Goal: Information Seeking & Learning: Learn about a topic

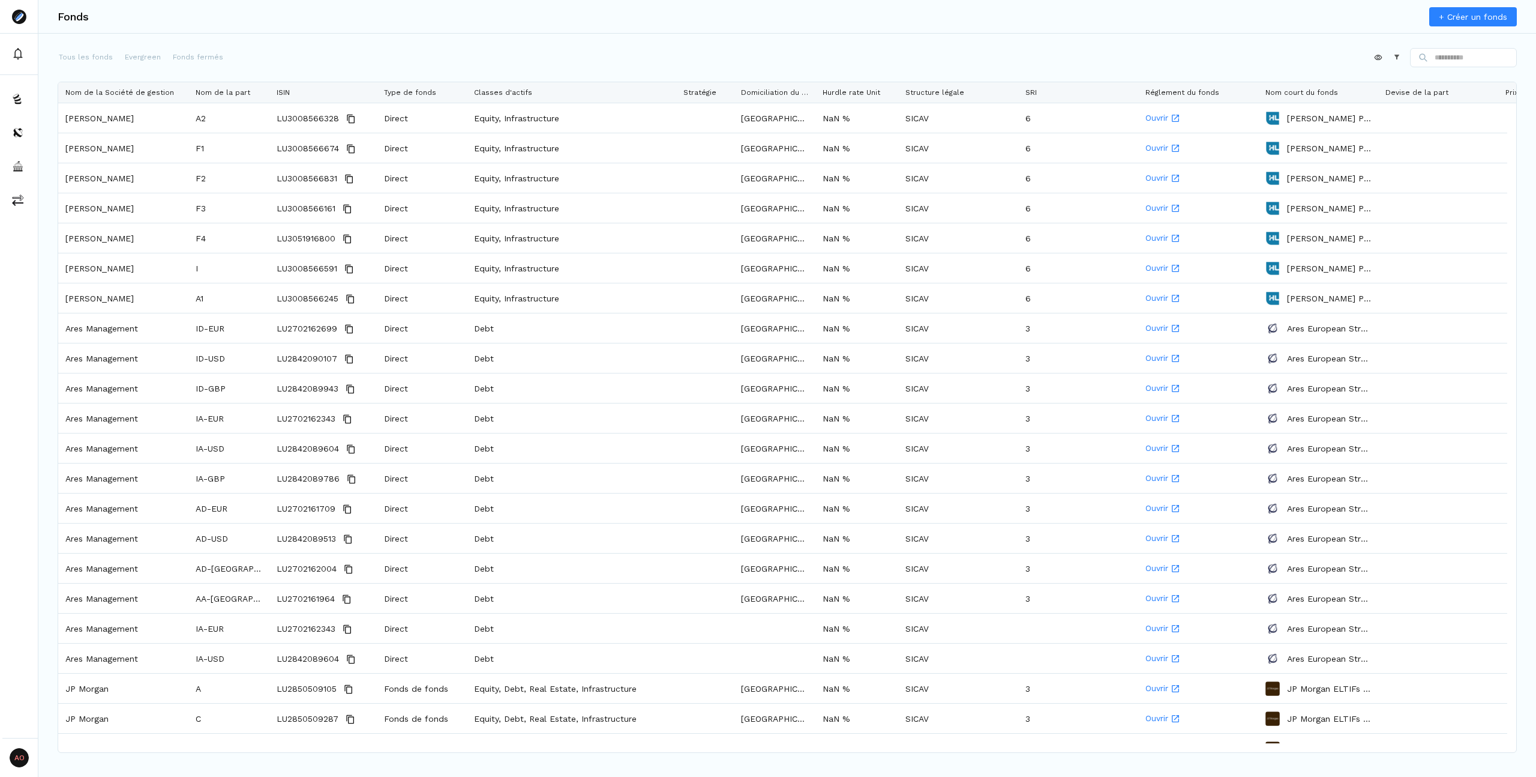
drag, startPoint x: 655, startPoint y: 92, endPoint x: 676, endPoint y: 89, distance: 21.3
click at [676, 89] on div at bounding box center [675, 92] width 5 height 20
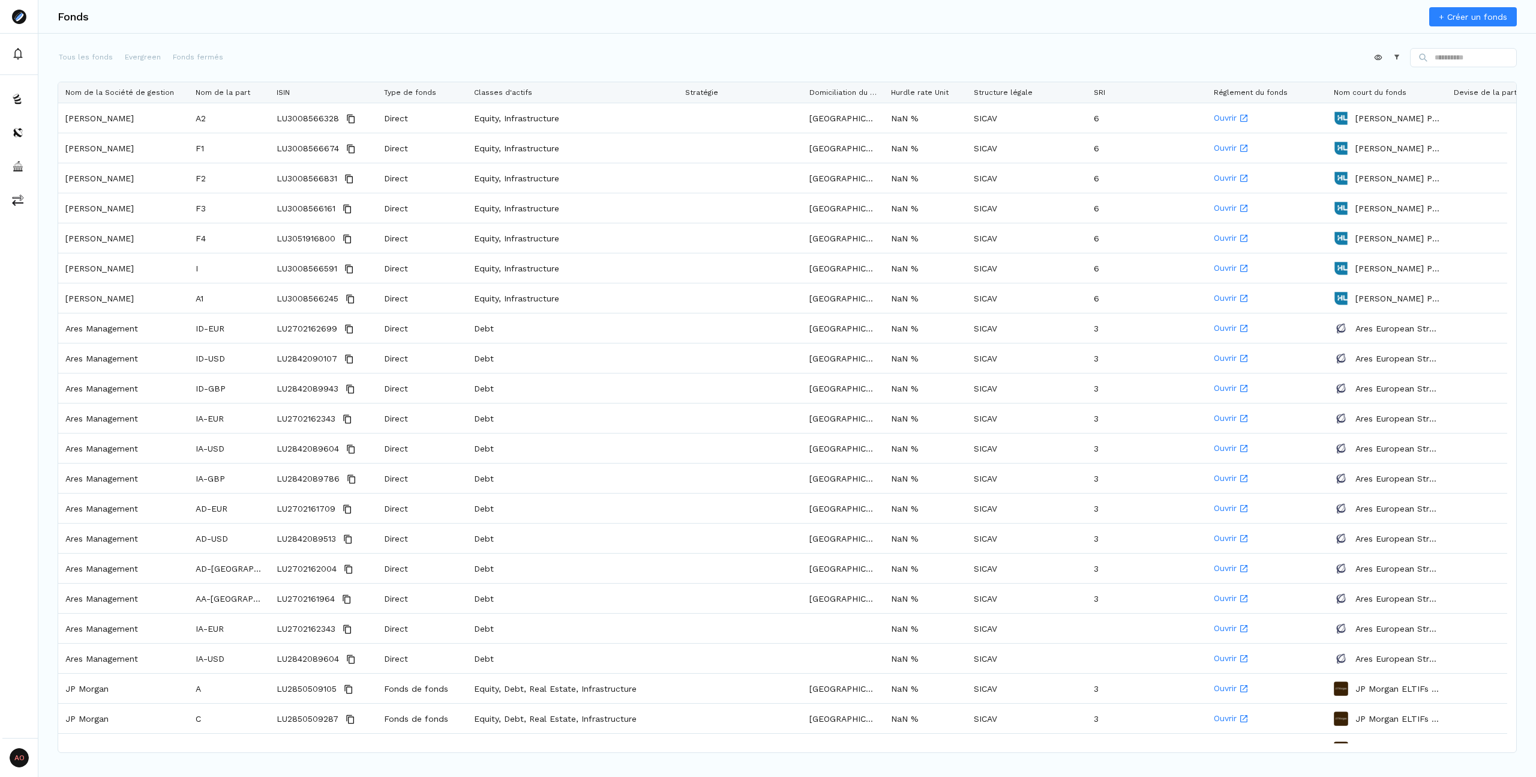
drag, startPoint x: 734, startPoint y: 92, endPoint x: 801, endPoint y: 92, distance: 66.6
click at [801, 92] on div at bounding box center [801, 92] width 5 height 20
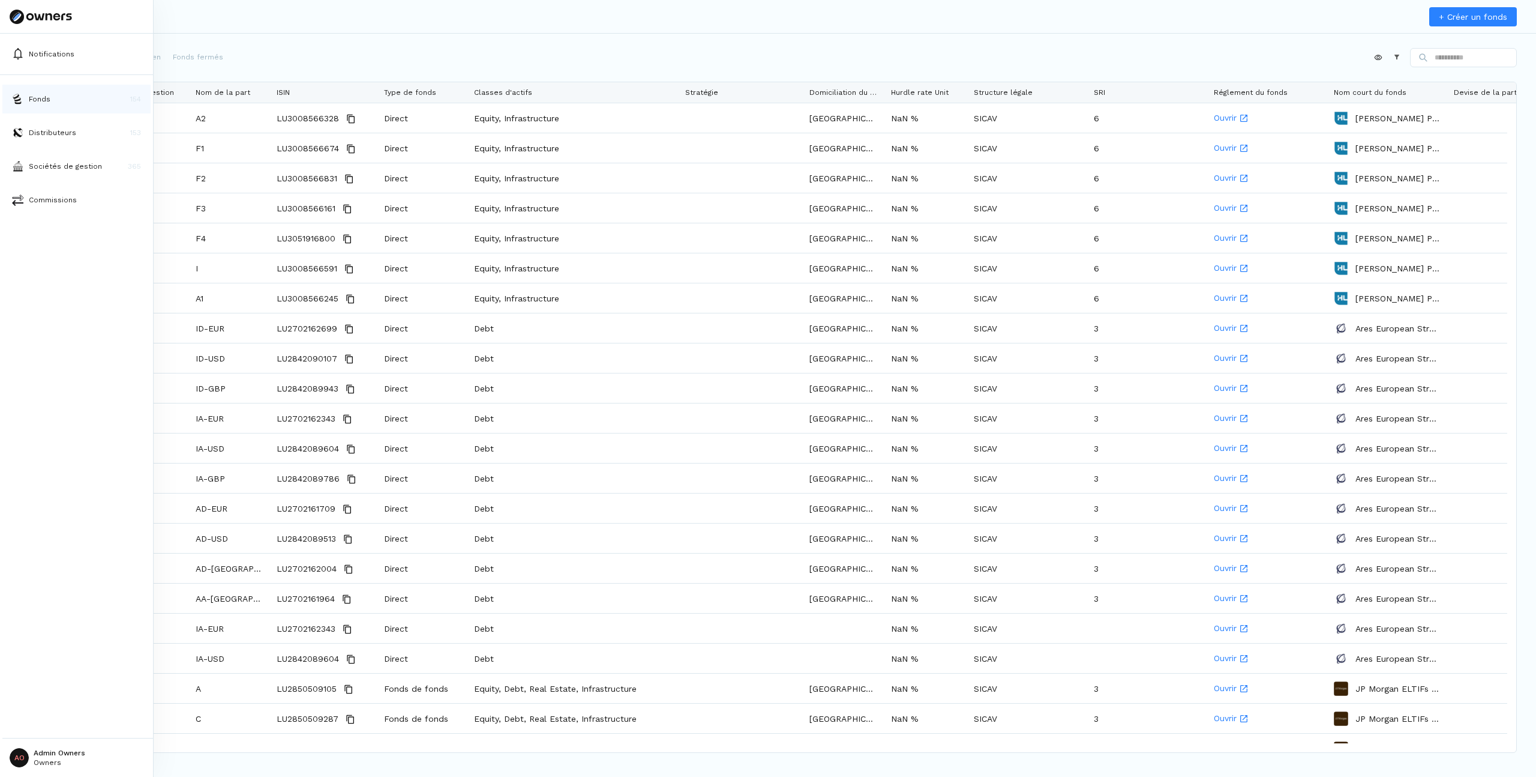
click at [40, 99] on p "Fonds" at bounding box center [40, 99] width 22 height 11
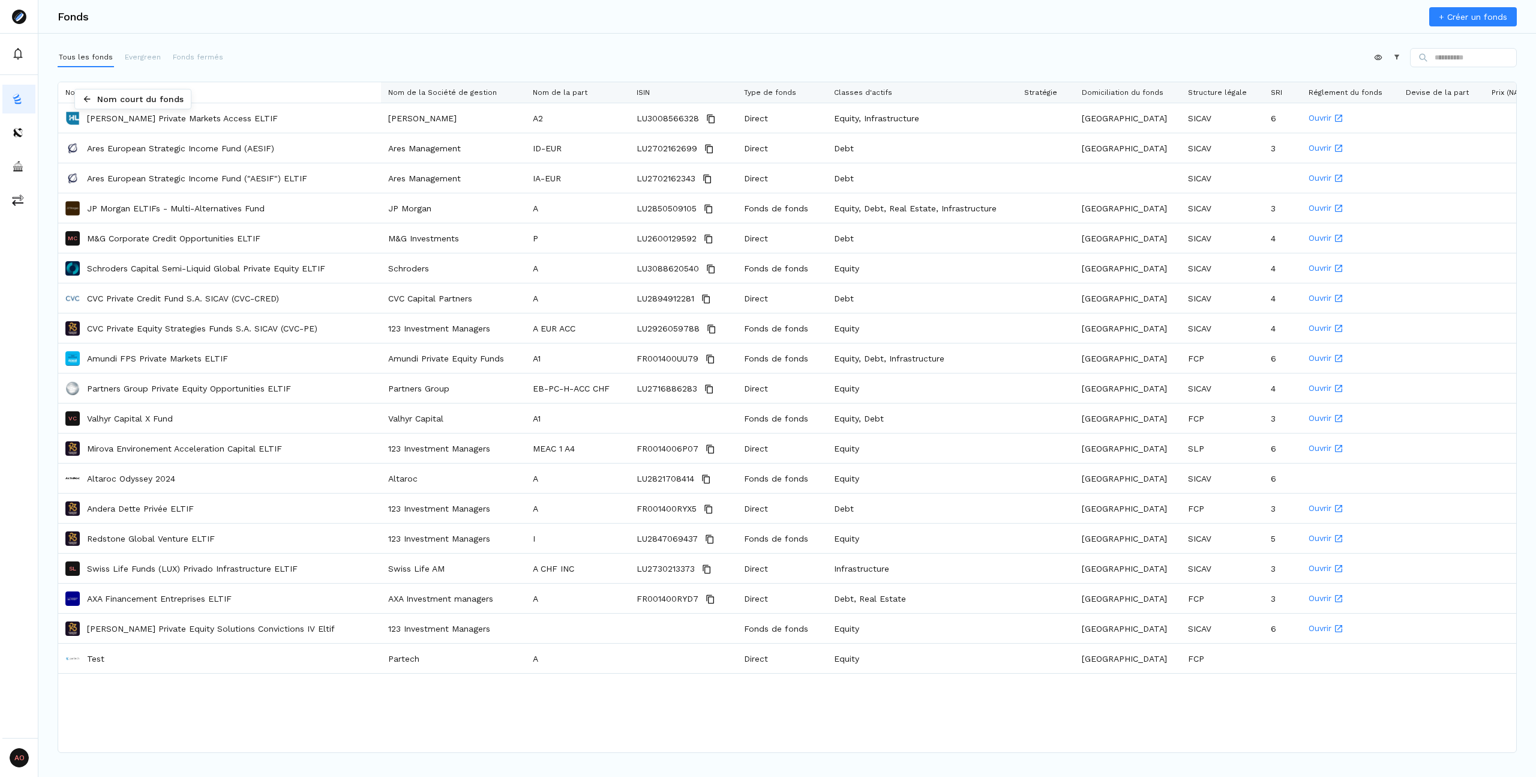
drag, startPoint x: 1143, startPoint y: 96, endPoint x: 80, endPoint y: 92, distance: 1062.2
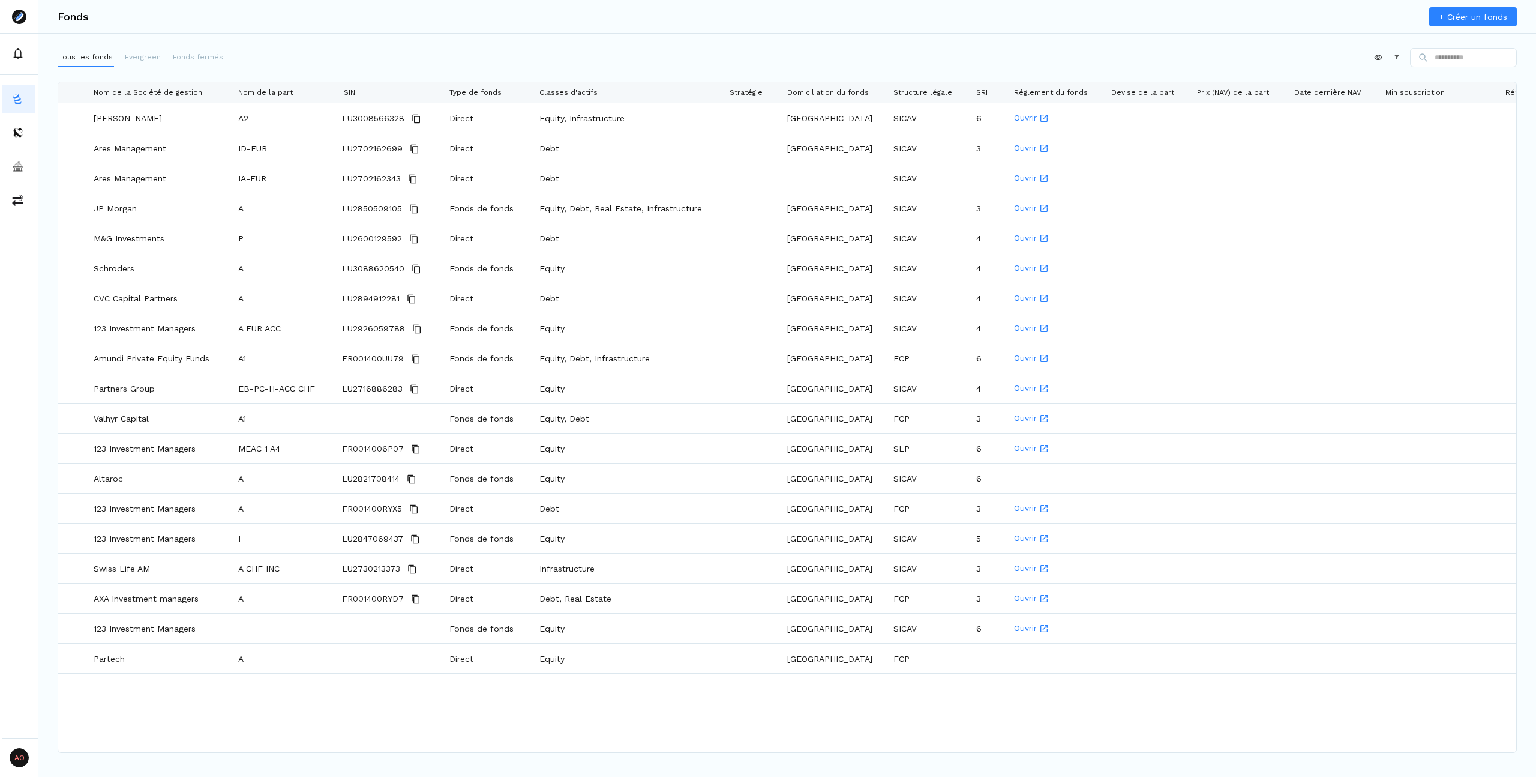
click at [248, 41] on div "Fonds + Créer un fonds Tous les fonds Evergreen Fonds fermés Appliquer Construc…" at bounding box center [787, 388] width 1498 height 777
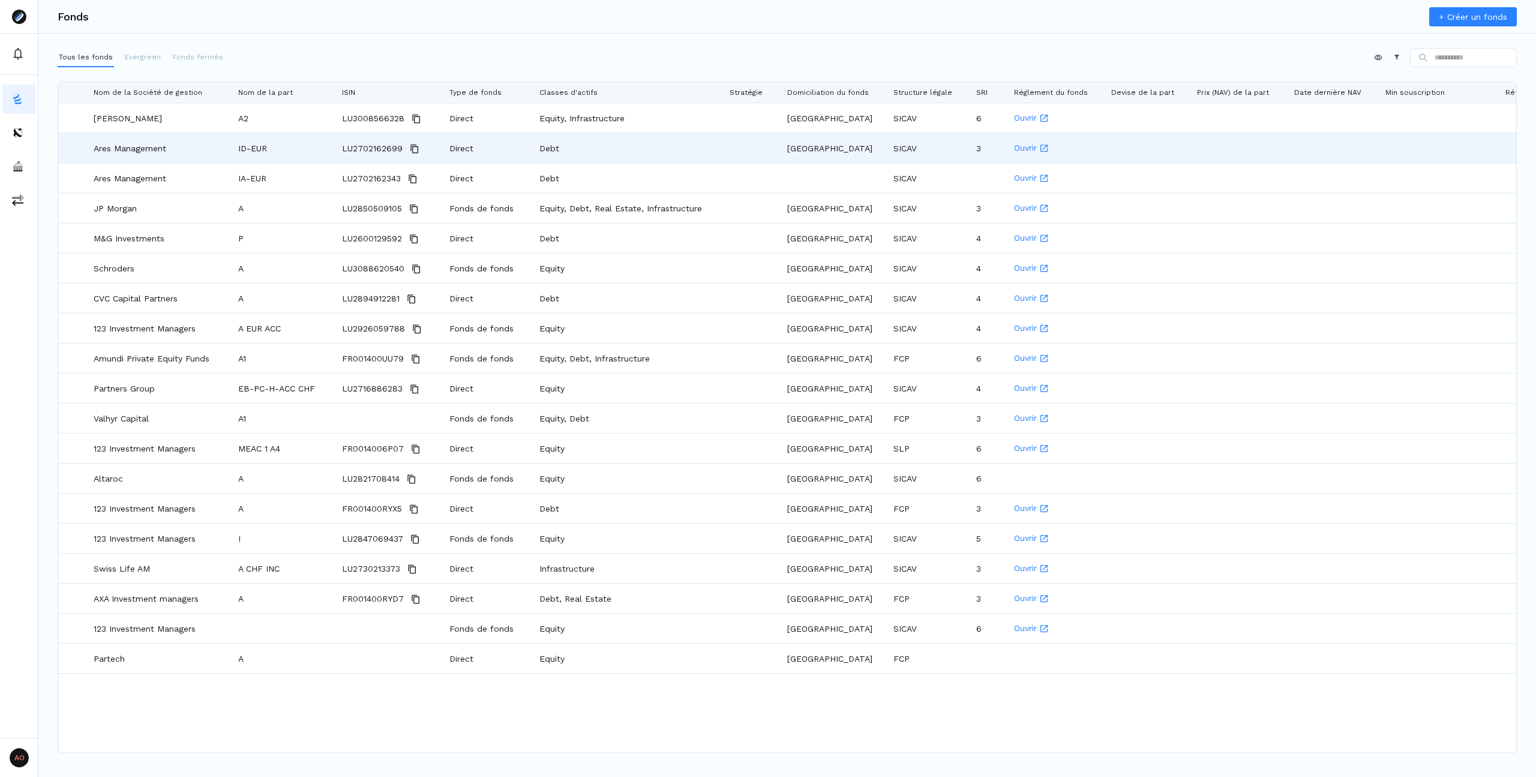
scroll to position [0, 208]
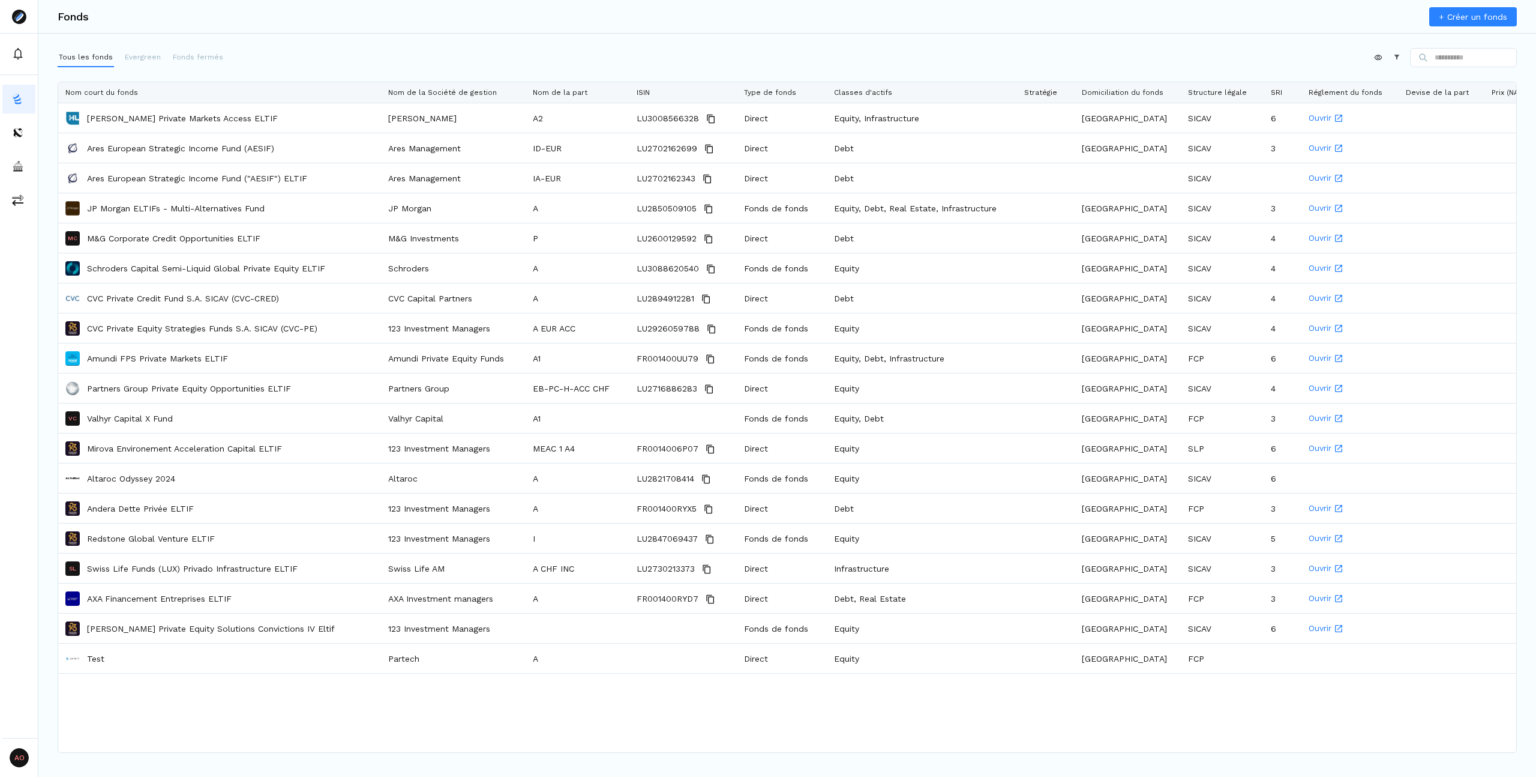
click at [247, 53] on div "Appliquer Constructeur" at bounding box center [787, 60] width 1459 height 24
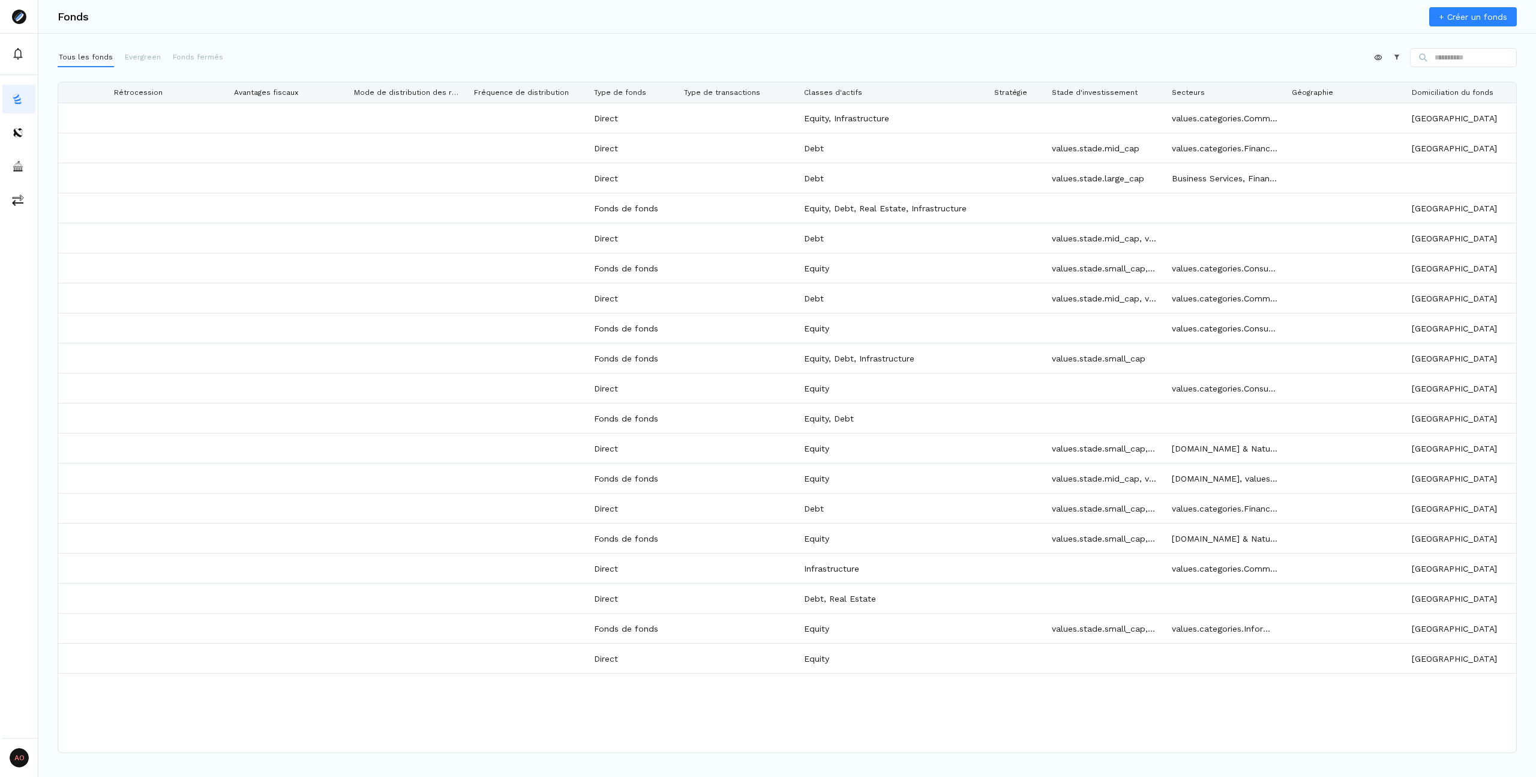
scroll to position [0, 1147]
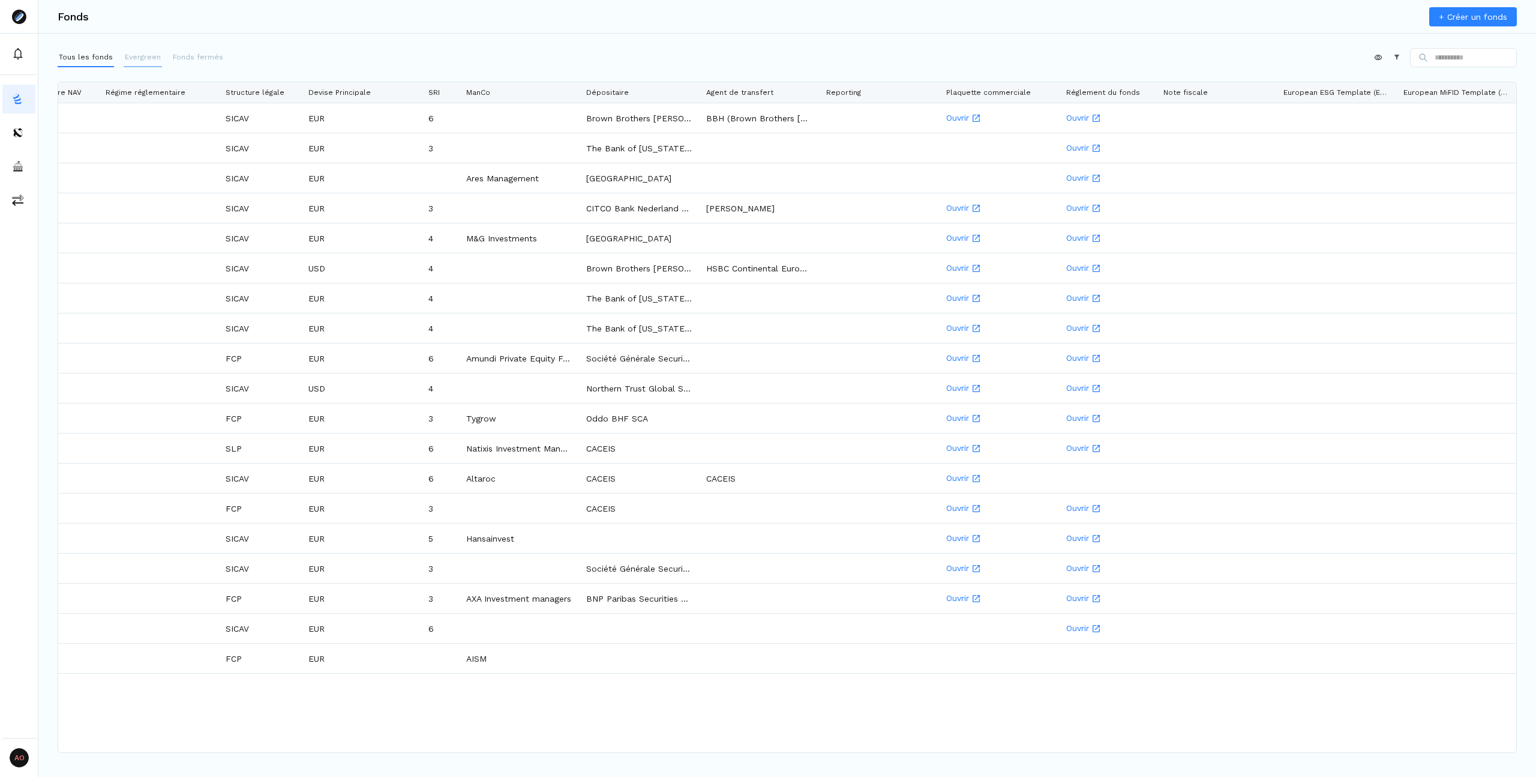
click at [154, 55] on p "Evergreen" at bounding box center [143, 57] width 36 height 11
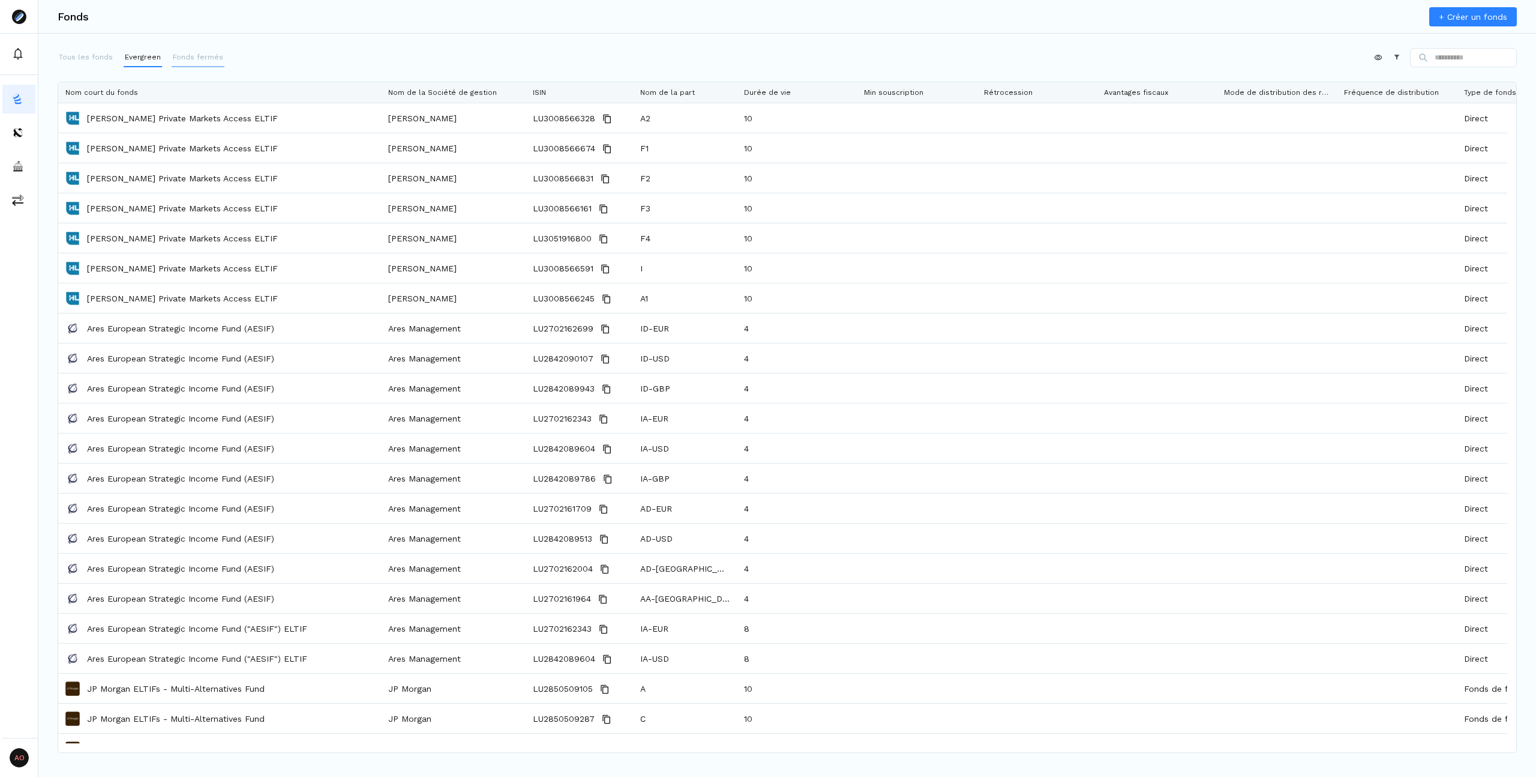
click at [190, 59] on p "Fonds fermés" at bounding box center [198, 57] width 50 height 11
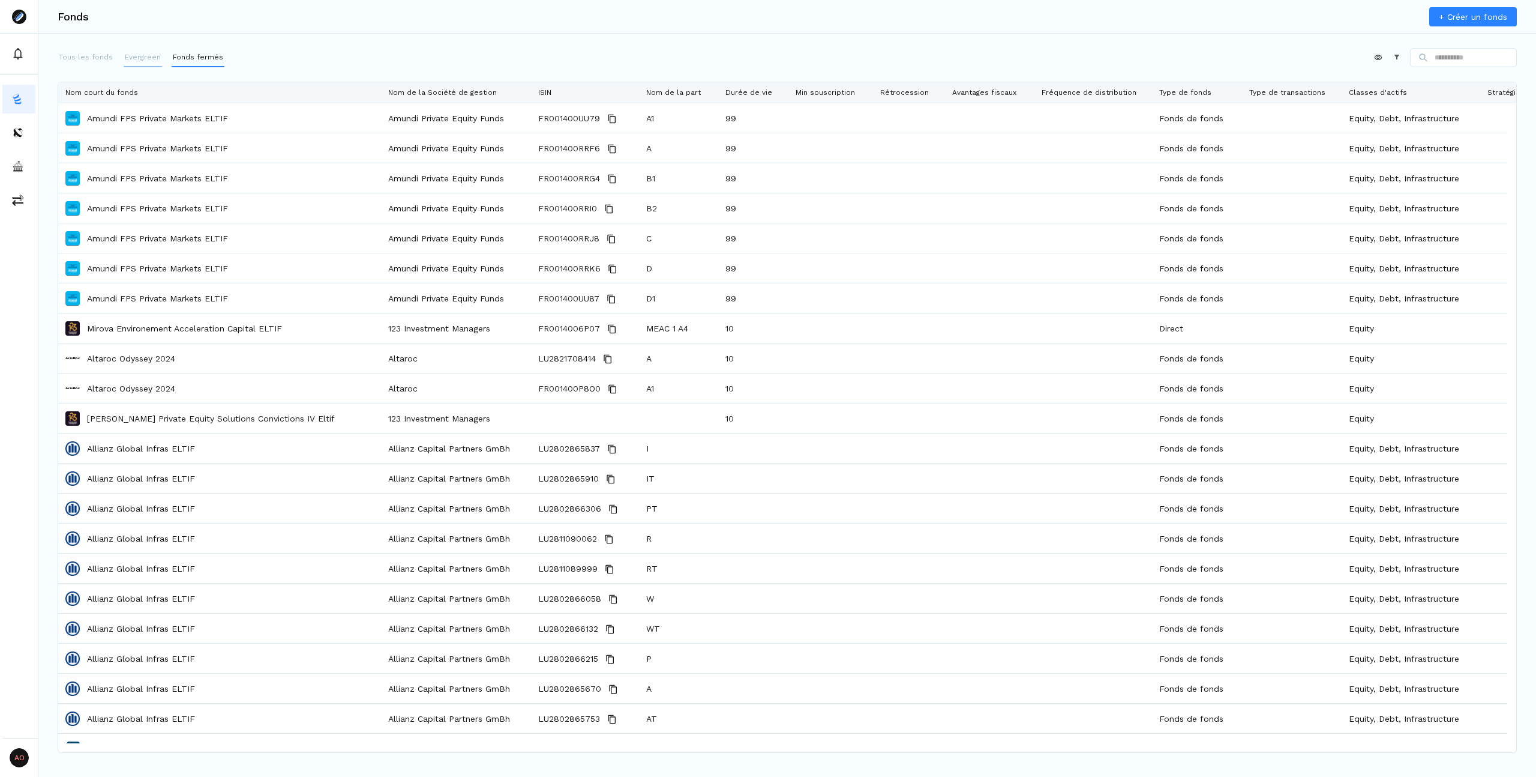
click at [140, 53] on p "Evergreen" at bounding box center [143, 57] width 36 height 11
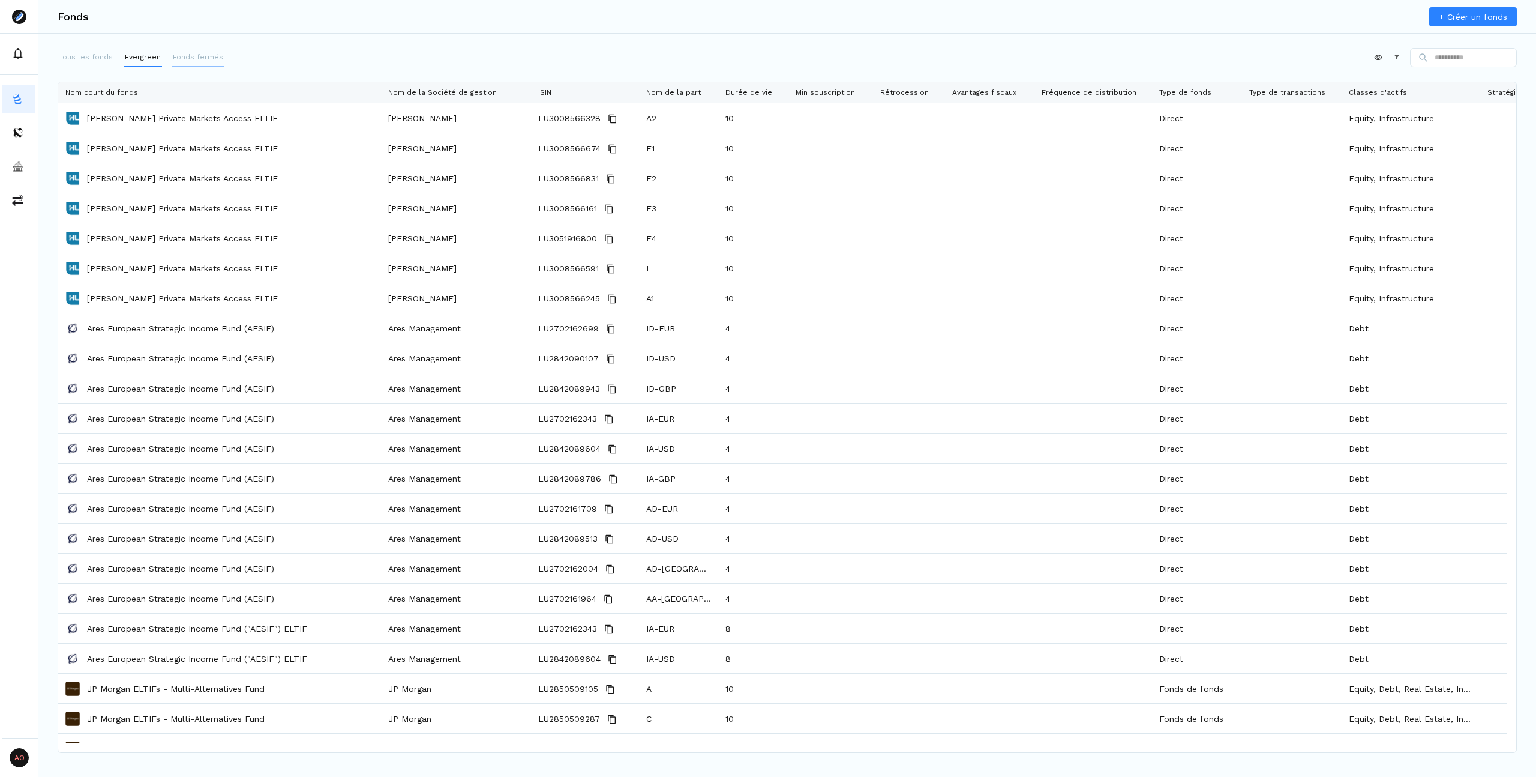
click at [188, 54] on p "Fonds fermés" at bounding box center [198, 57] width 50 height 11
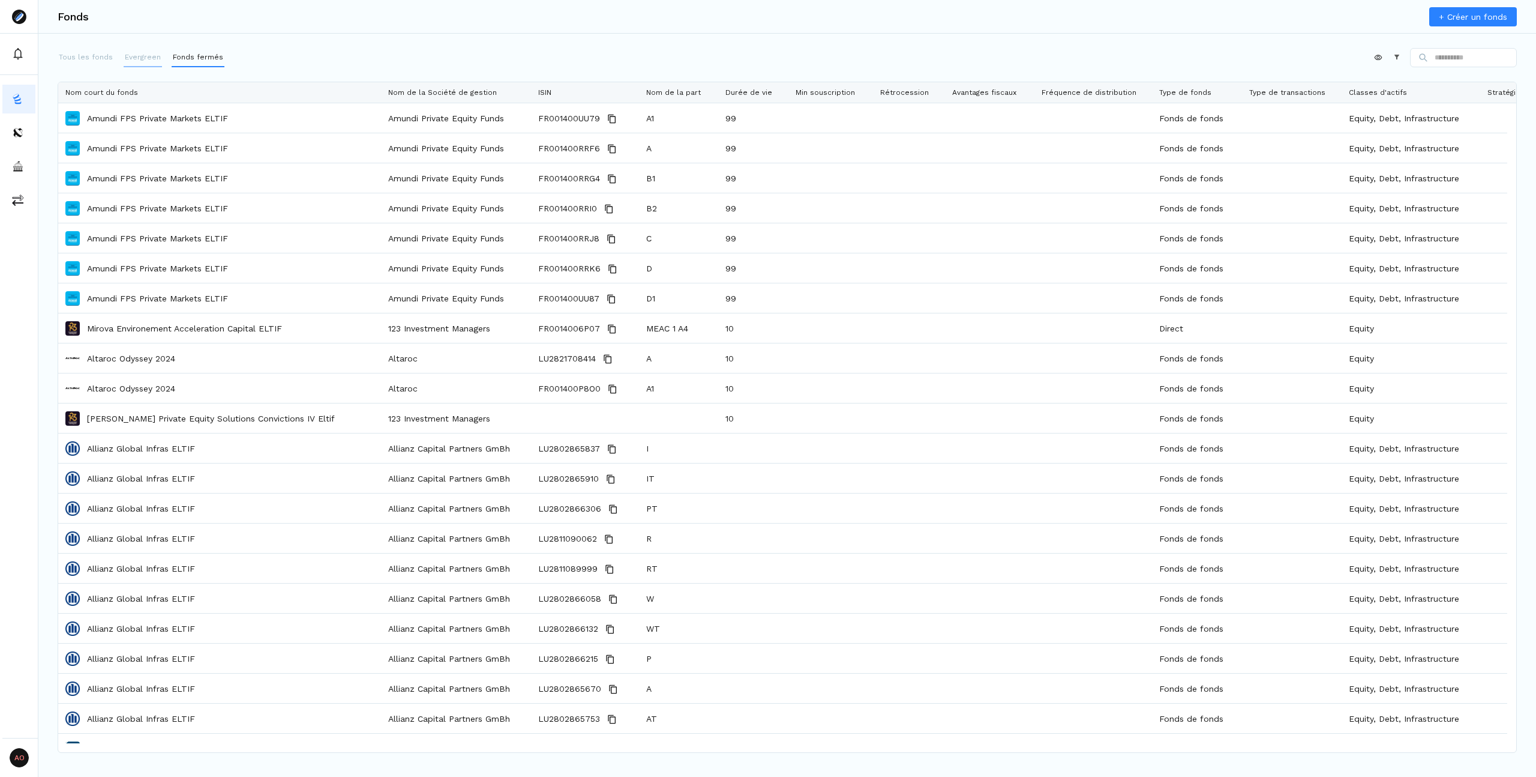
click at [151, 48] on button "Evergreen" at bounding box center [143, 57] width 38 height 19
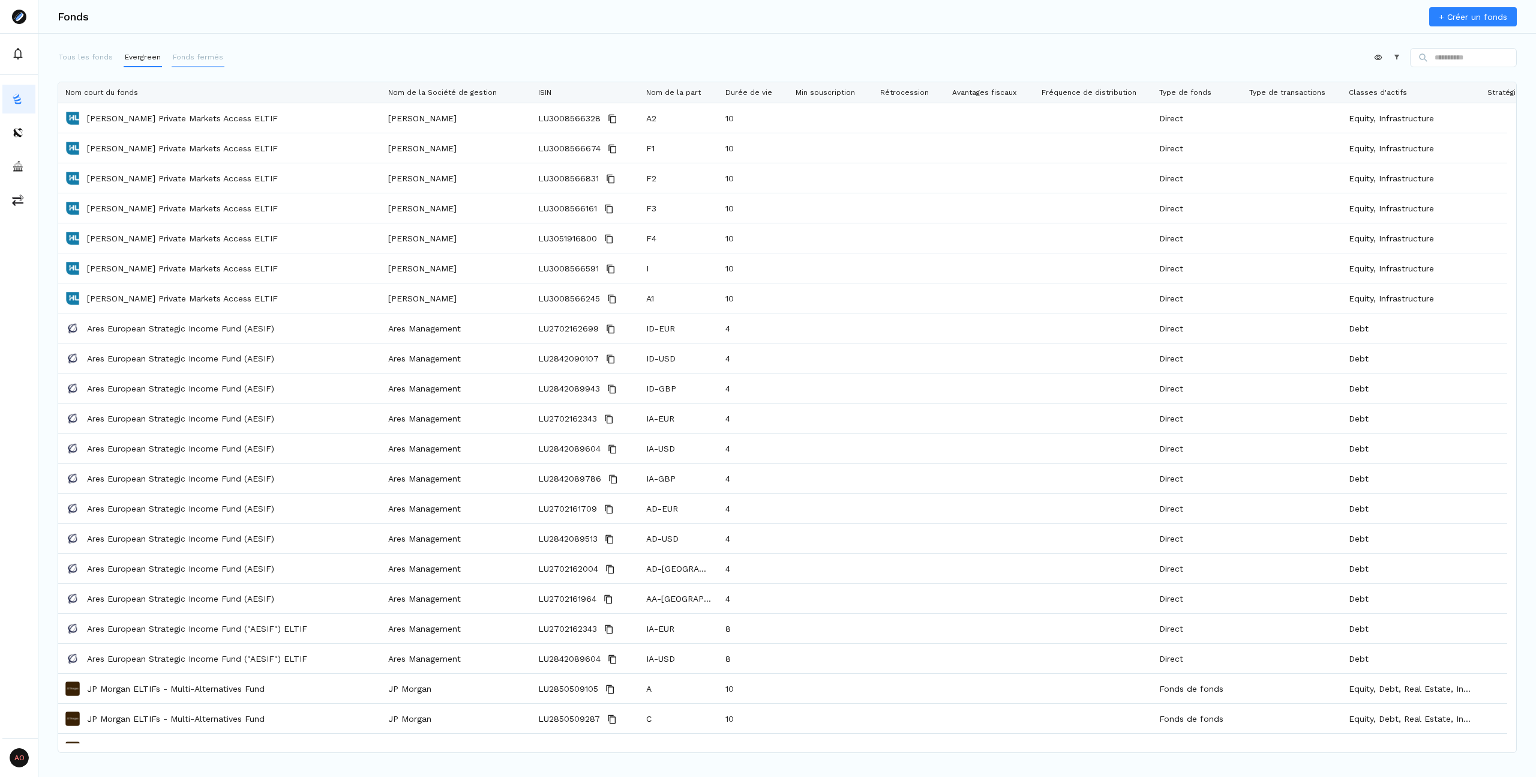
click at [191, 53] on p "Fonds fermés" at bounding box center [198, 57] width 50 height 11
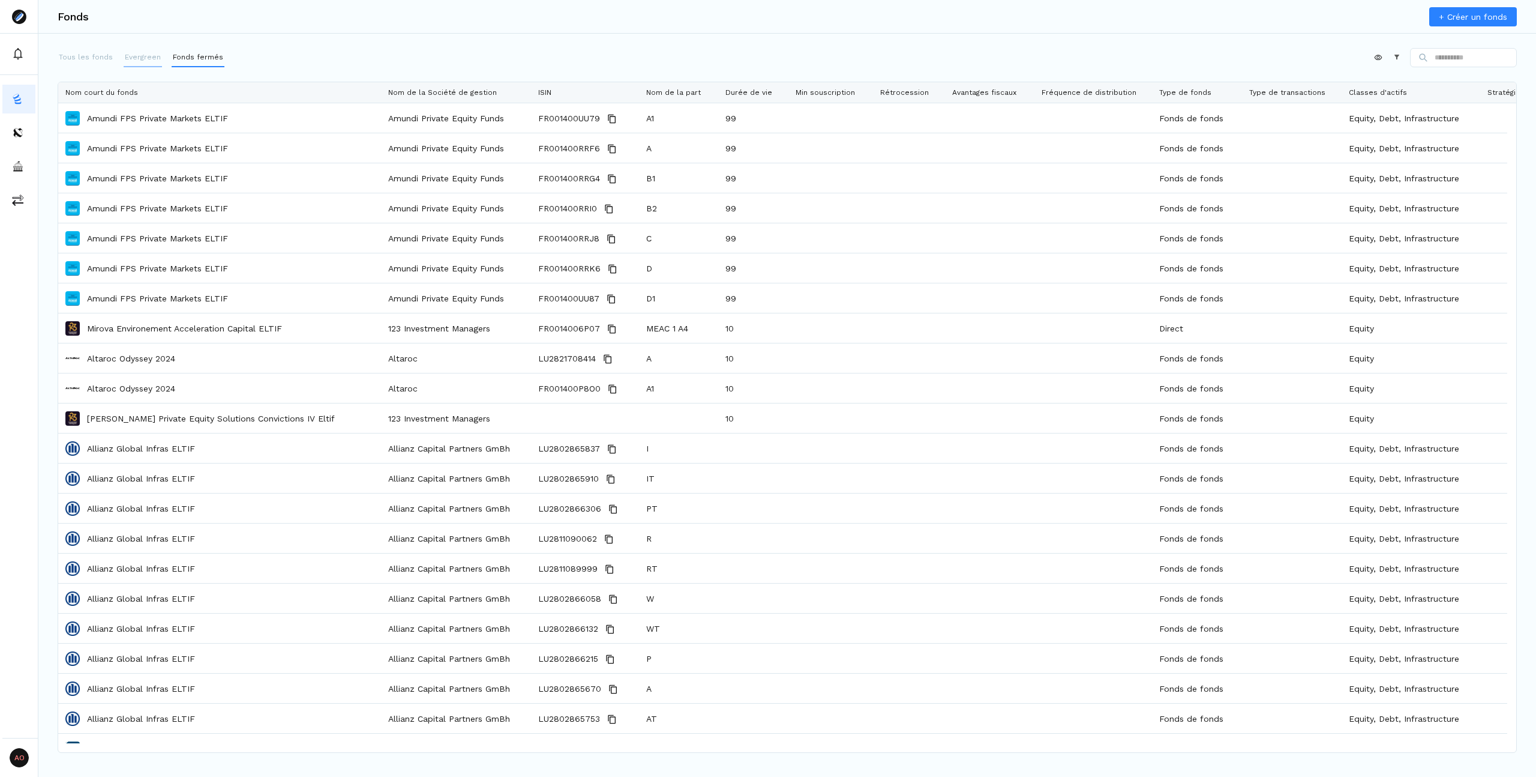
click at [146, 52] on p "Evergreen" at bounding box center [143, 57] width 36 height 11
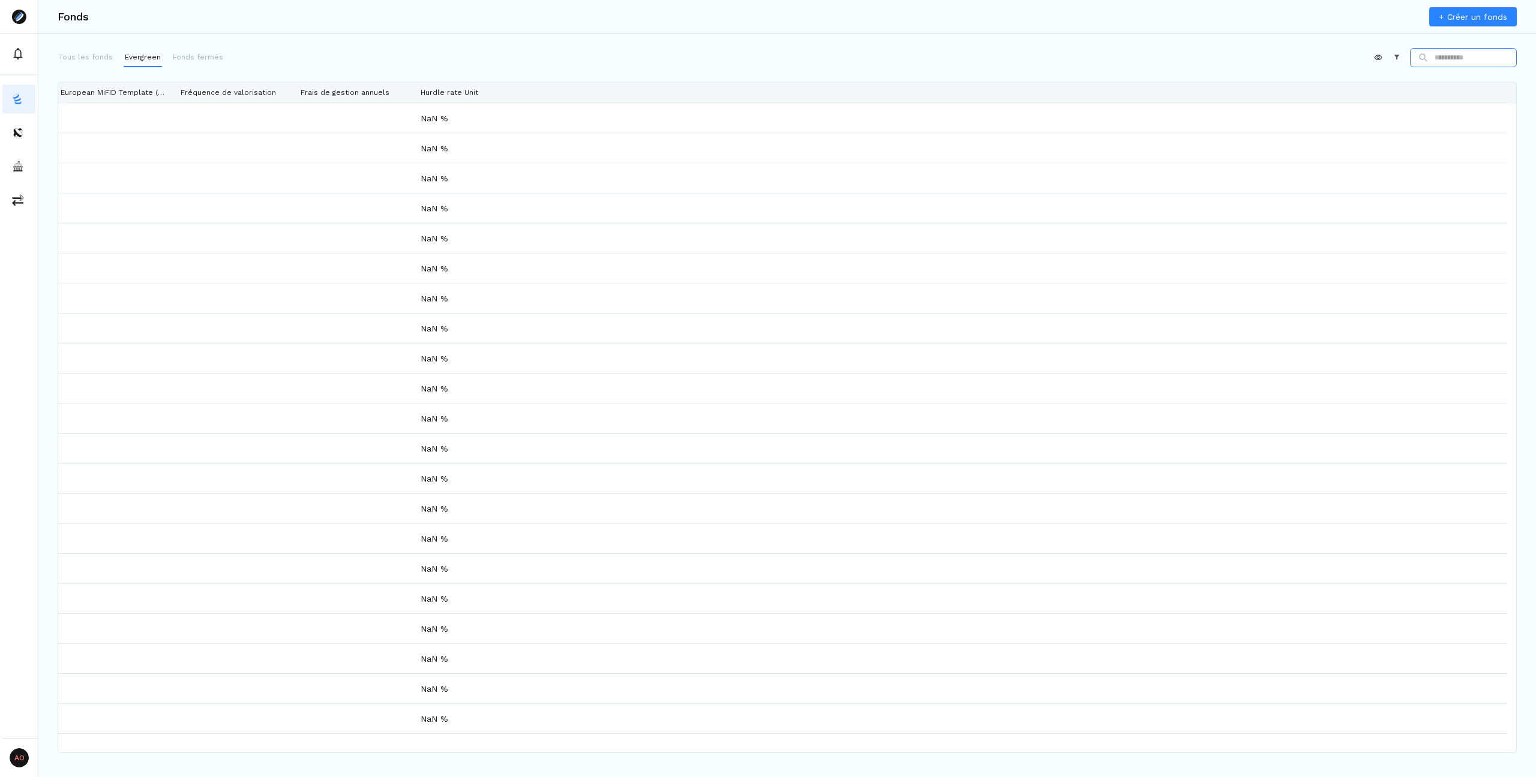
scroll to position [0, 3387]
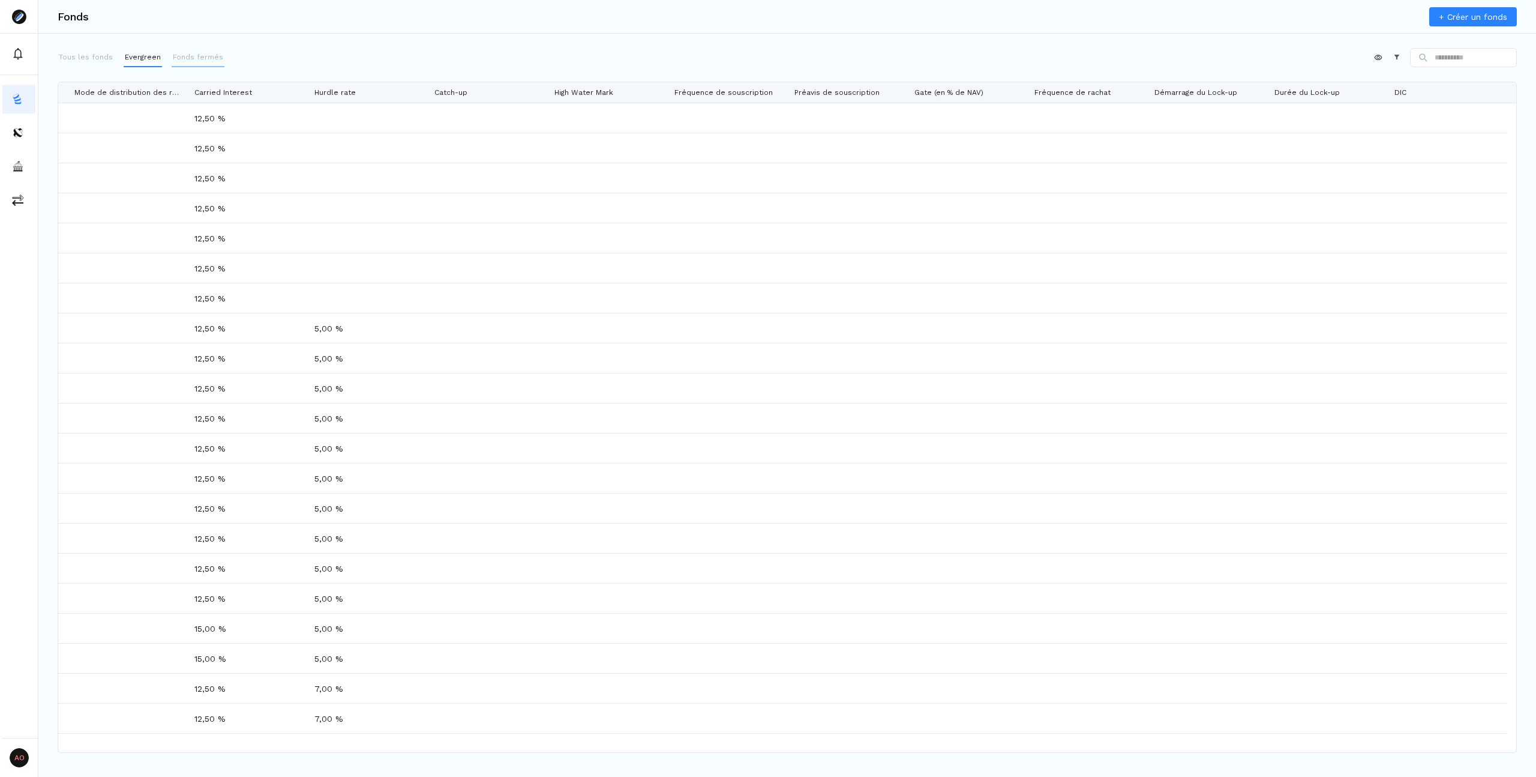
click at [205, 60] on p "Fonds fermés" at bounding box center [198, 57] width 50 height 11
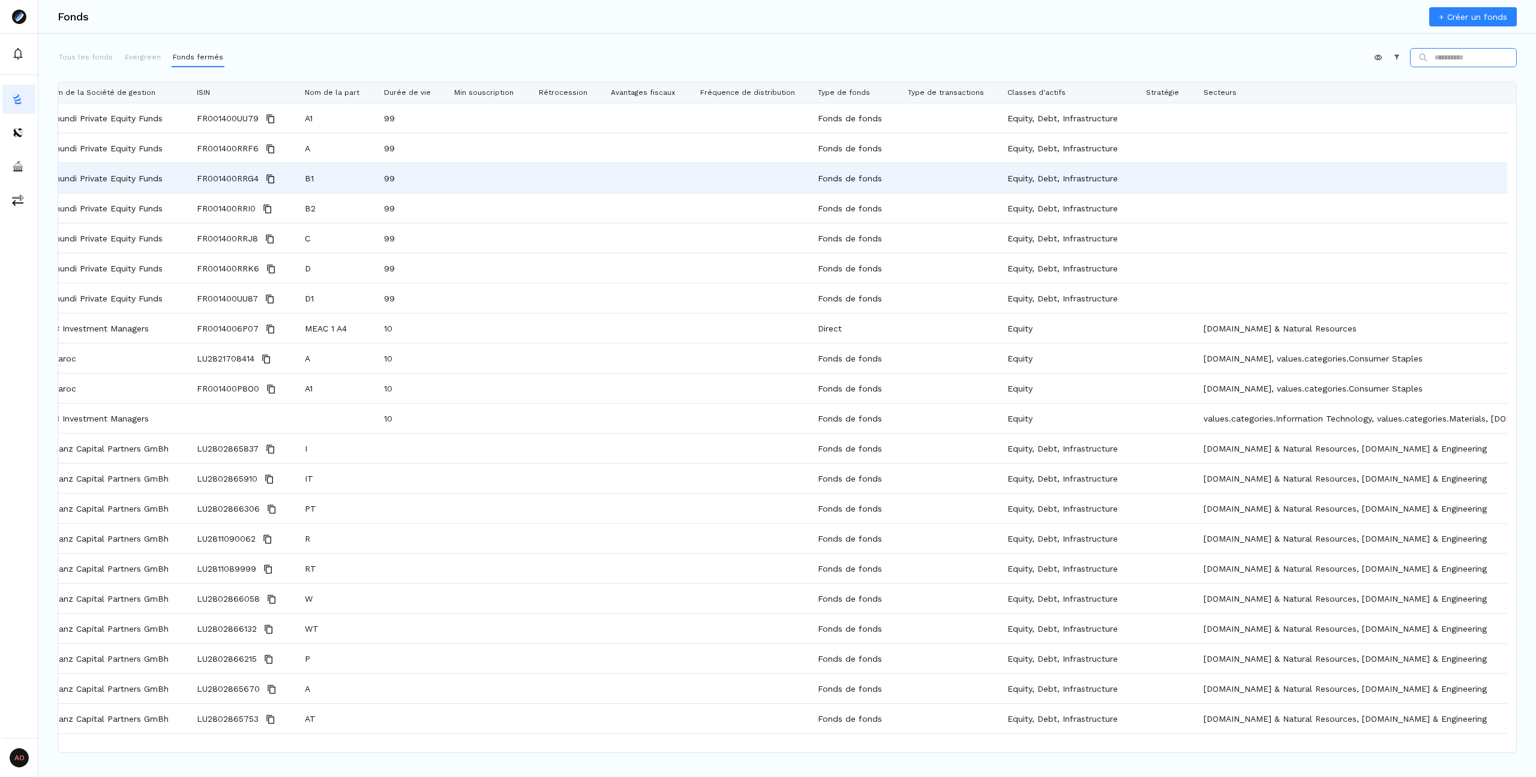
scroll to position [0, 495]
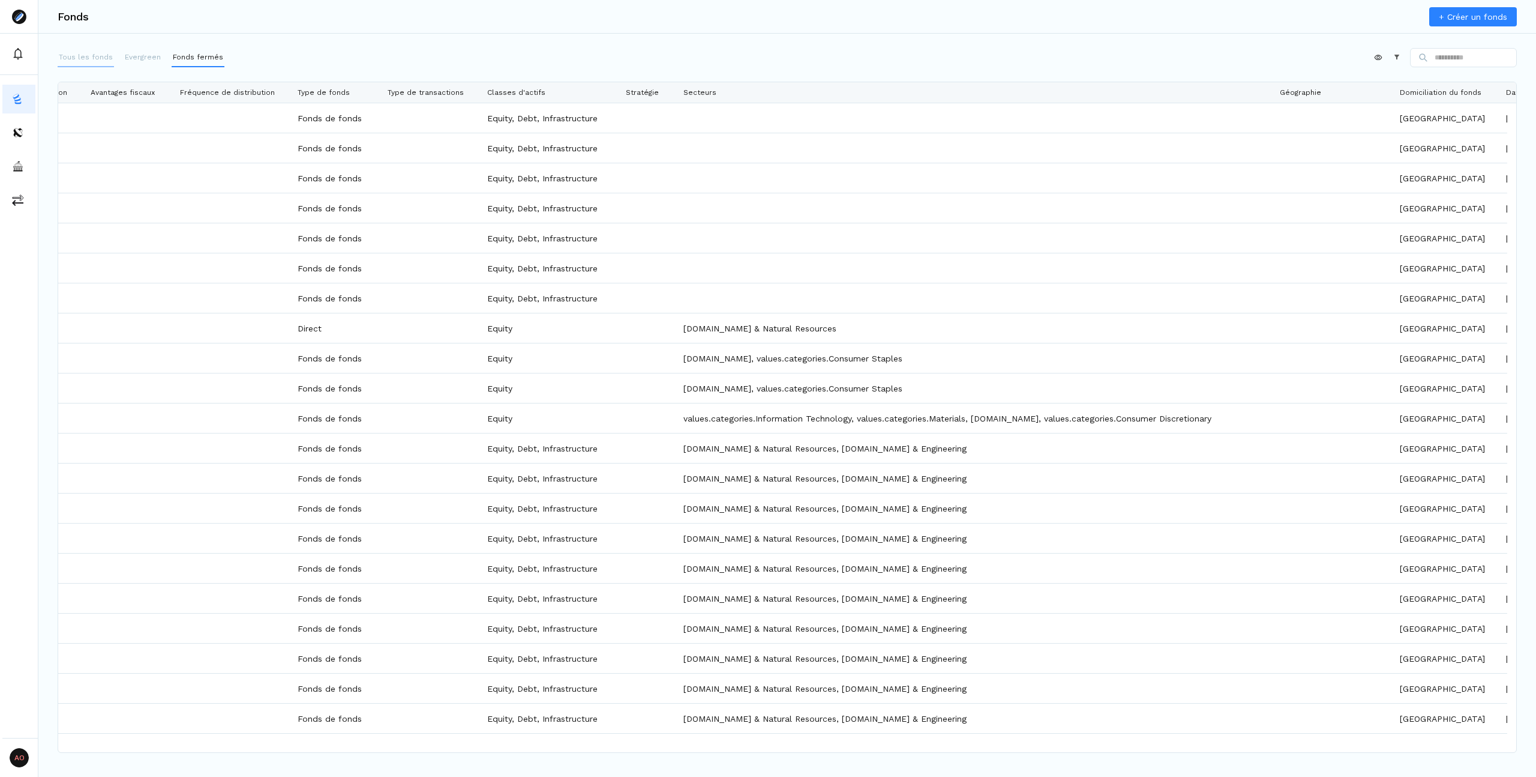
click at [91, 53] on p "Tous les fonds" at bounding box center [86, 57] width 54 height 11
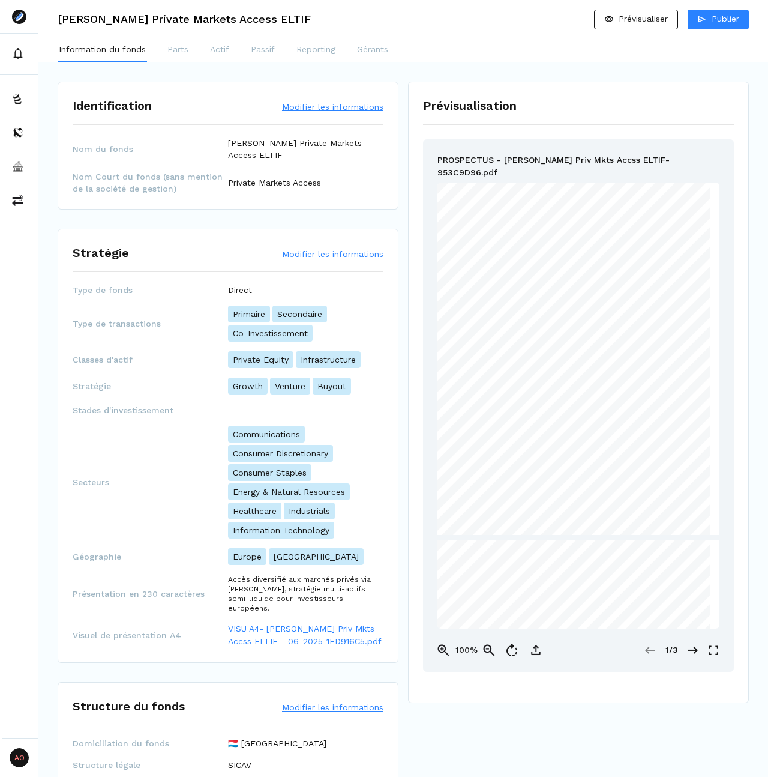
click at [85, 388] on span "Stratégie" at bounding box center [150, 386] width 155 height 12
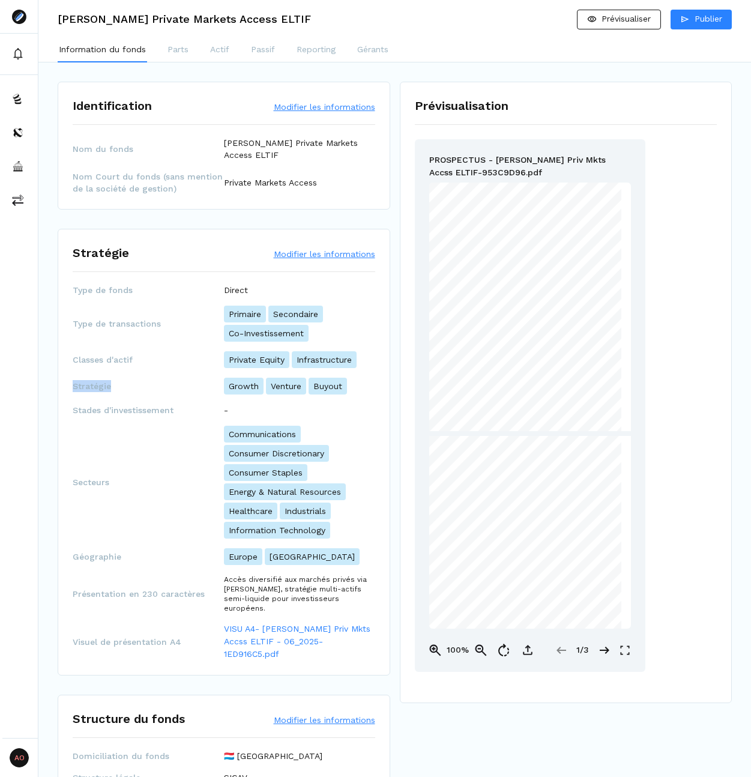
click at [316, 254] on button "Modifier les informations" at bounding box center [324, 254] width 101 height 12
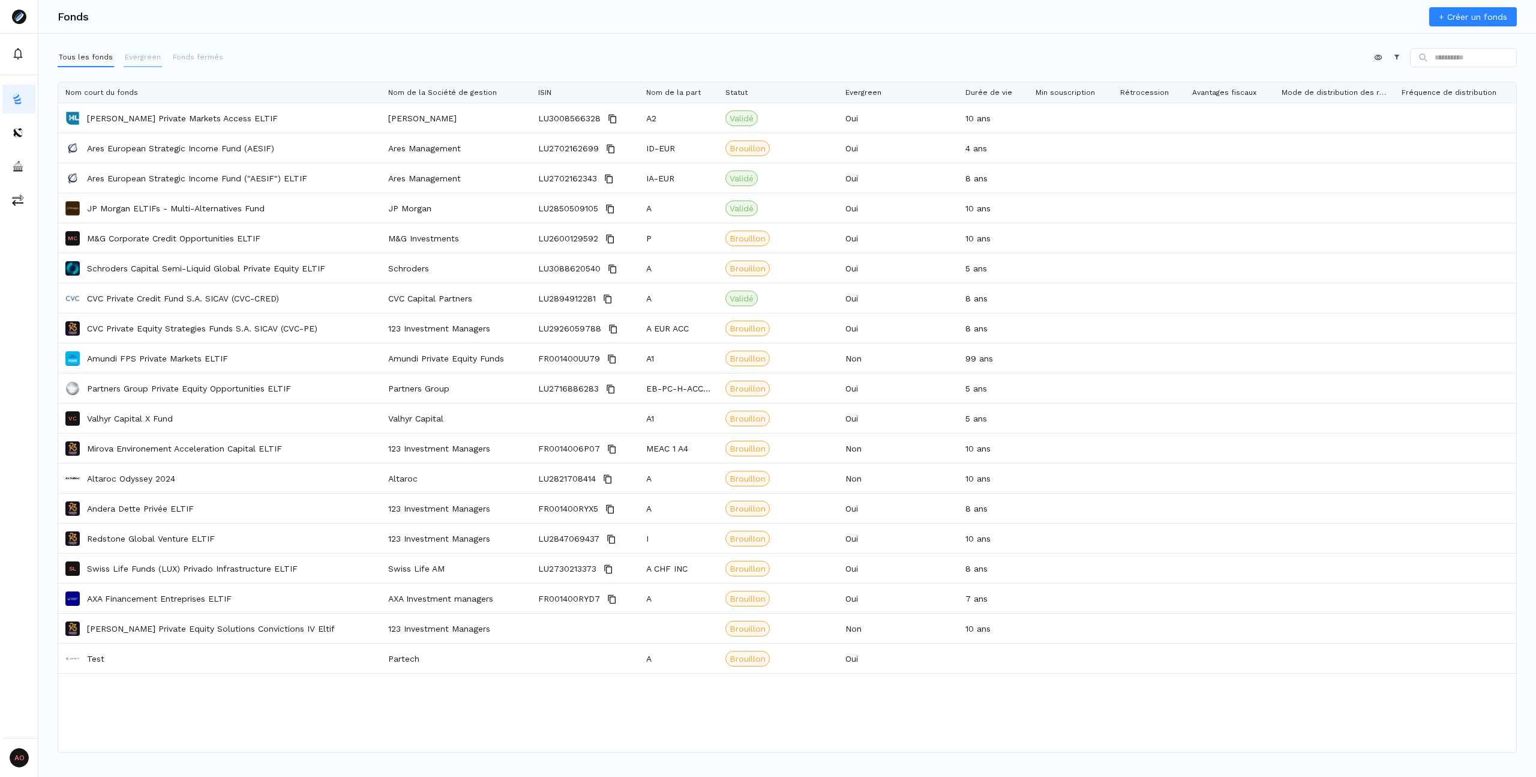
click at [149, 48] on button "Evergreen" at bounding box center [143, 57] width 38 height 19
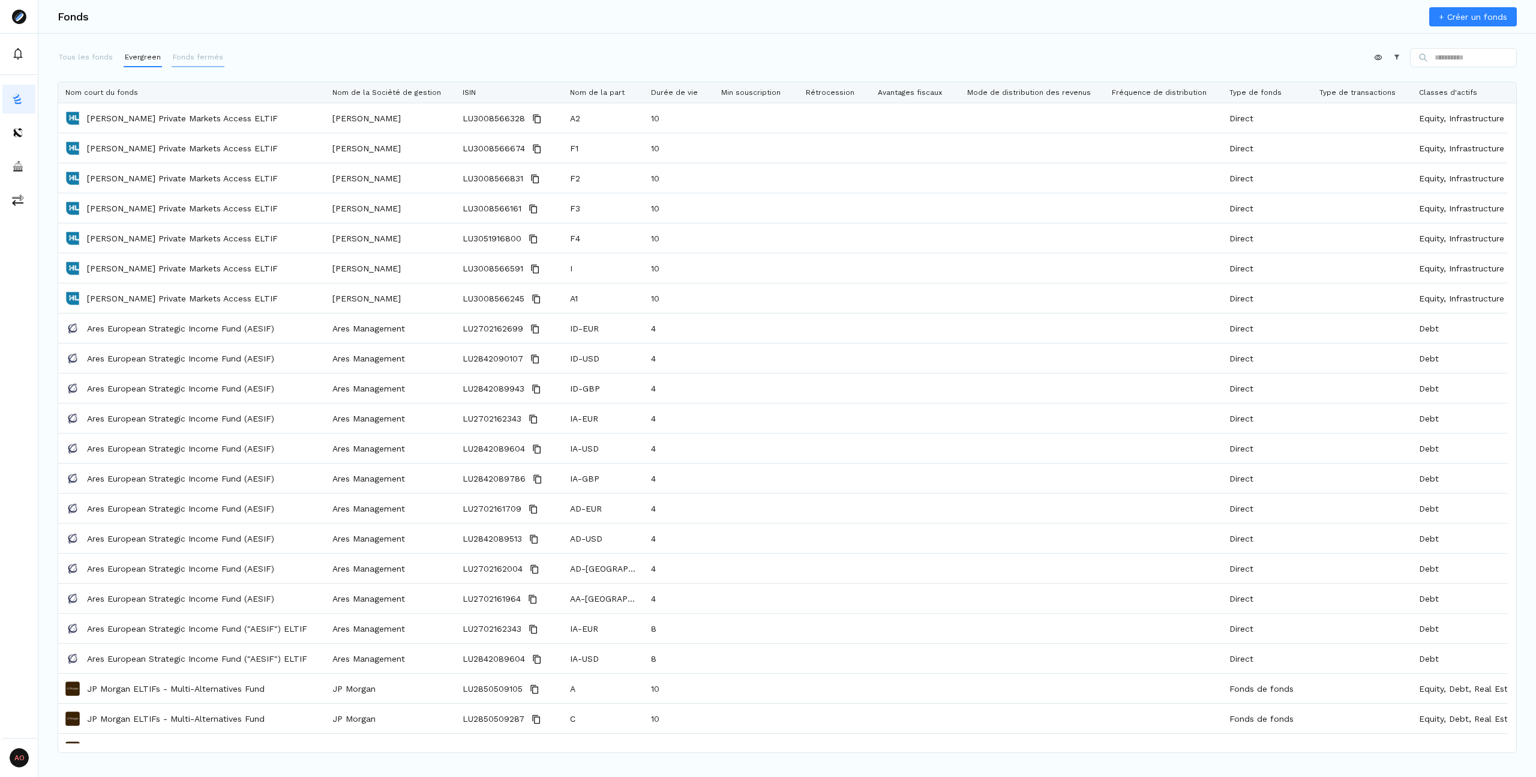
click at [186, 54] on p "Fonds fermés" at bounding box center [198, 57] width 50 height 11
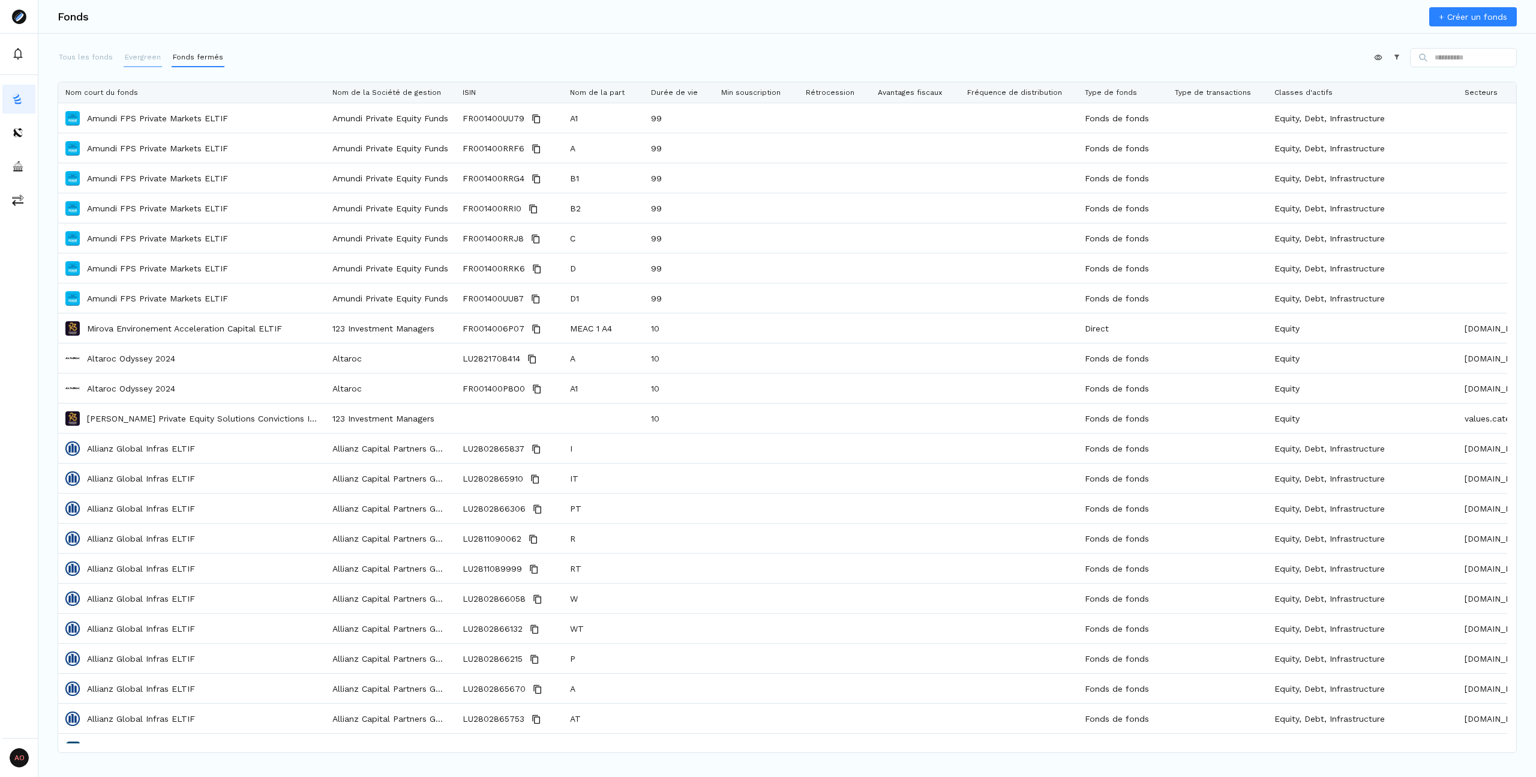
click at [154, 58] on p "Evergreen" at bounding box center [143, 57] width 36 height 11
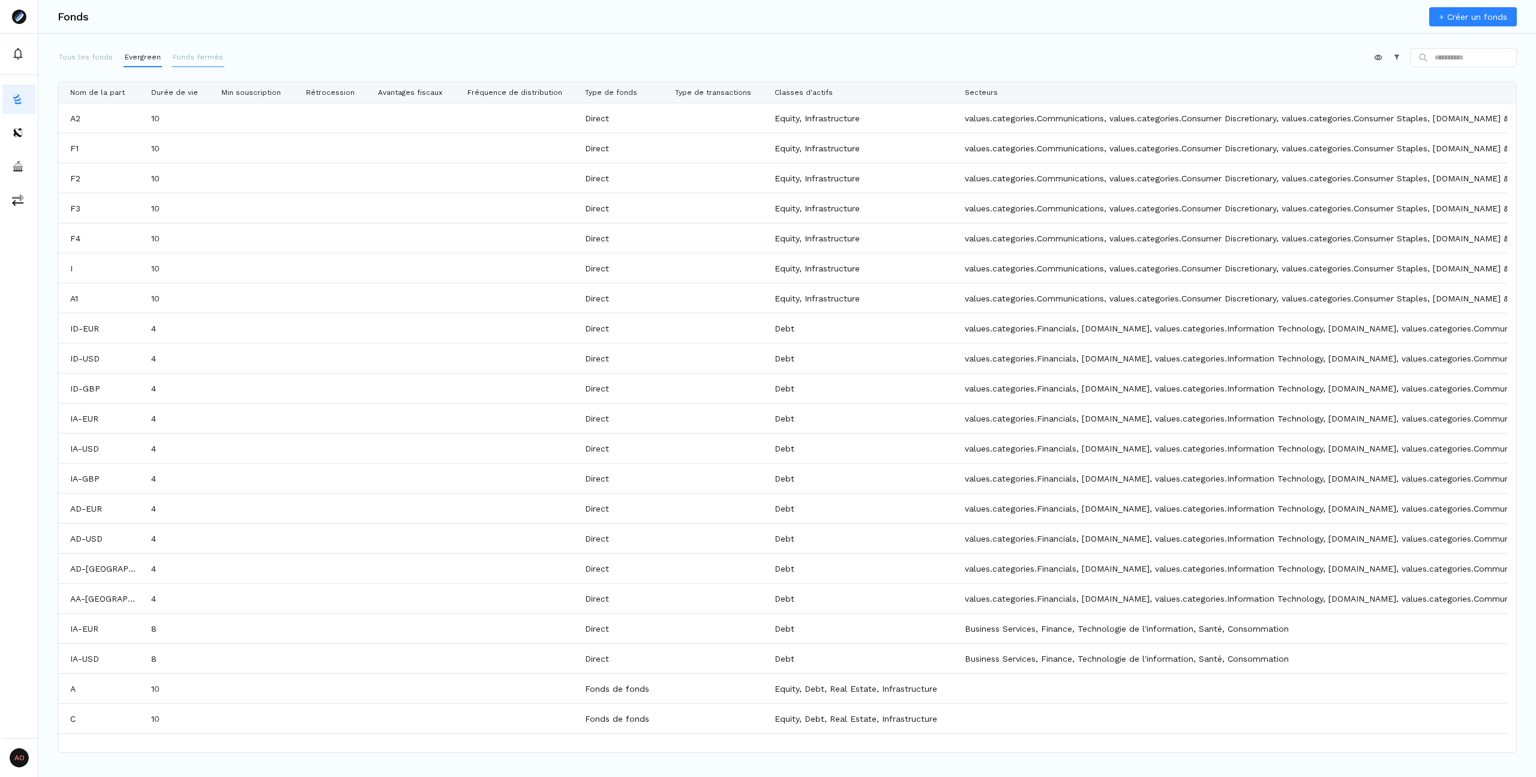
click at [207, 64] on button "Fonds fermés" at bounding box center [198, 57] width 53 height 19
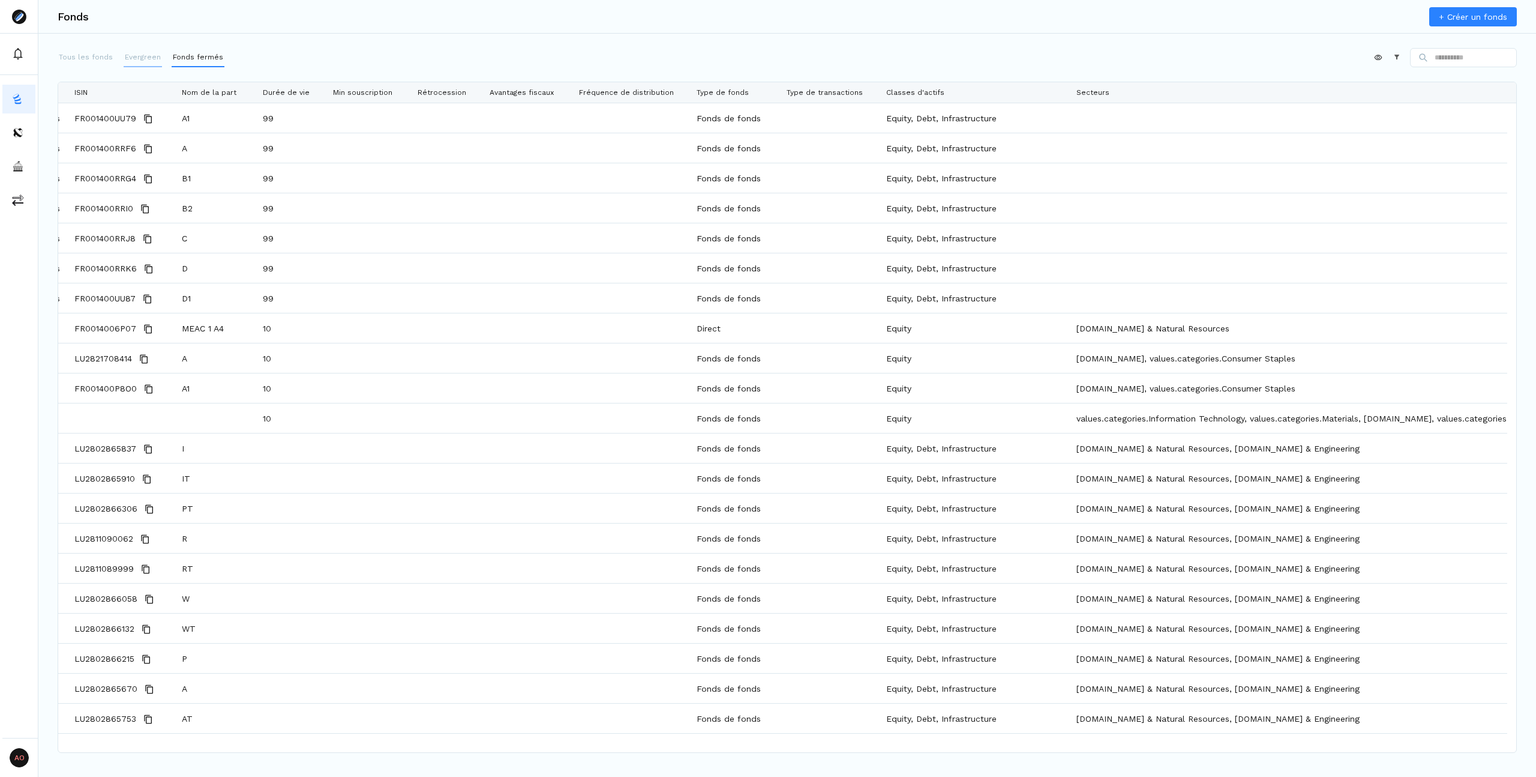
click at [153, 53] on p "Evergreen" at bounding box center [143, 57] width 36 height 11
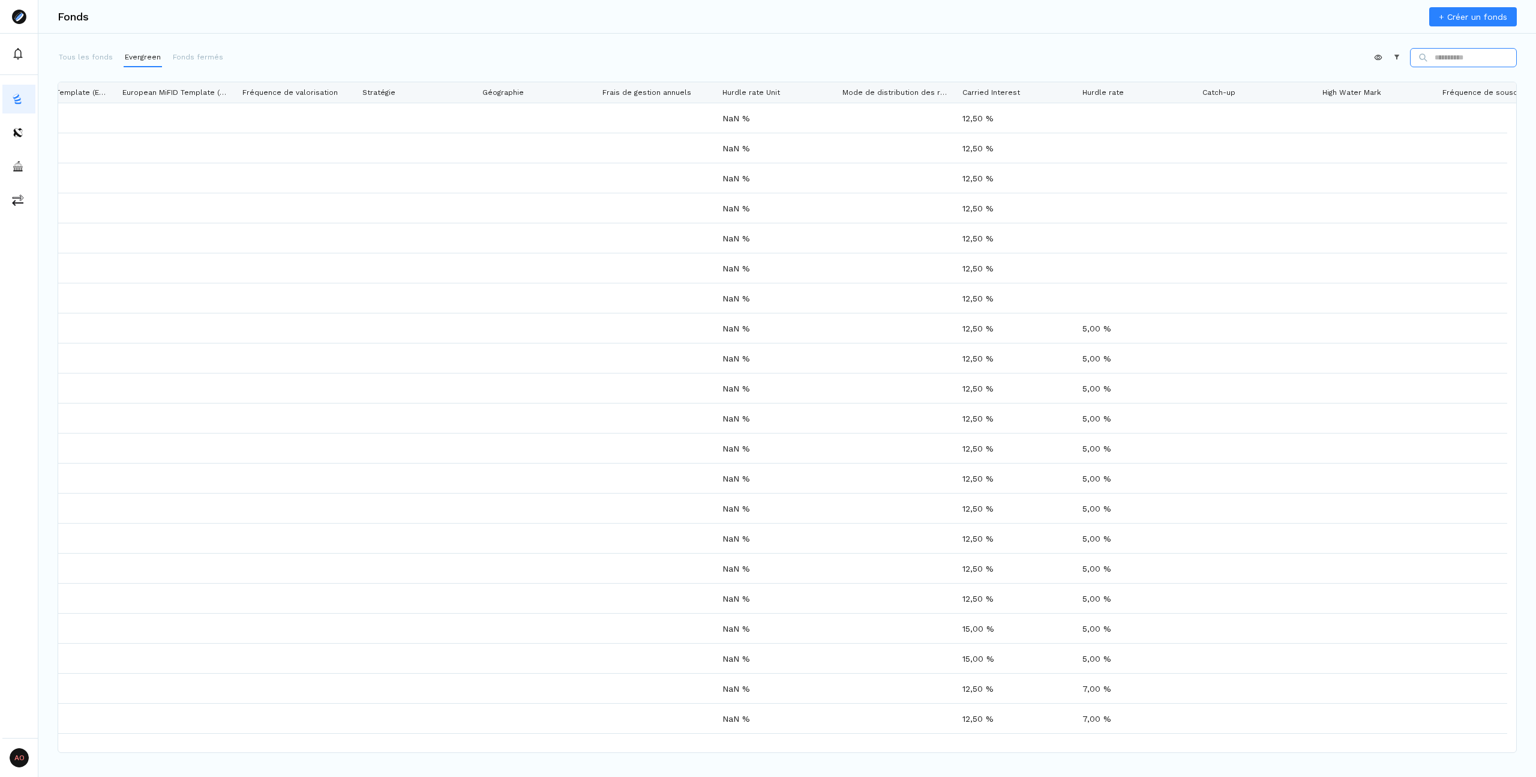
scroll to position [0, 4290]
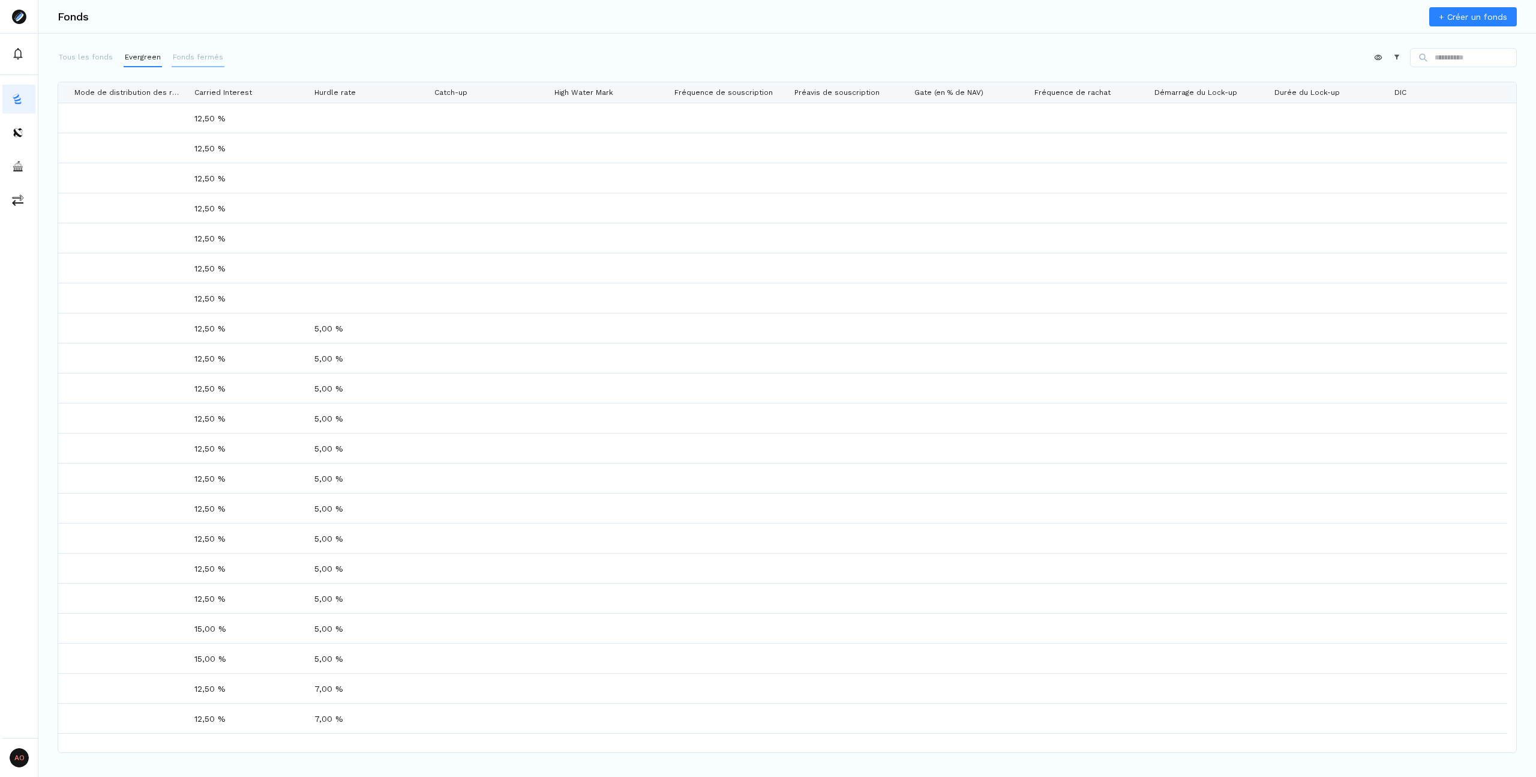
click at [212, 56] on p "Fonds fermés" at bounding box center [198, 57] width 50 height 11
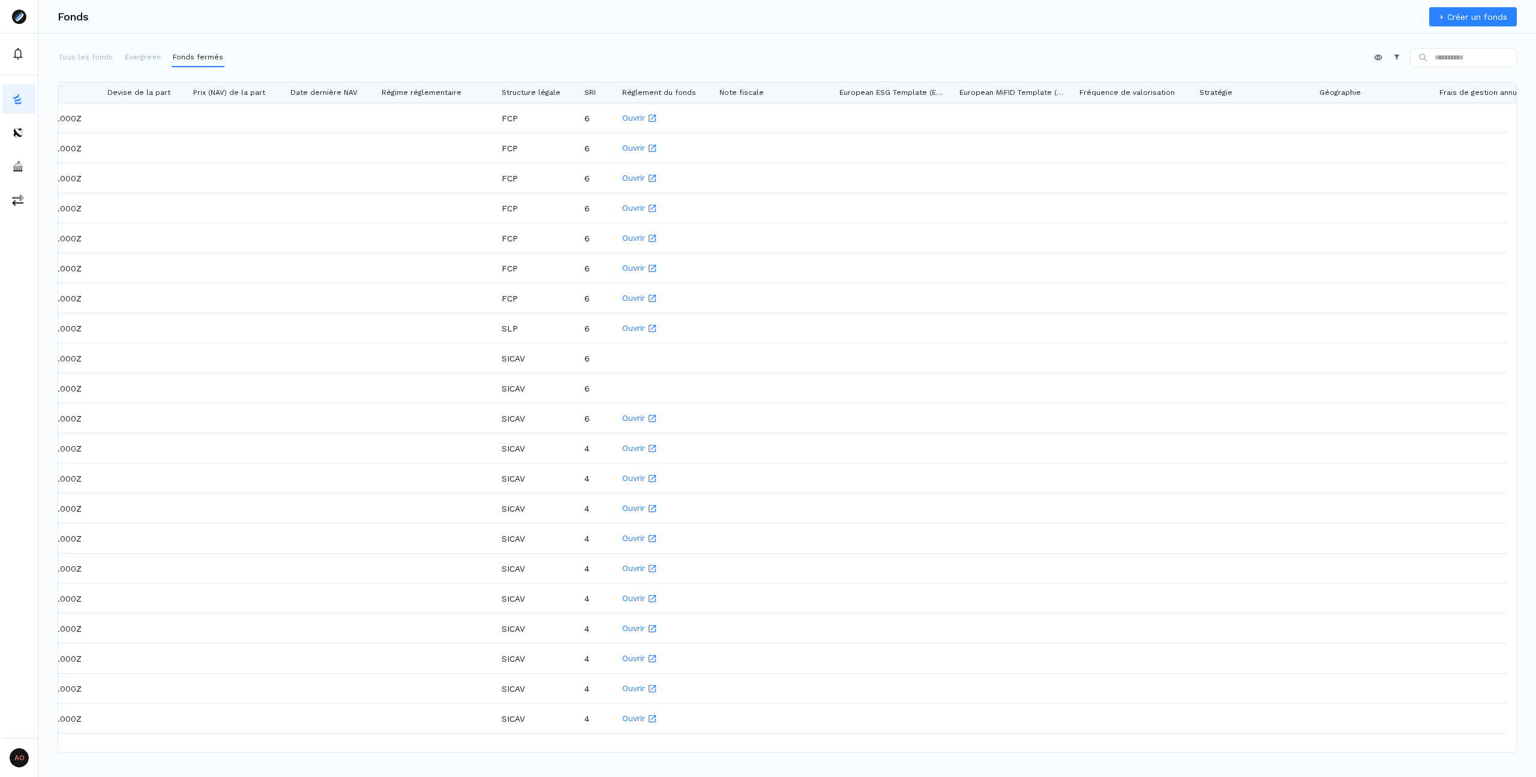
scroll to position [0, 2969]
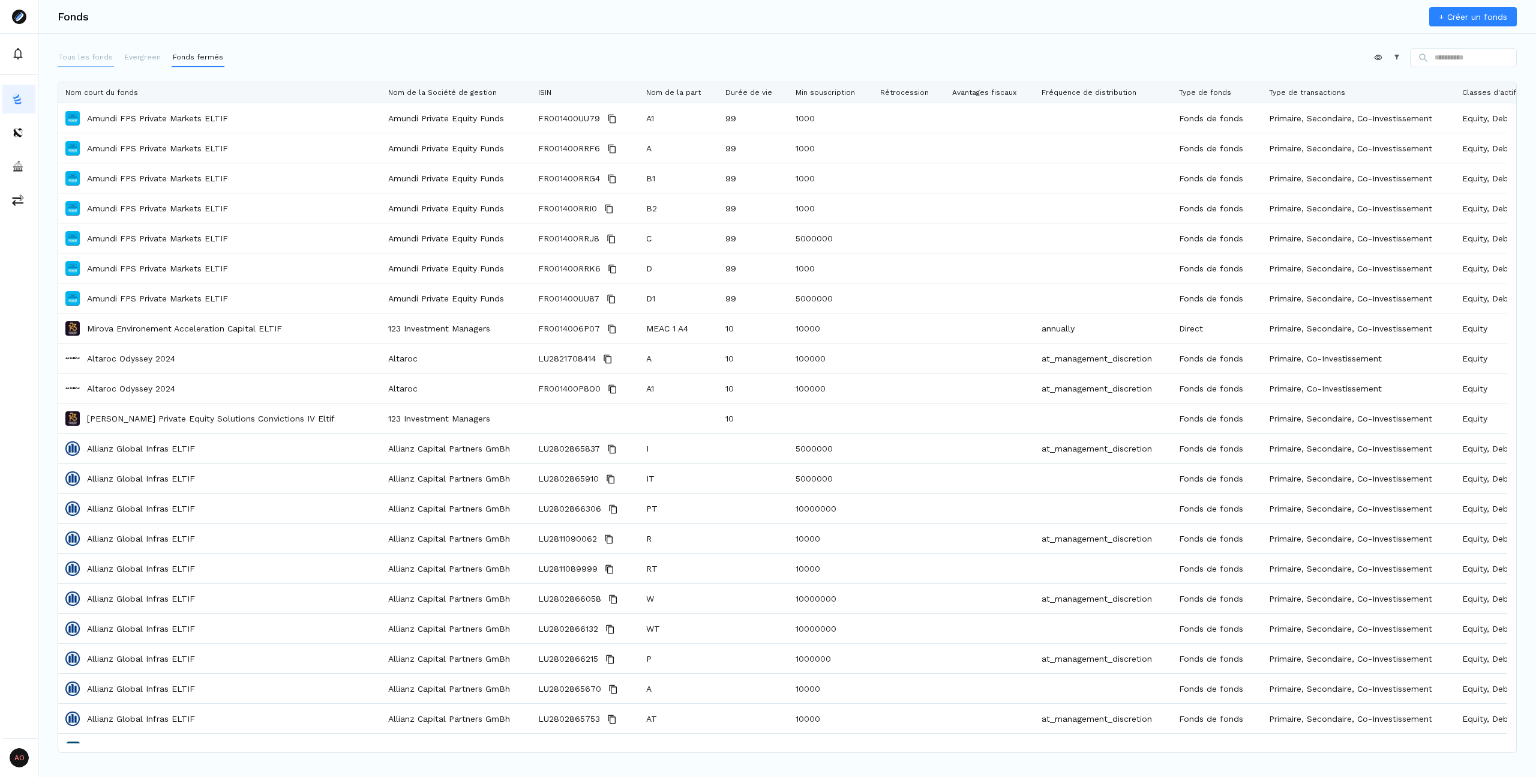
click at [89, 64] on button "Tous les fonds" at bounding box center [86, 57] width 56 height 19
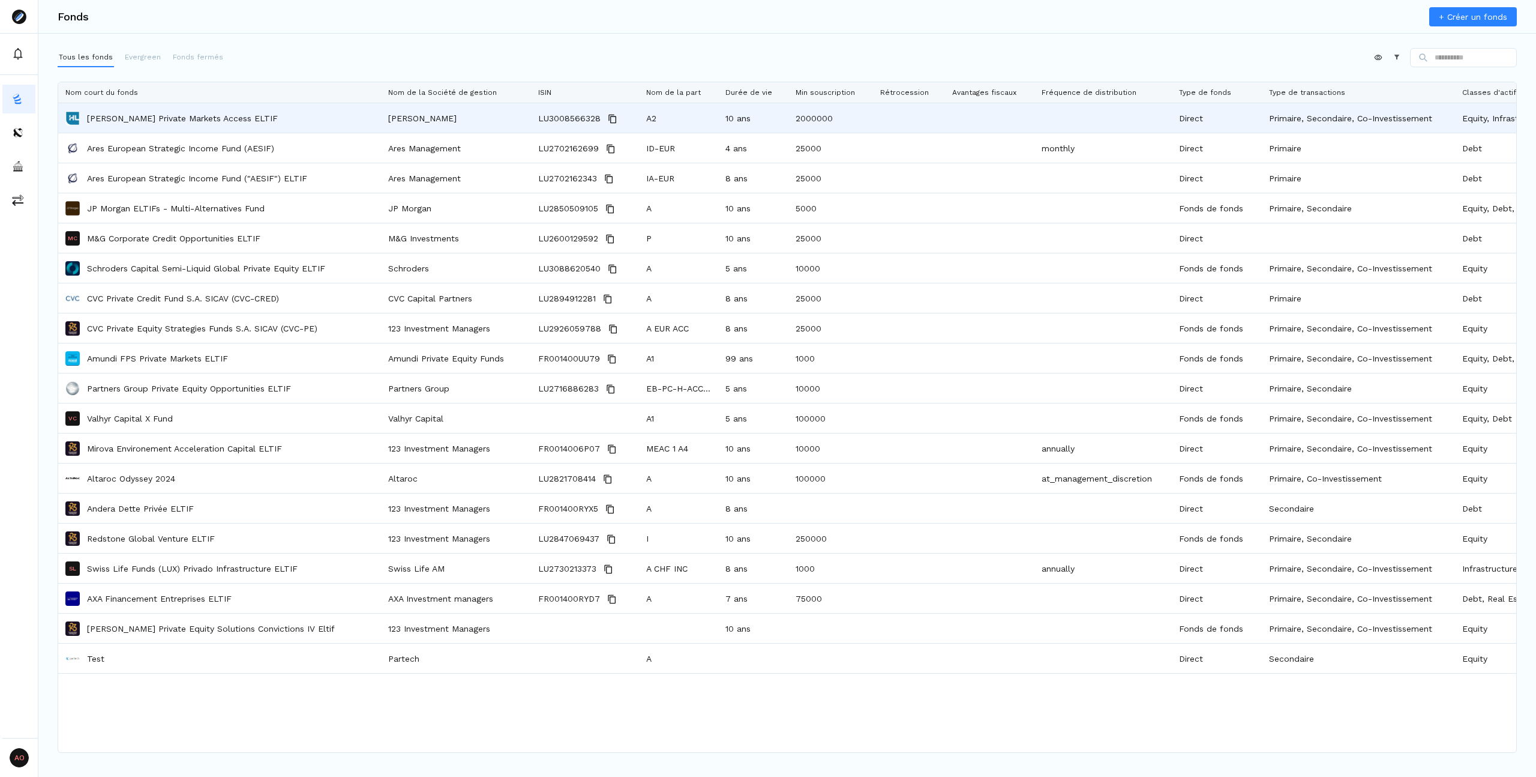
click at [131, 123] on p "[PERSON_NAME] Private Markets Access ELTIF" at bounding box center [182, 118] width 191 height 12
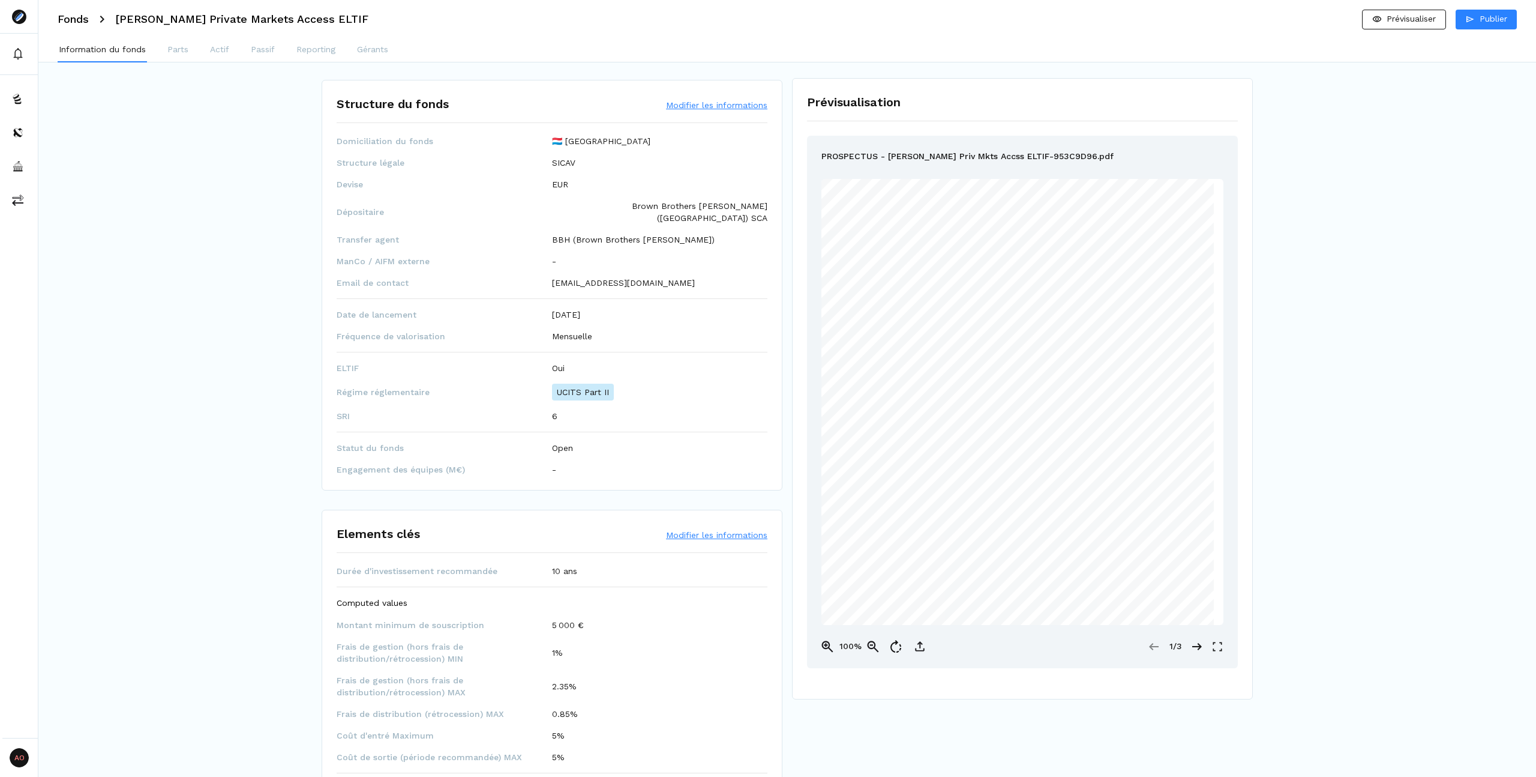
scroll to position [380, 0]
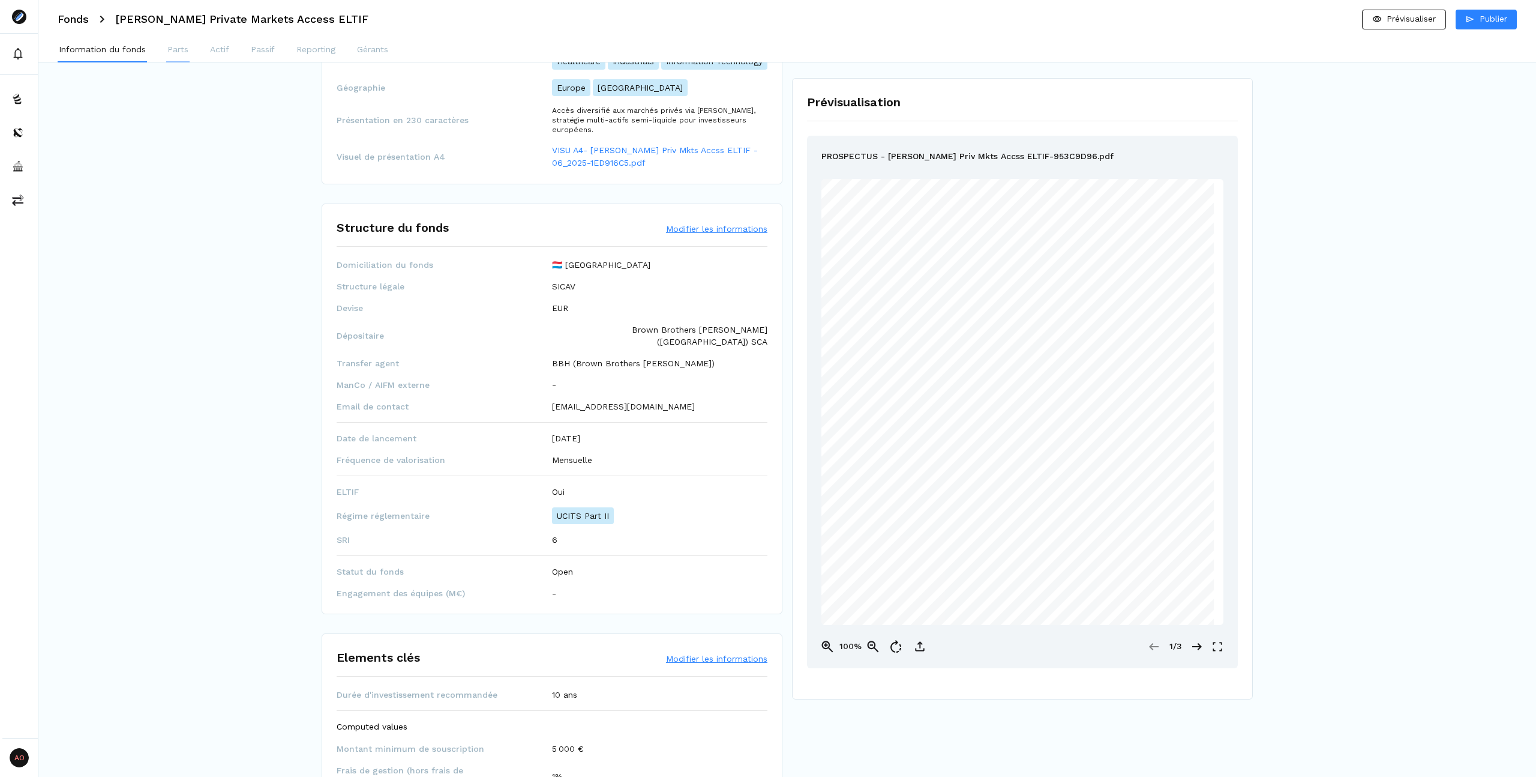
click at [178, 50] on p "Parts" at bounding box center [177, 49] width 21 height 13
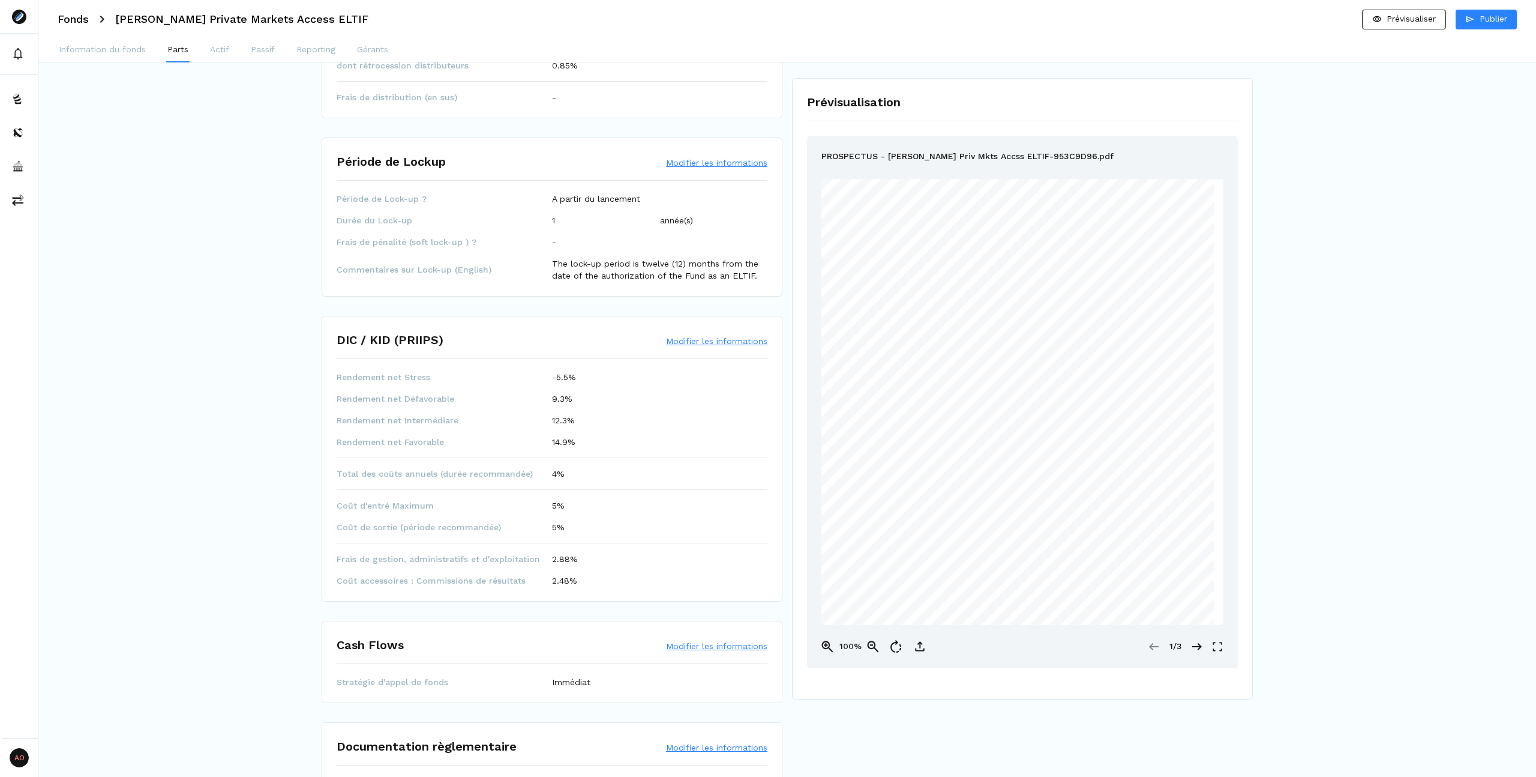
scroll to position [417, 0]
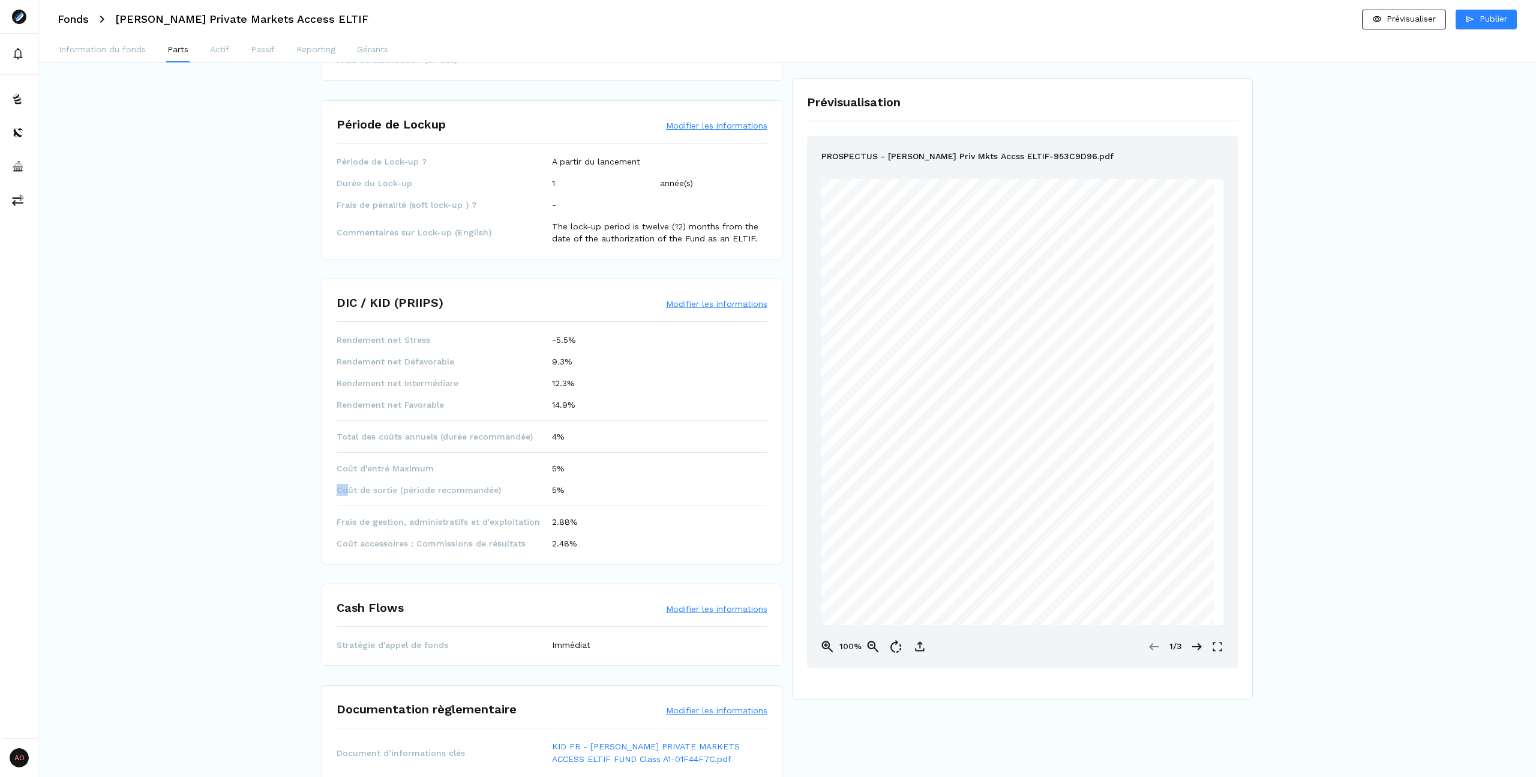
drag, startPoint x: 347, startPoint y: 490, endPoint x: 484, endPoint y: 503, distance: 136.9
click at [484, 503] on div "Rendement net Stress -5.5% Rendement net Défavorable 9.3% Rendement net Intermé…" at bounding box center [552, 441] width 431 height 215
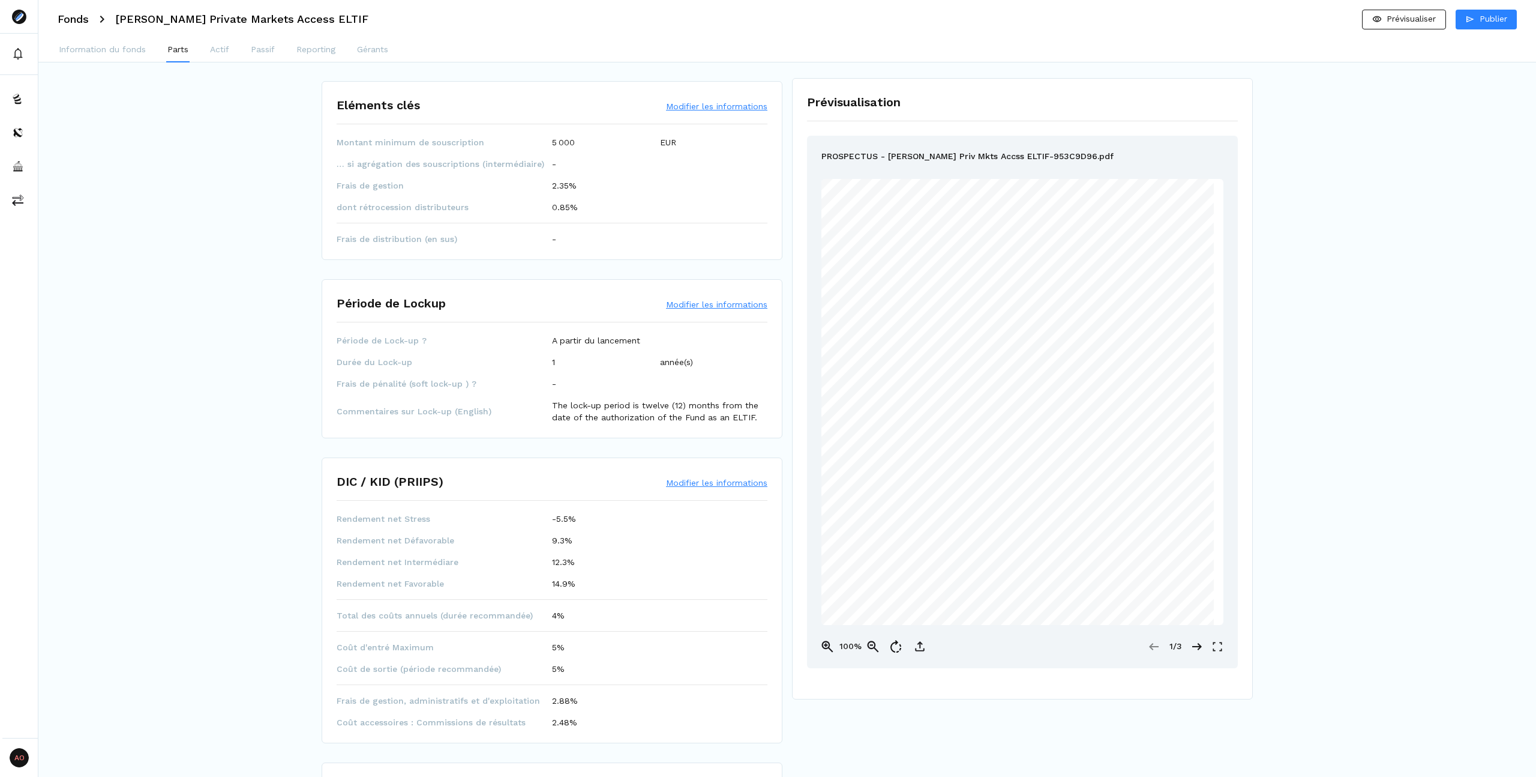
scroll to position [190, 0]
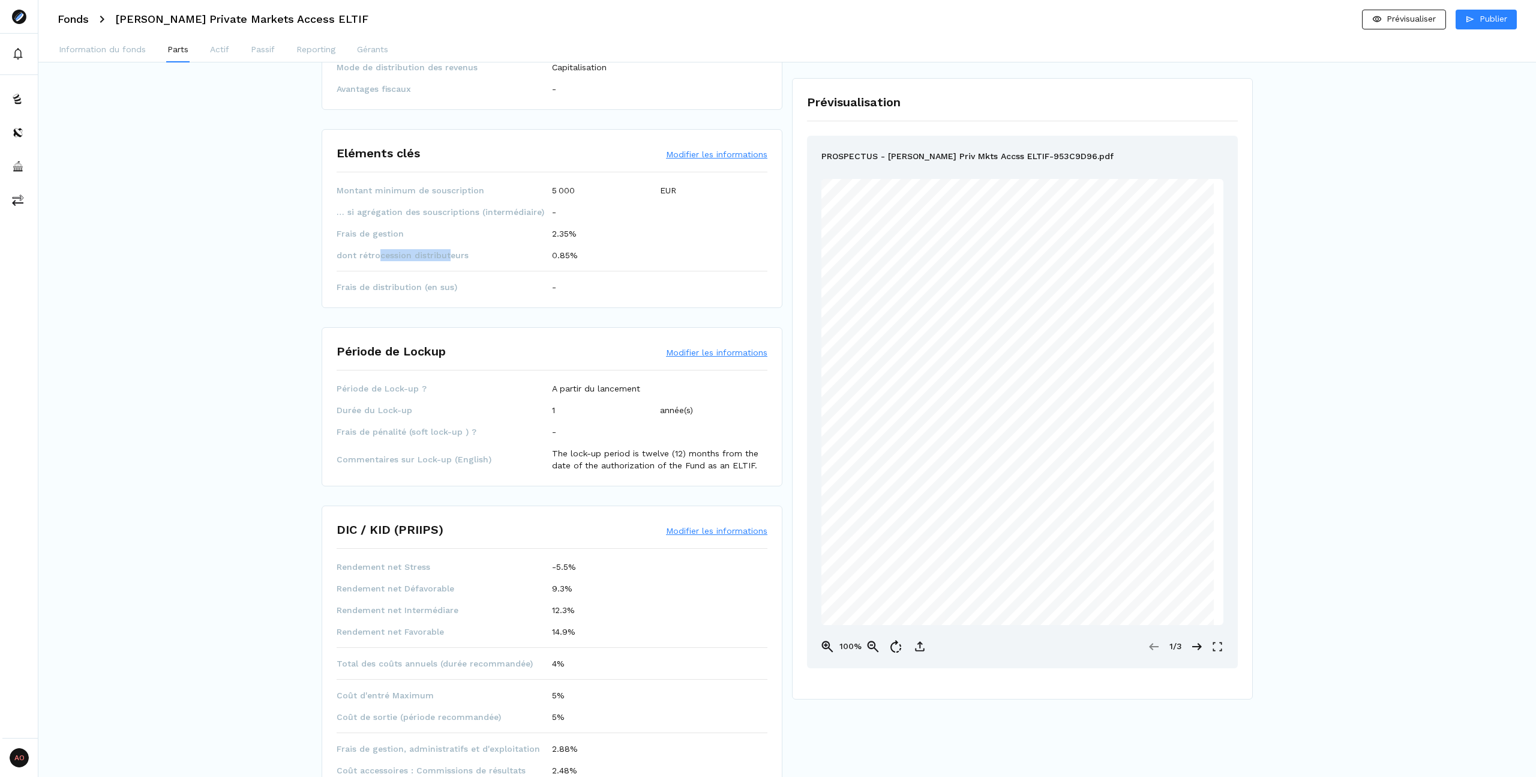
drag, startPoint x: 380, startPoint y: 251, endPoint x: 448, endPoint y: 256, distance: 68.5
click at [448, 256] on span "dont rétrocession distributeurs" at bounding box center [444, 255] width 215 height 12
click at [89, 20] on div "Fonds Hamilton Lane Private Markets Access ELTIF Prévisualiser Publier" at bounding box center [787, 19] width 1498 height 38
click at [71, 16] on h3 "Fonds" at bounding box center [73, 19] width 31 height 11
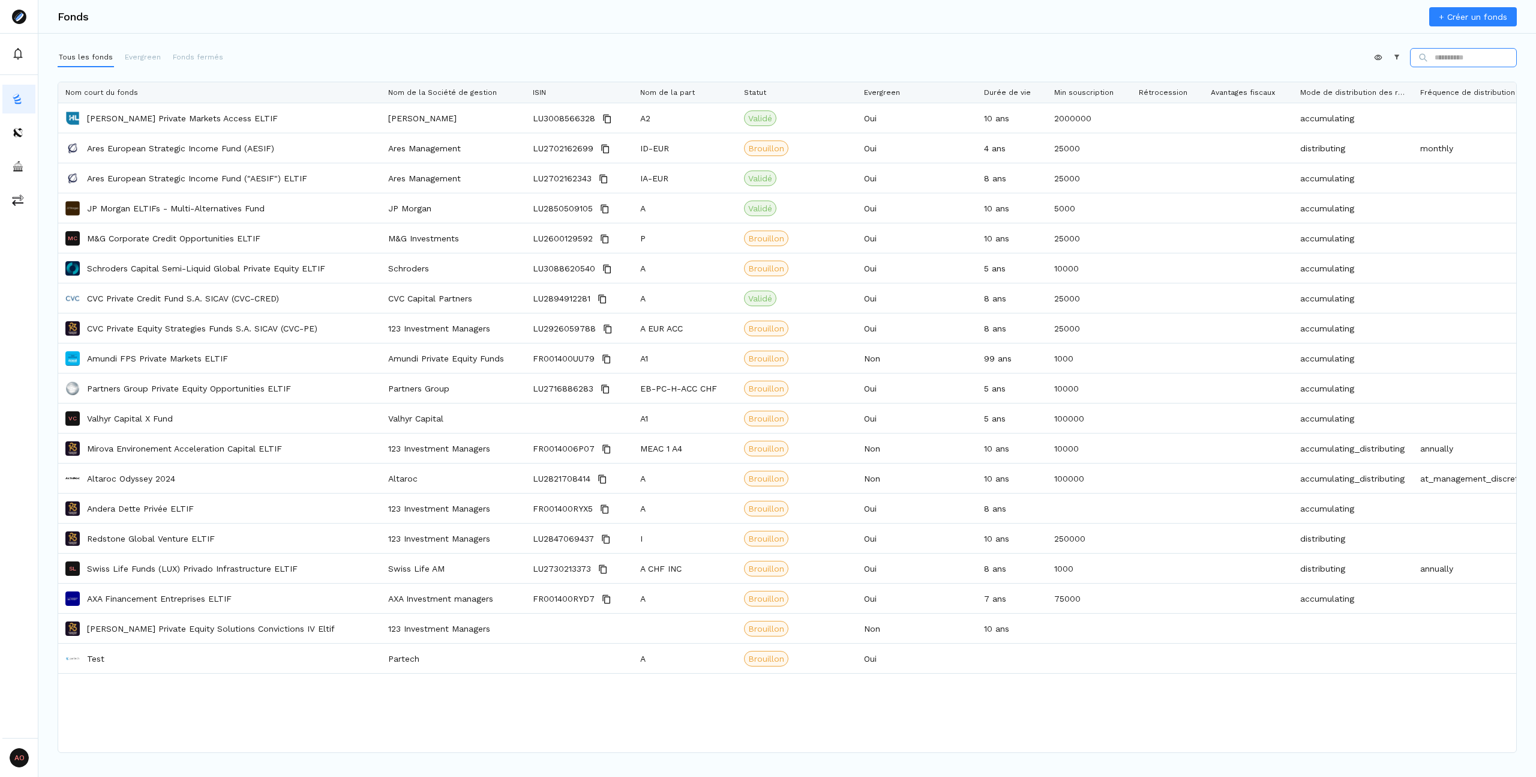
scroll to position [0, 769]
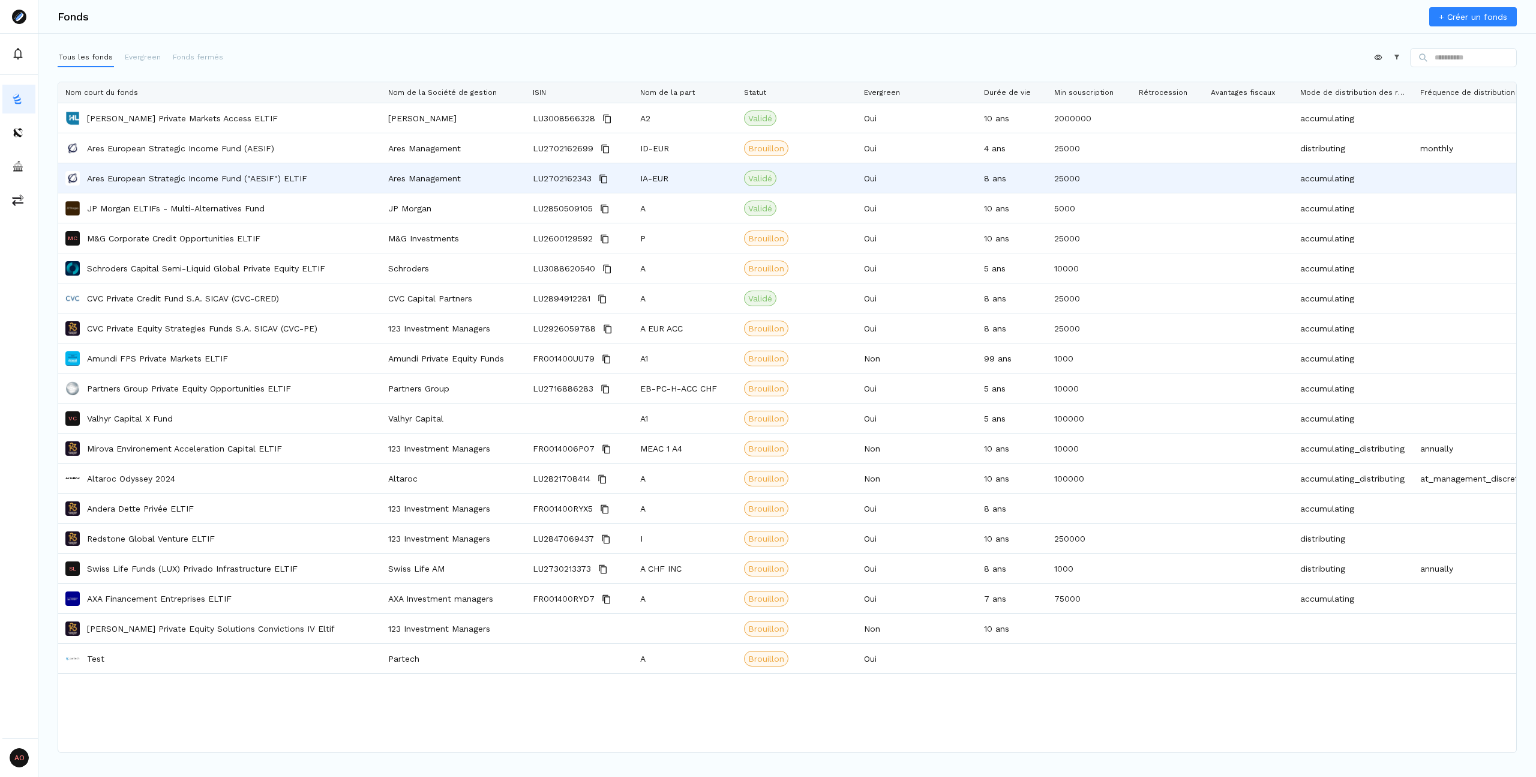
click at [166, 178] on p "Ares European Strategic Income Fund ("AESIF") ELTIF" at bounding box center [197, 178] width 220 height 12
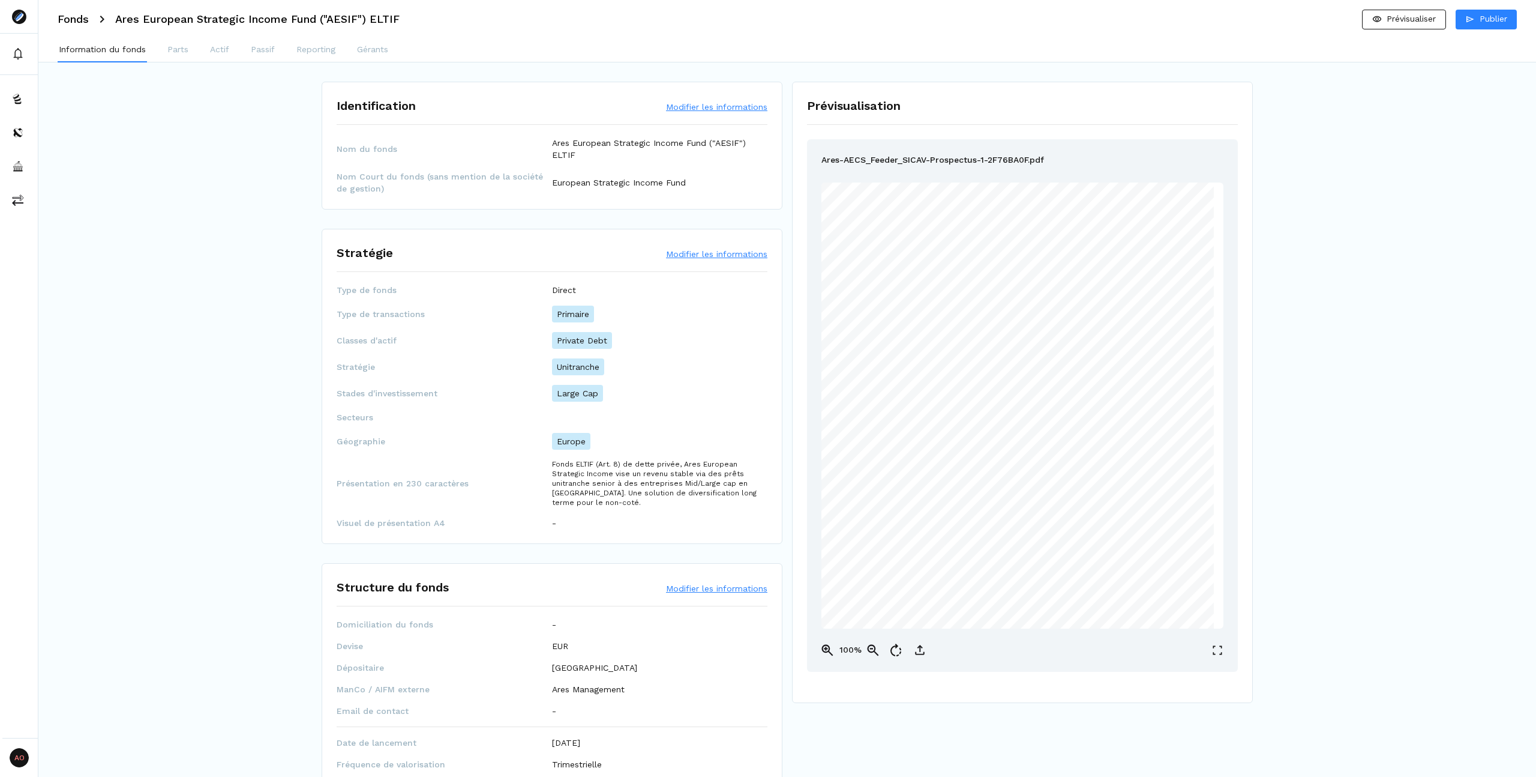
click at [737, 254] on button "Modifier les informations" at bounding box center [716, 254] width 101 height 12
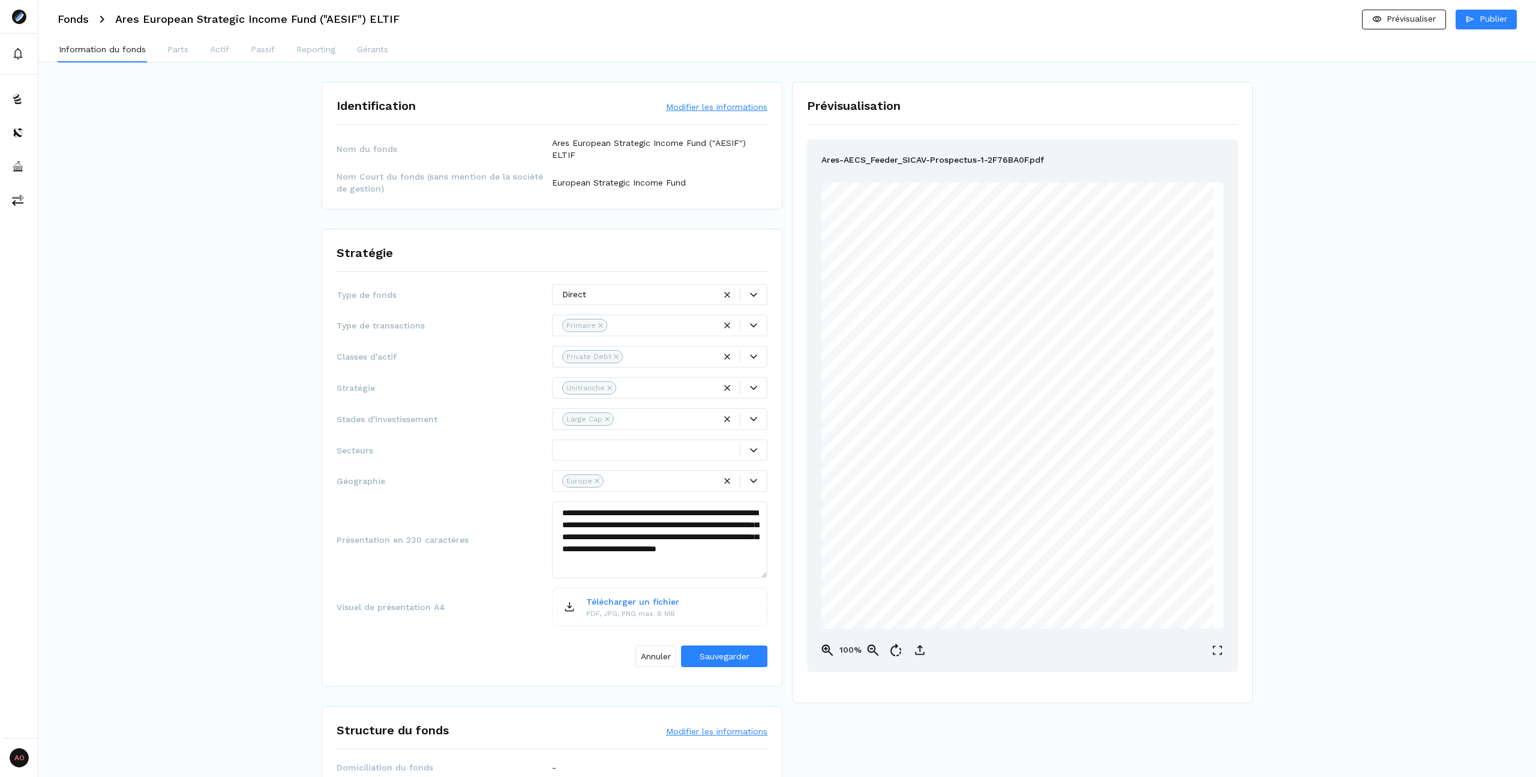
click at [621, 454] on div at bounding box center [651, 449] width 178 height 13
click at [469, 404] on div "**********" at bounding box center [552, 478] width 431 height 388
click at [78, 18] on h3 "Fonds" at bounding box center [73, 19] width 31 height 11
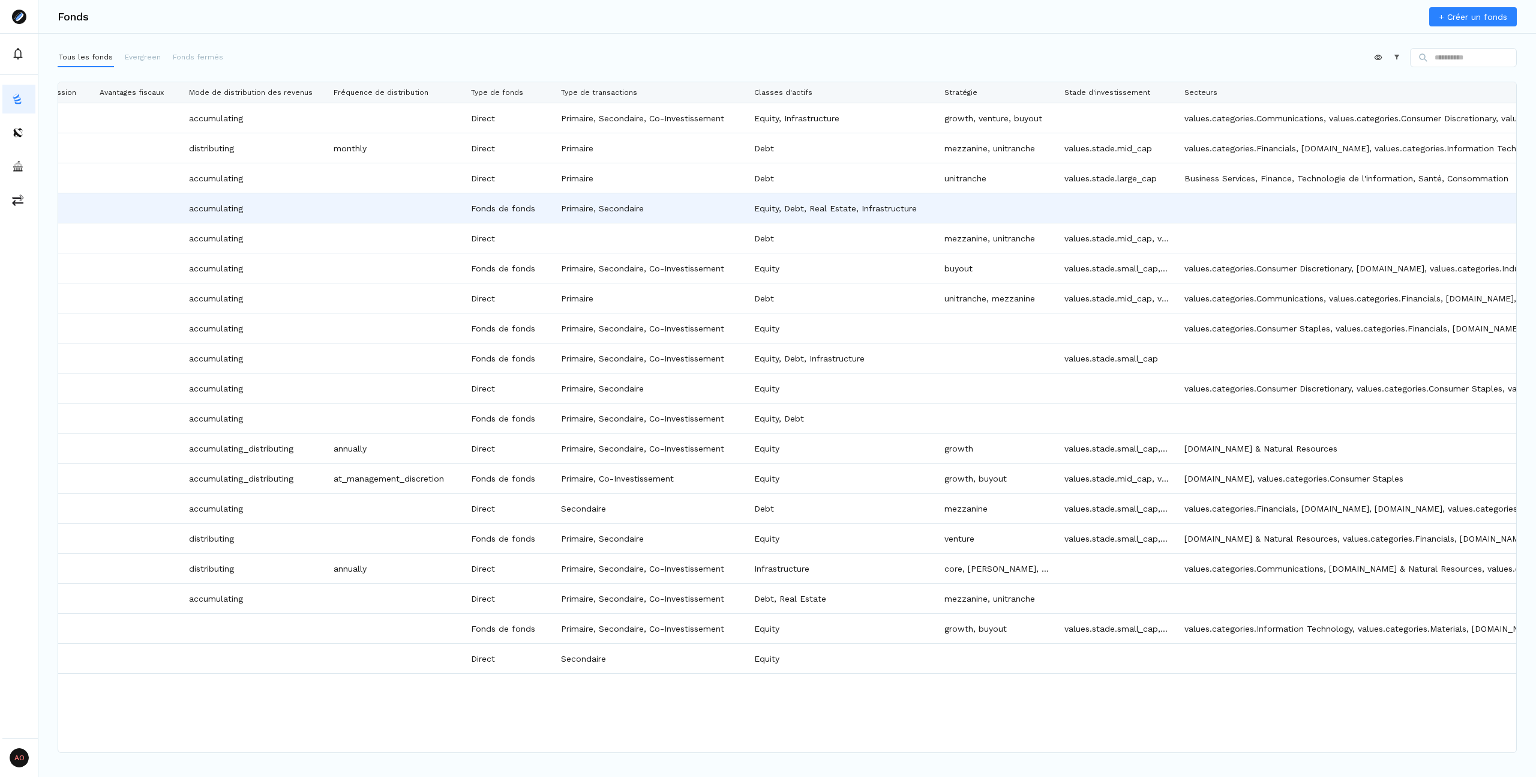
click at [852, 217] on div "Equity, Debt, Real Estate, Infrastructure" at bounding box center [842, 207] width 190 height 29
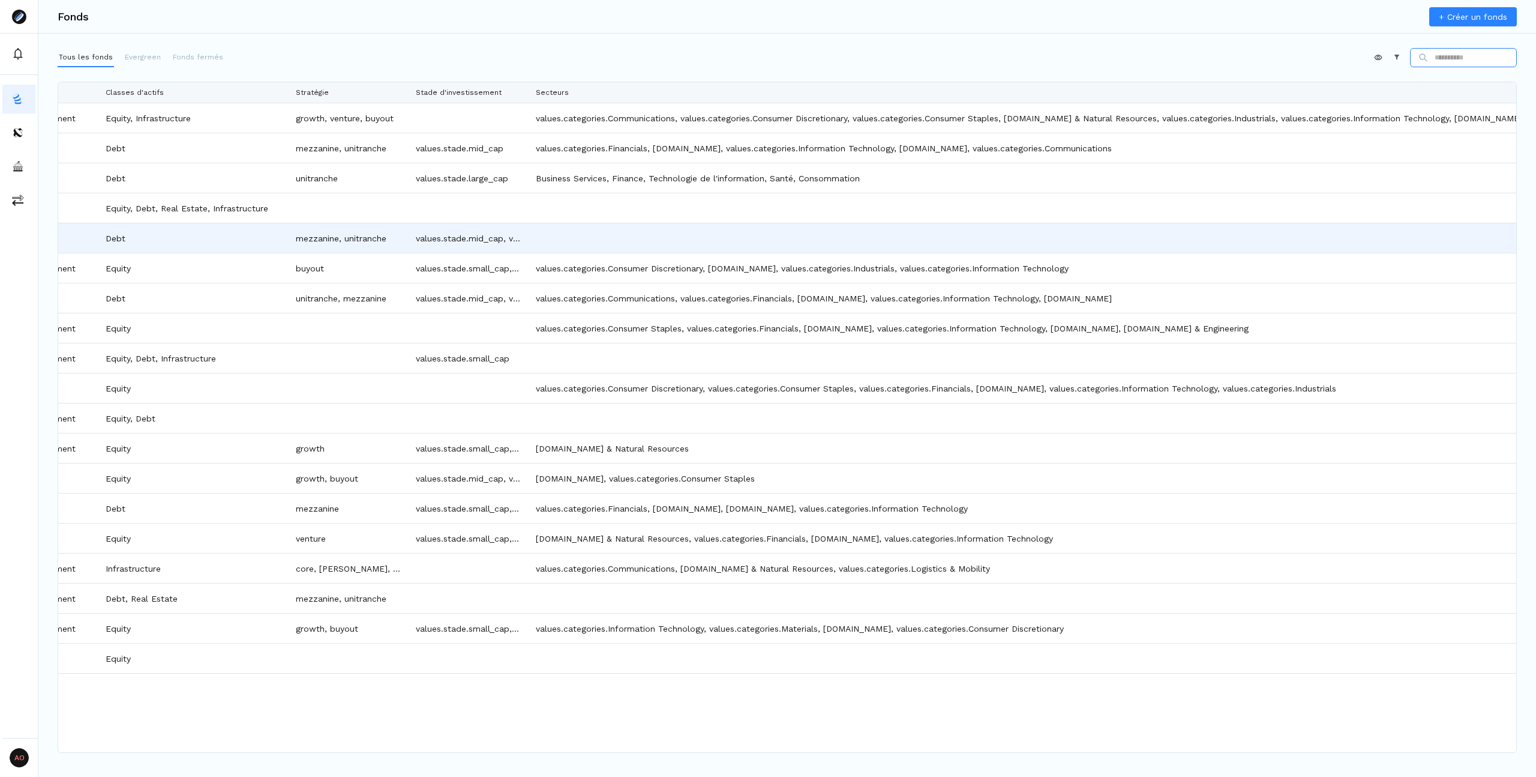
scroll to position [0, 1665]
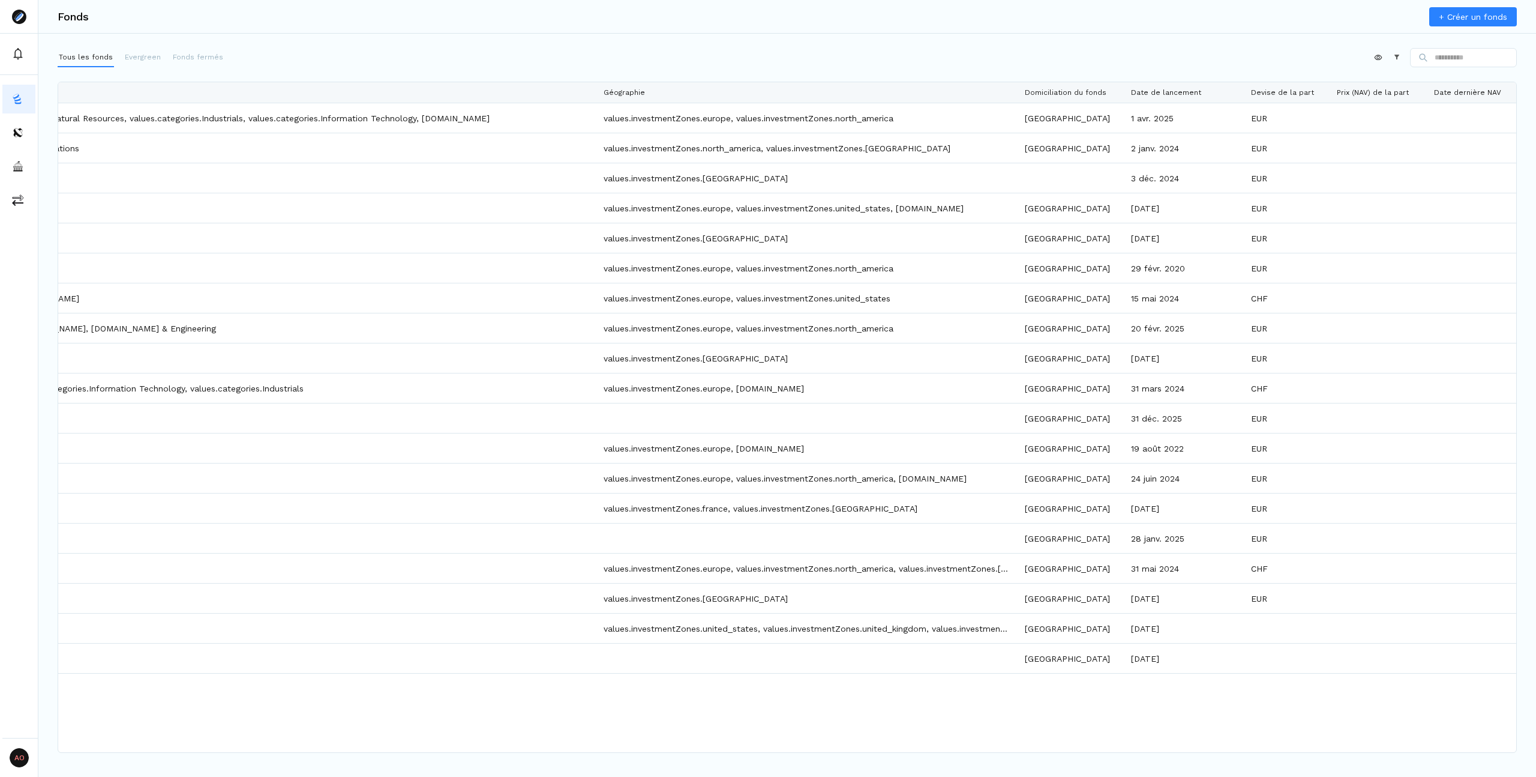
drag, startPoint x: 715, startPoint y: 95, endPoint x: 1013, endPoint y: 94, distance: 298.3
click at [1015, 94] on div at bounding box center [1017, 92] width 5 height 20
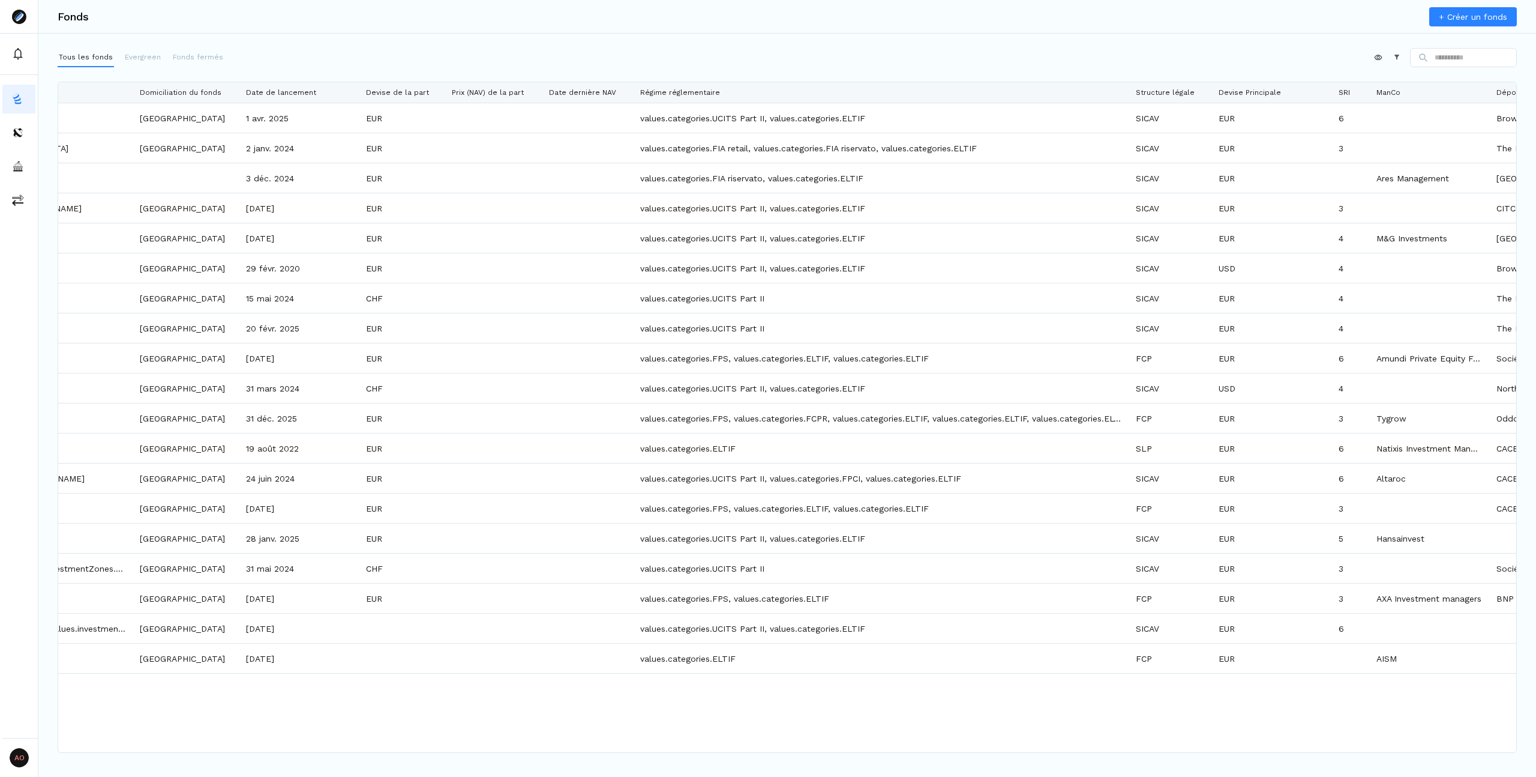
drag, startPoint x: 750, startPoint y: 92, endPoint x: 1126, endPoint y: 77, distance: 375.9
click at [1126, 77] on div "Appliquer Constructeur Appuyez sur ENTER pour trier. Appuyez sur ALT BAS pour o…" at bounding box center [787, 383] width 1459 height 671
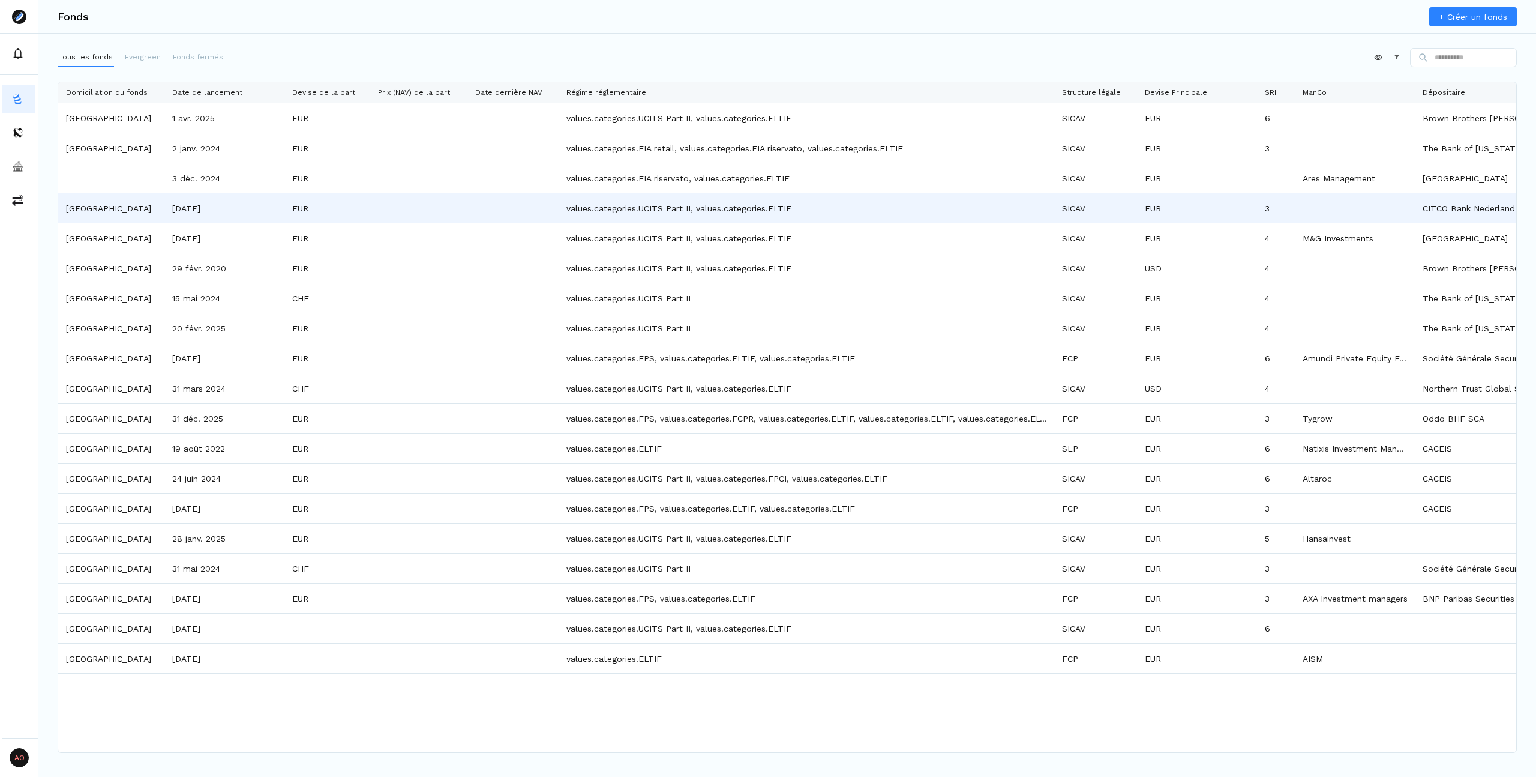
scroll to position [0, 3673]
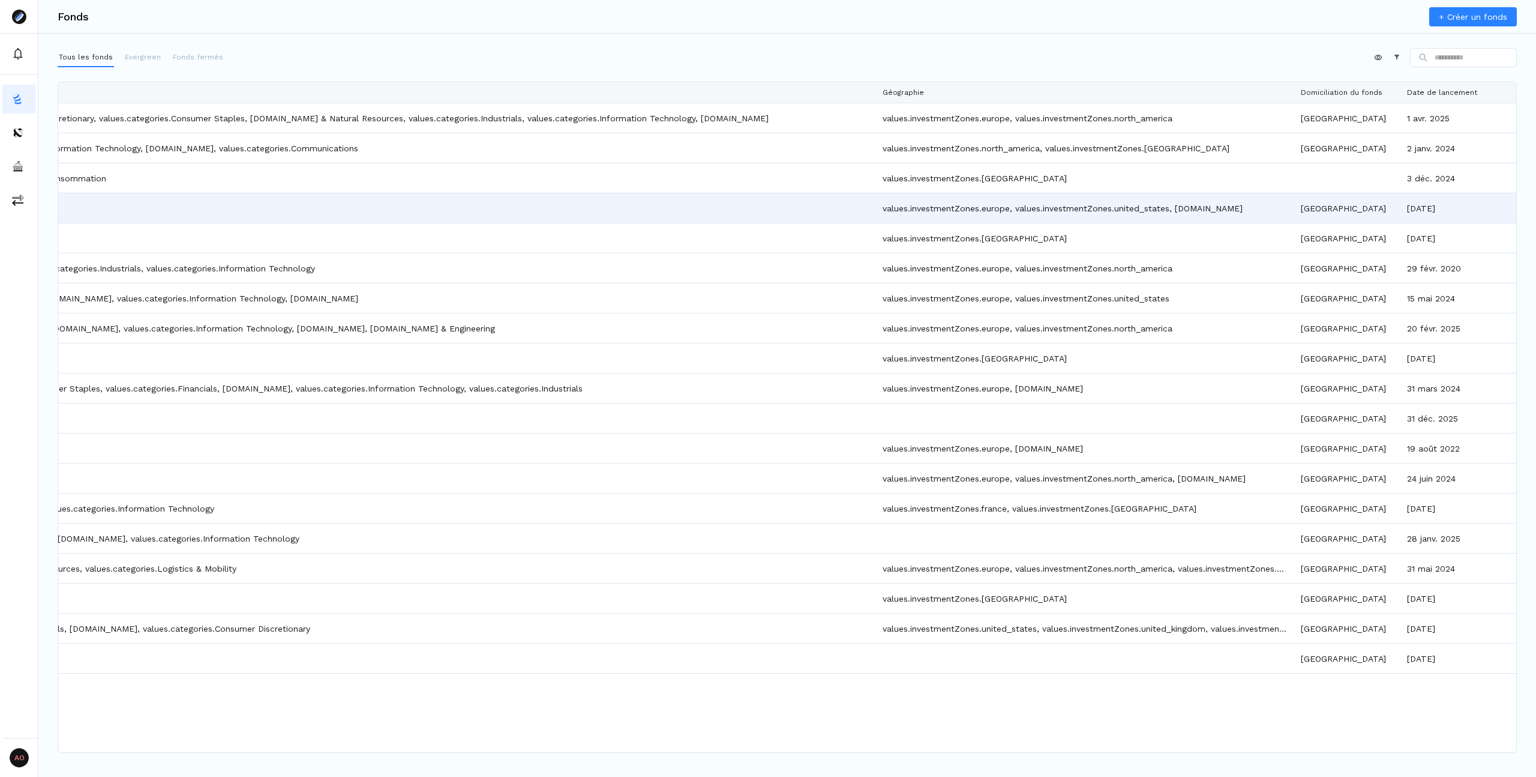
click at [1129, 206] on div "values.investmentZones.europe, values.investmentZones.united_states, values.inv…" at bounding box center [1085, 207] width 418 height 29
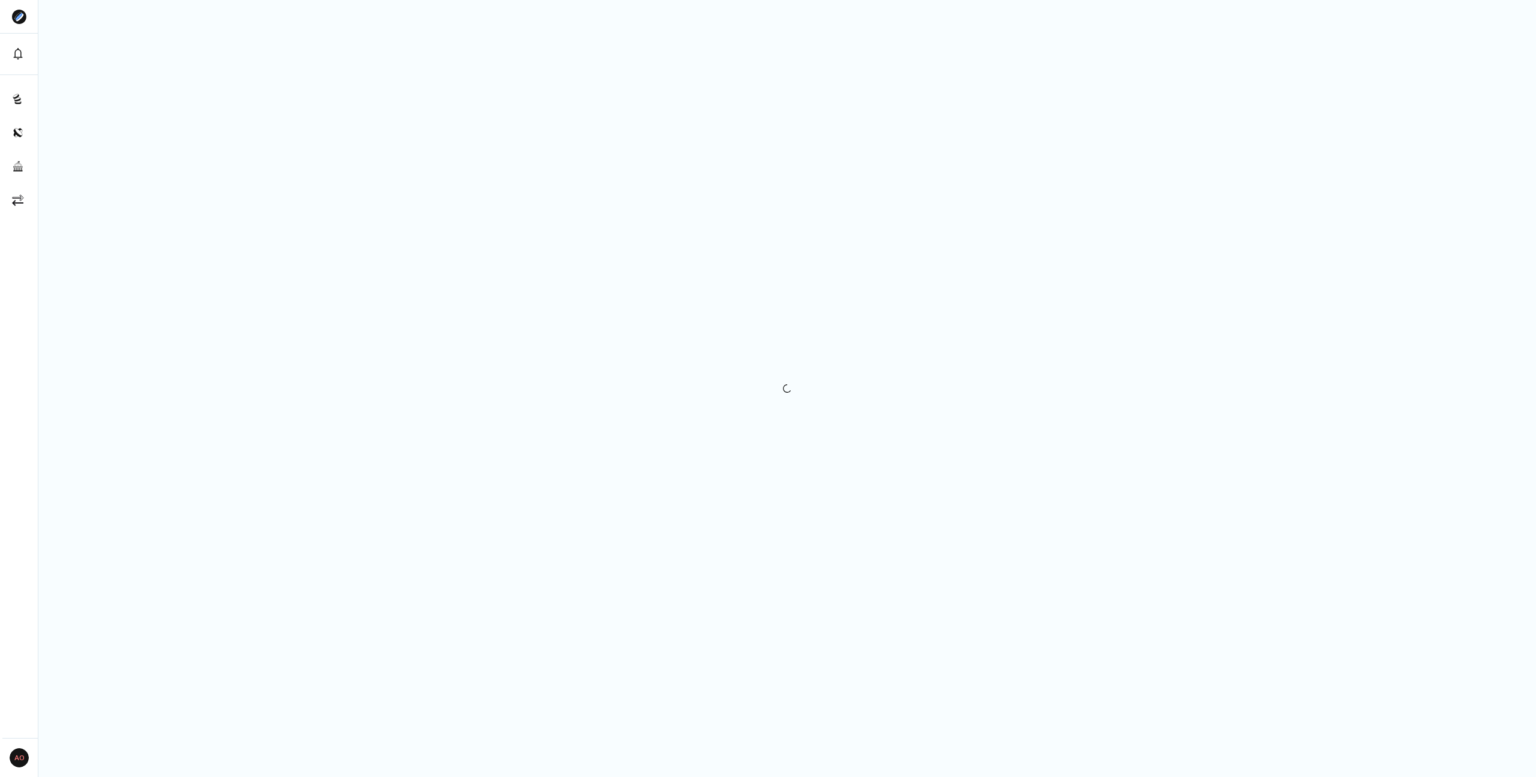
click at [1129, 206] on div at bounding box center [787, 388] width 1498 height 777
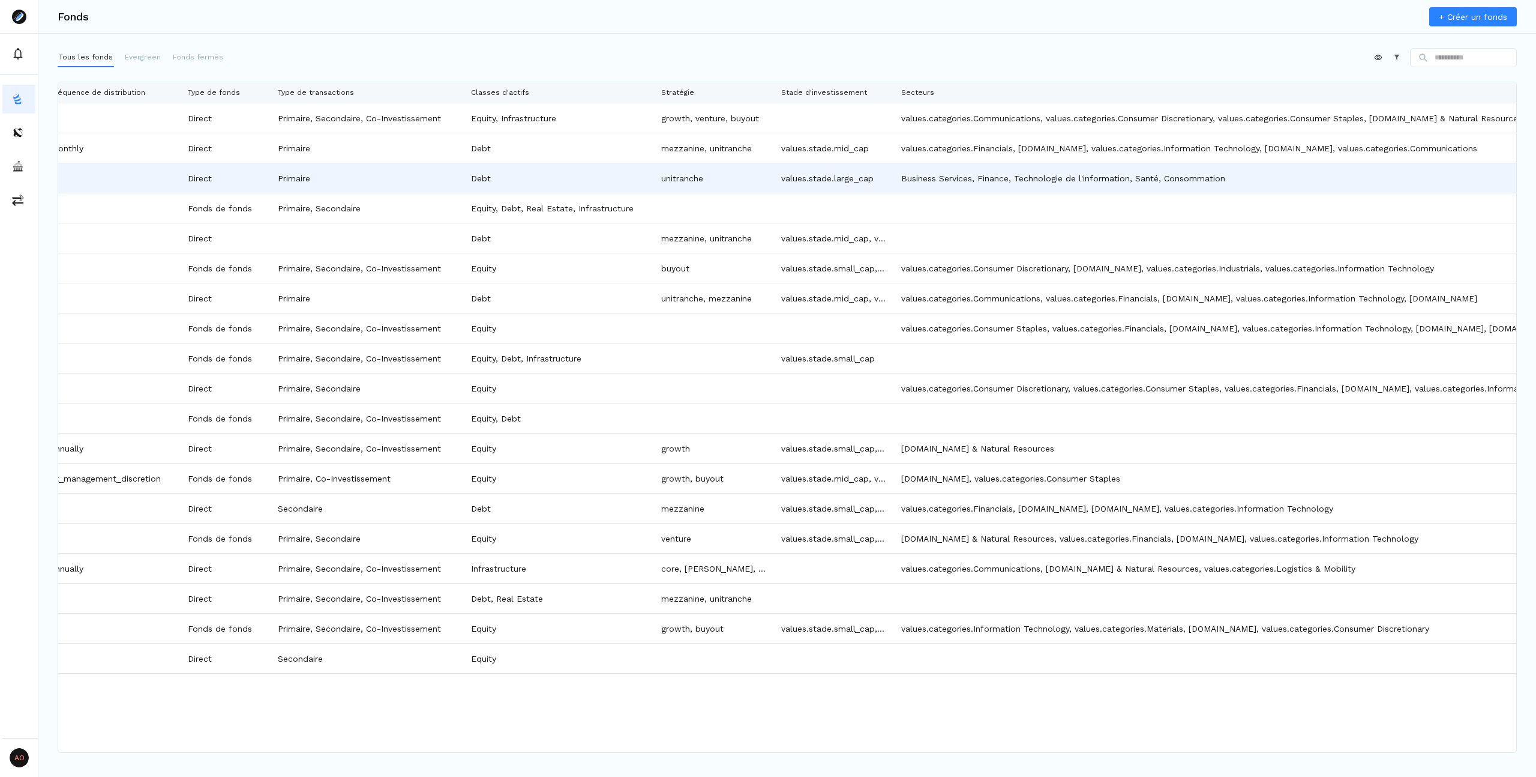
drag, startPoint x: 903, startPoint y: 179, endPoint x: 958, endPoint y: 175, distance: 56.0
click at [957, 175] on div "Business Services, Finance, Technologie de l'information, Santé, Consommation" at bounding box center [1444, 177] width 1101 height 29
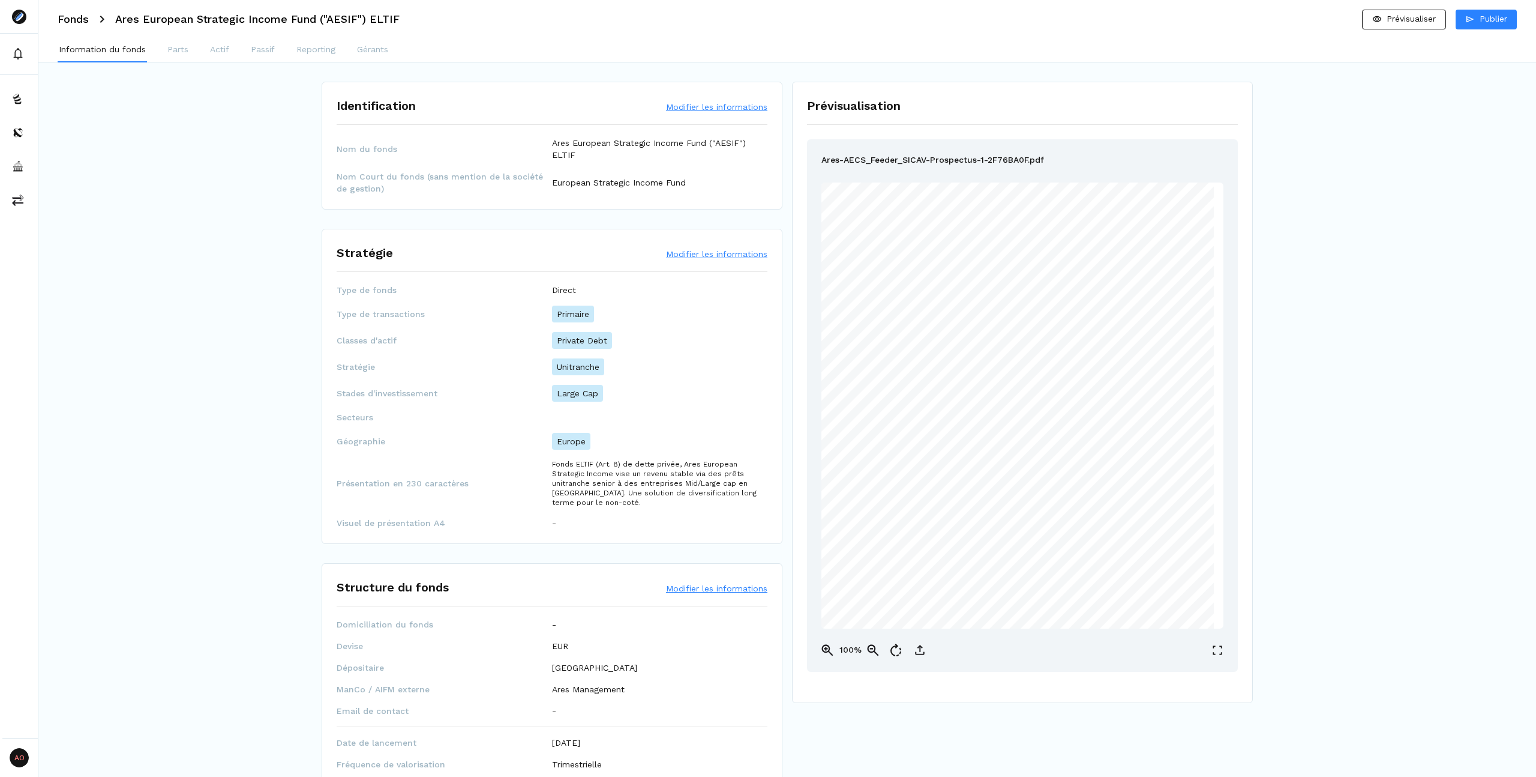
click at [82, 23] on h3 "Fonds" at bounding box center [73, 19] width 31 height 11
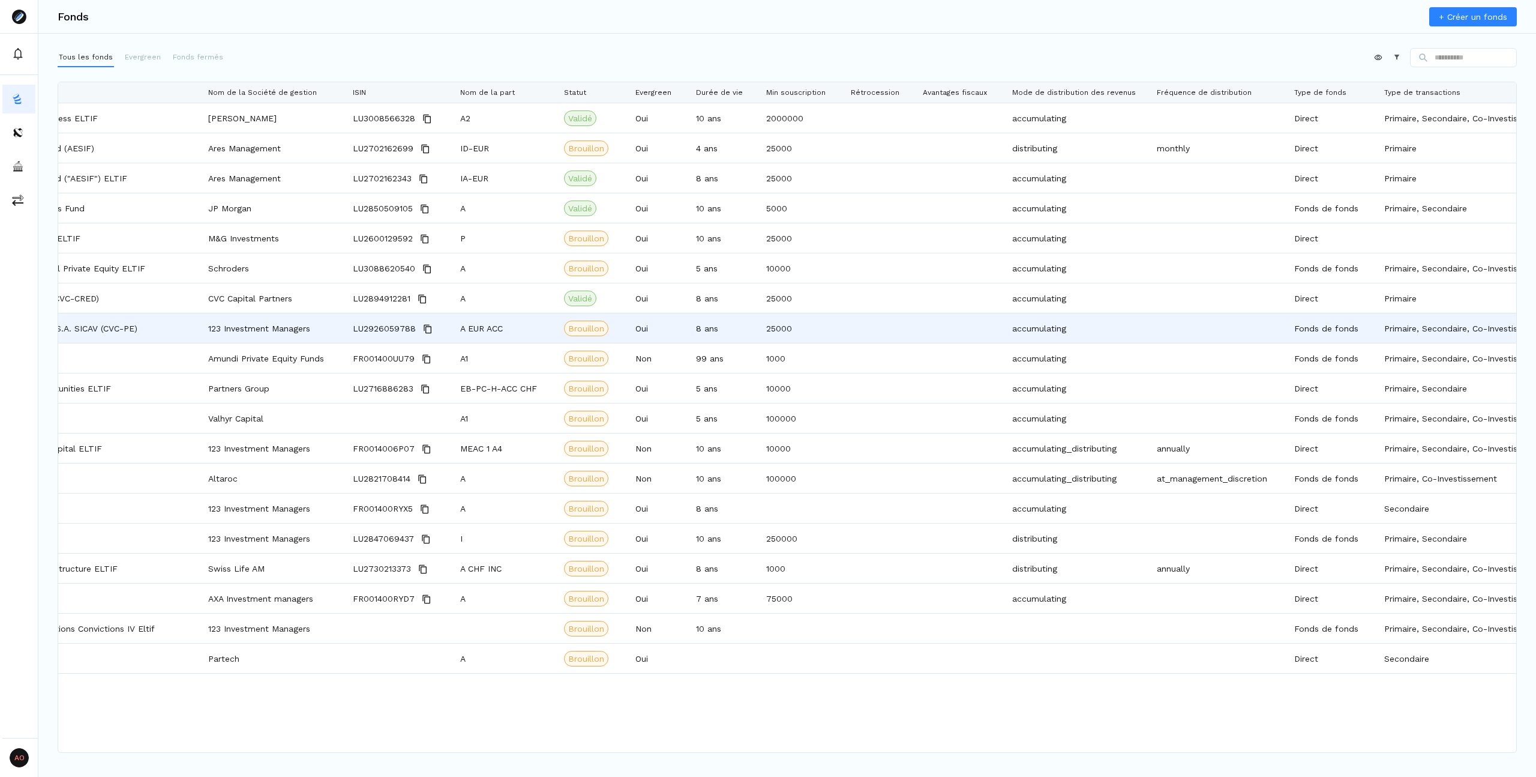
scroll to position [0, 318]
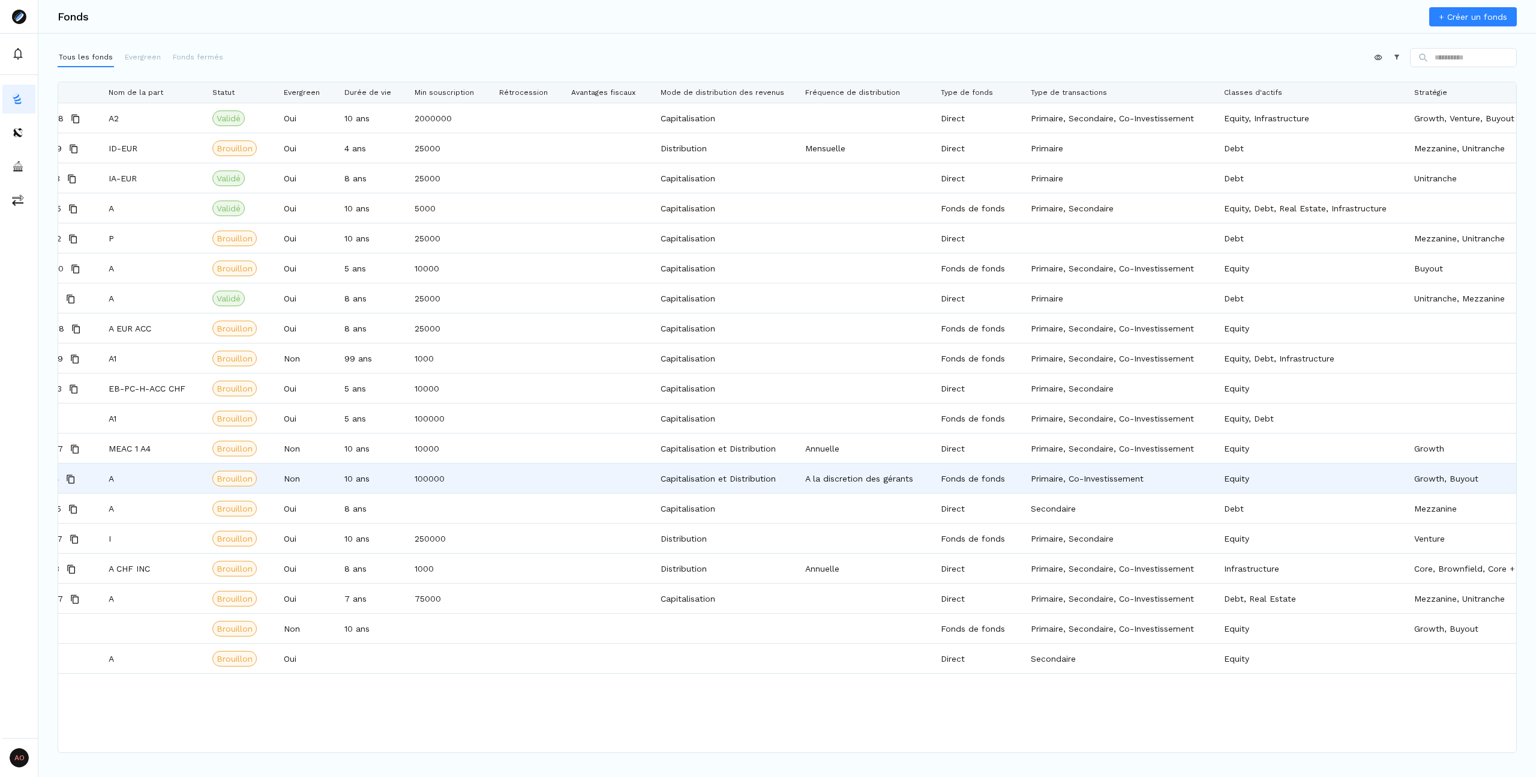
scroll to position [0, 536]
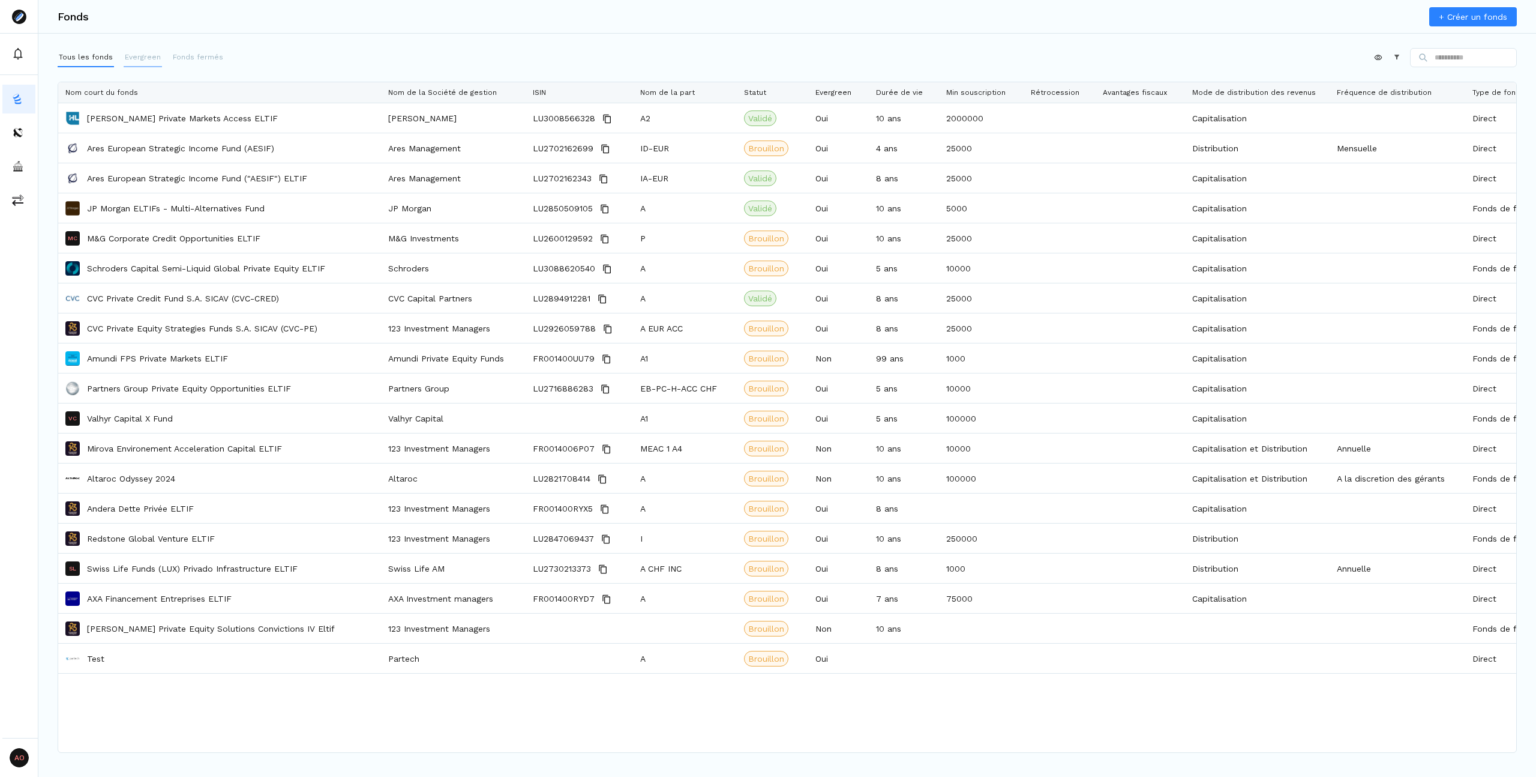
click at [124, 50] on button "Evergreen" at bounding box center [143, 57] width 38 height 19
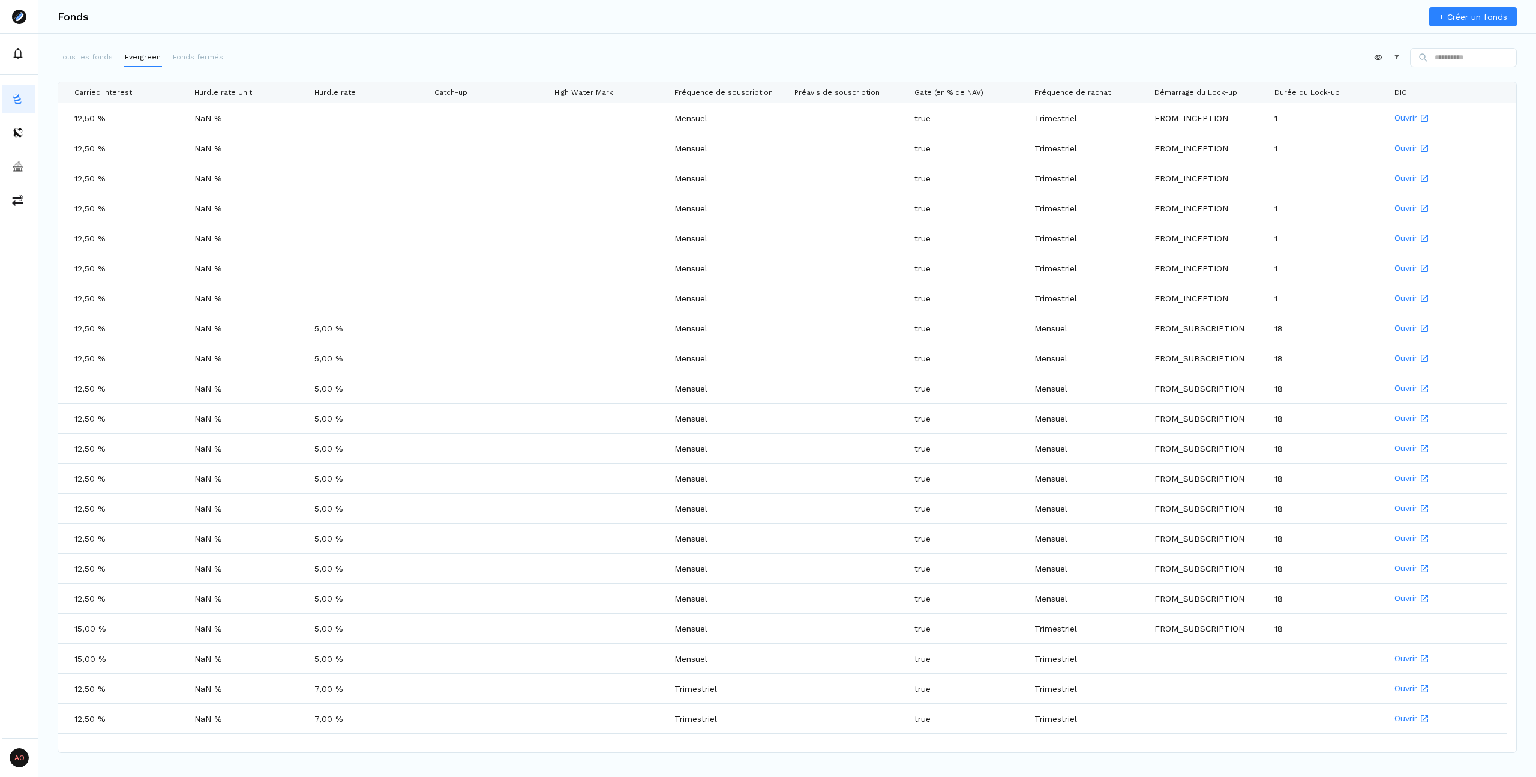
click at [357, 37] on div "Fonds + Créer un fonds Tous les fonds Evergreen Fonds fermés Appliquer Construc…" at bounding box center [787, 388] width 1498 height 777
click at [185, 64] on button "Fonds fermés" at bounding box center [198, 57] width 53 height 19
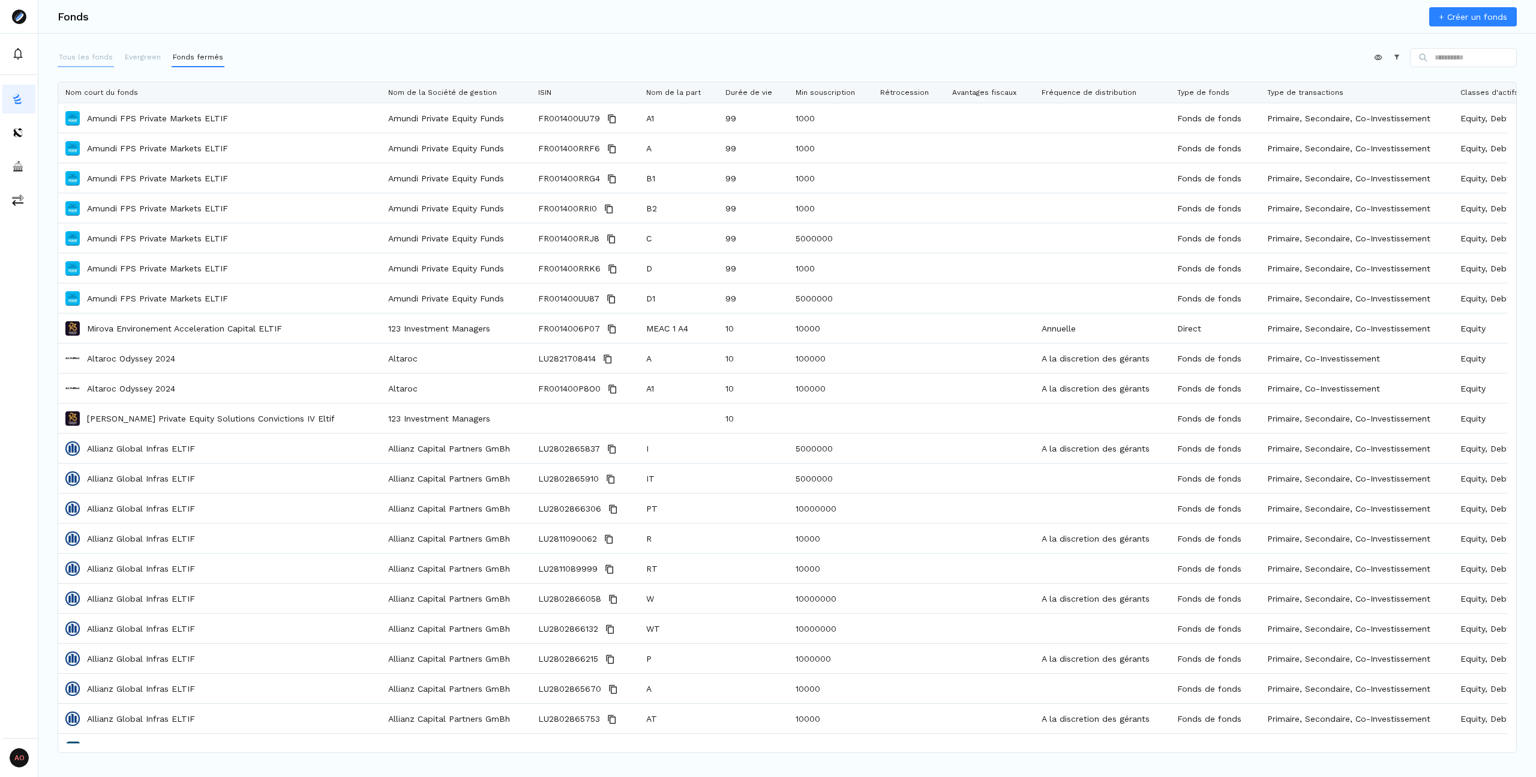
click at [80, 61] on p "Tous les fonds" at bounding box center [86, 57] width 54 height 11
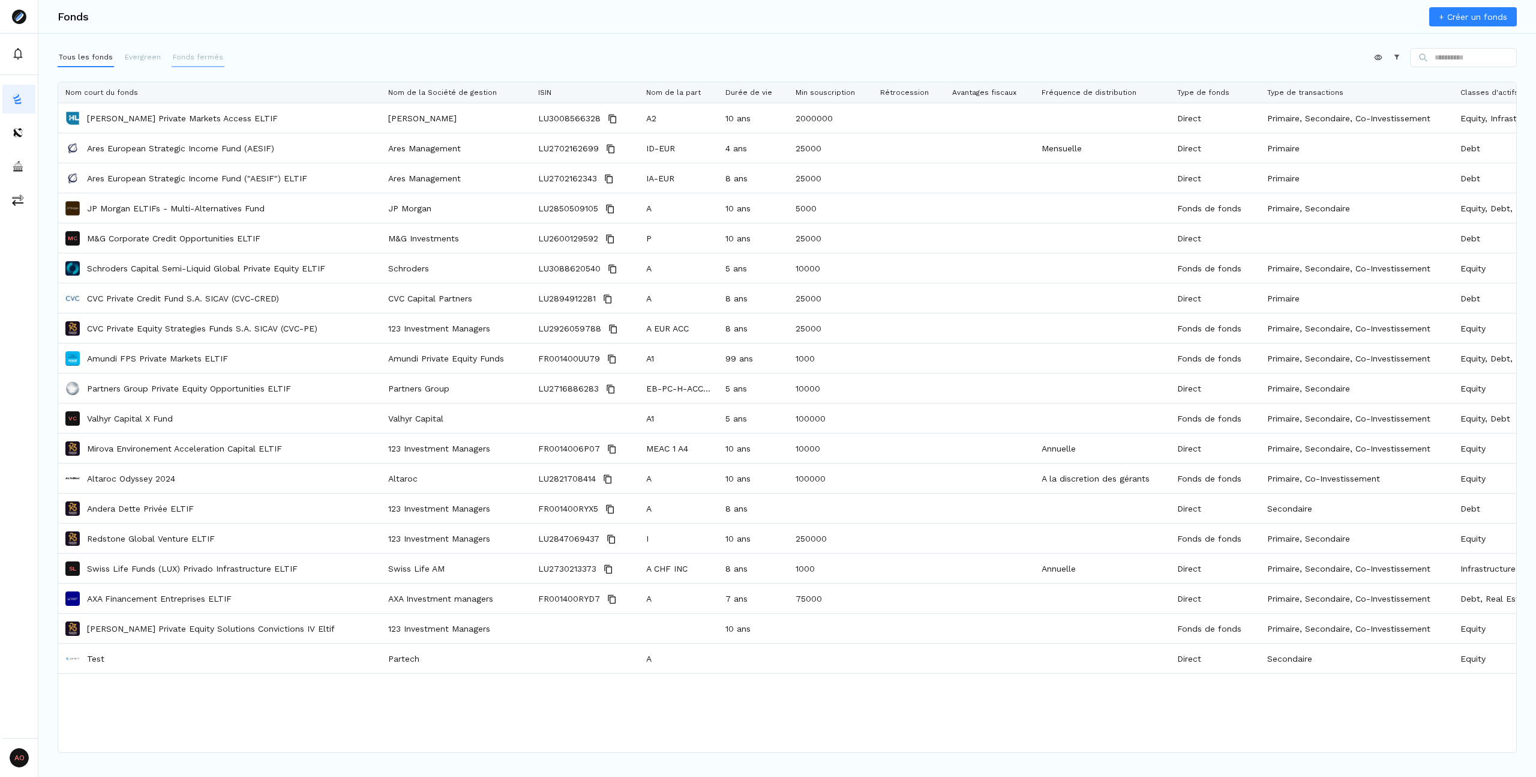
click at [190, 62] on button "Fonds fermés" at bounding box center [198, 57] width 53 height 19
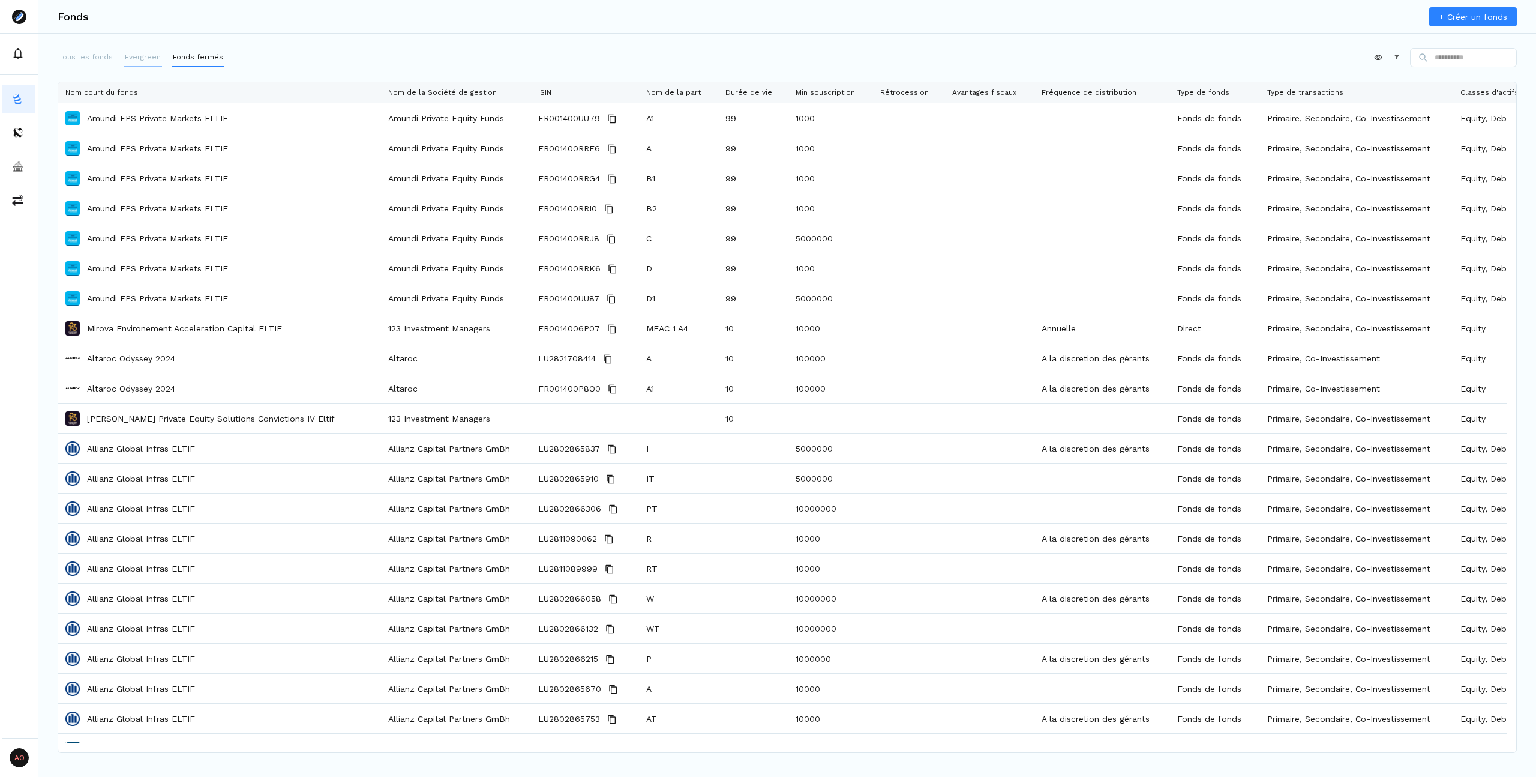
click at [151, 61] on p "Evergreen" at bounding box center [143, 57] width 36 height 11
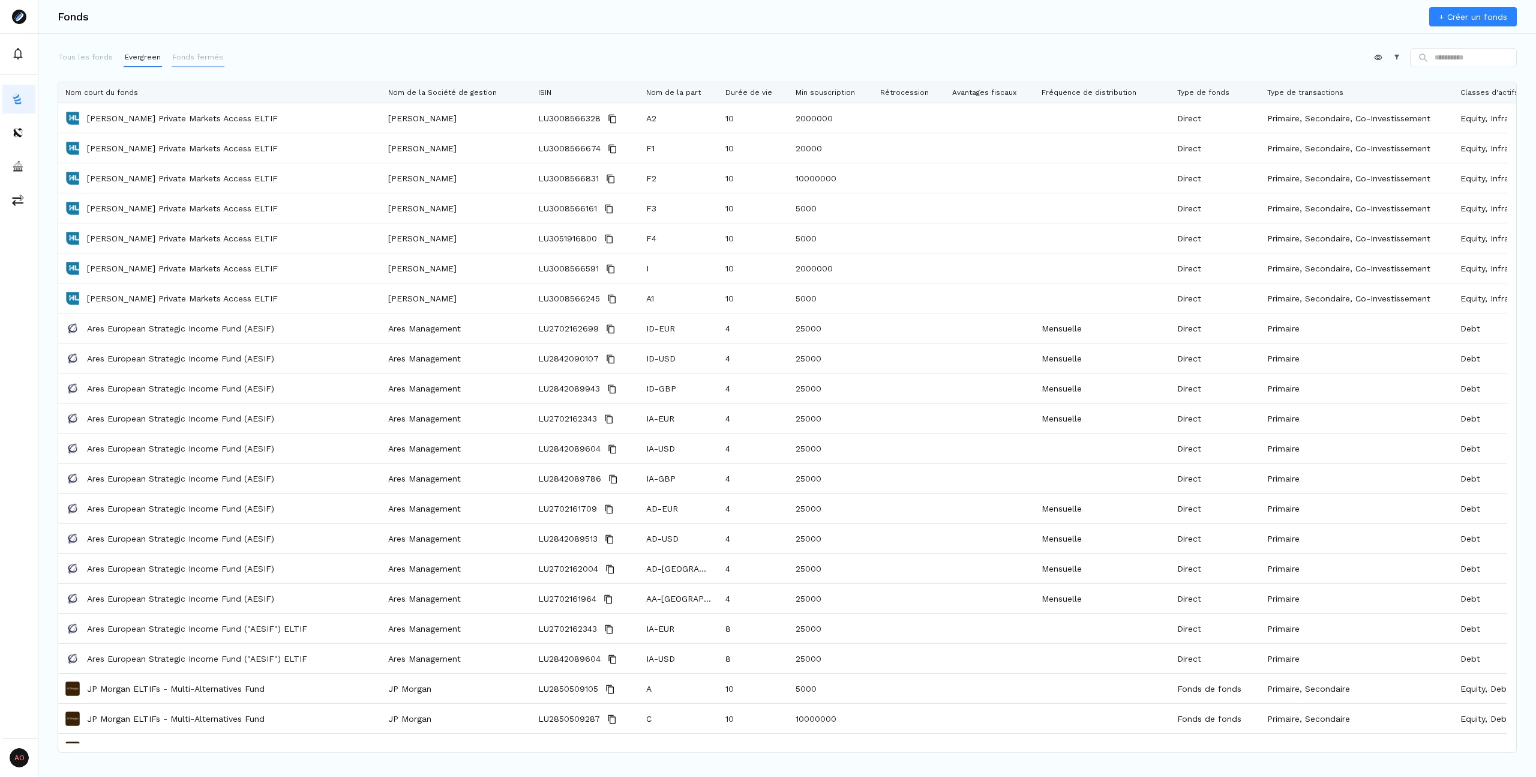
click at [209, 53] on p "Fonds fermés" at bounding box center [198, 57] width 50 height 11
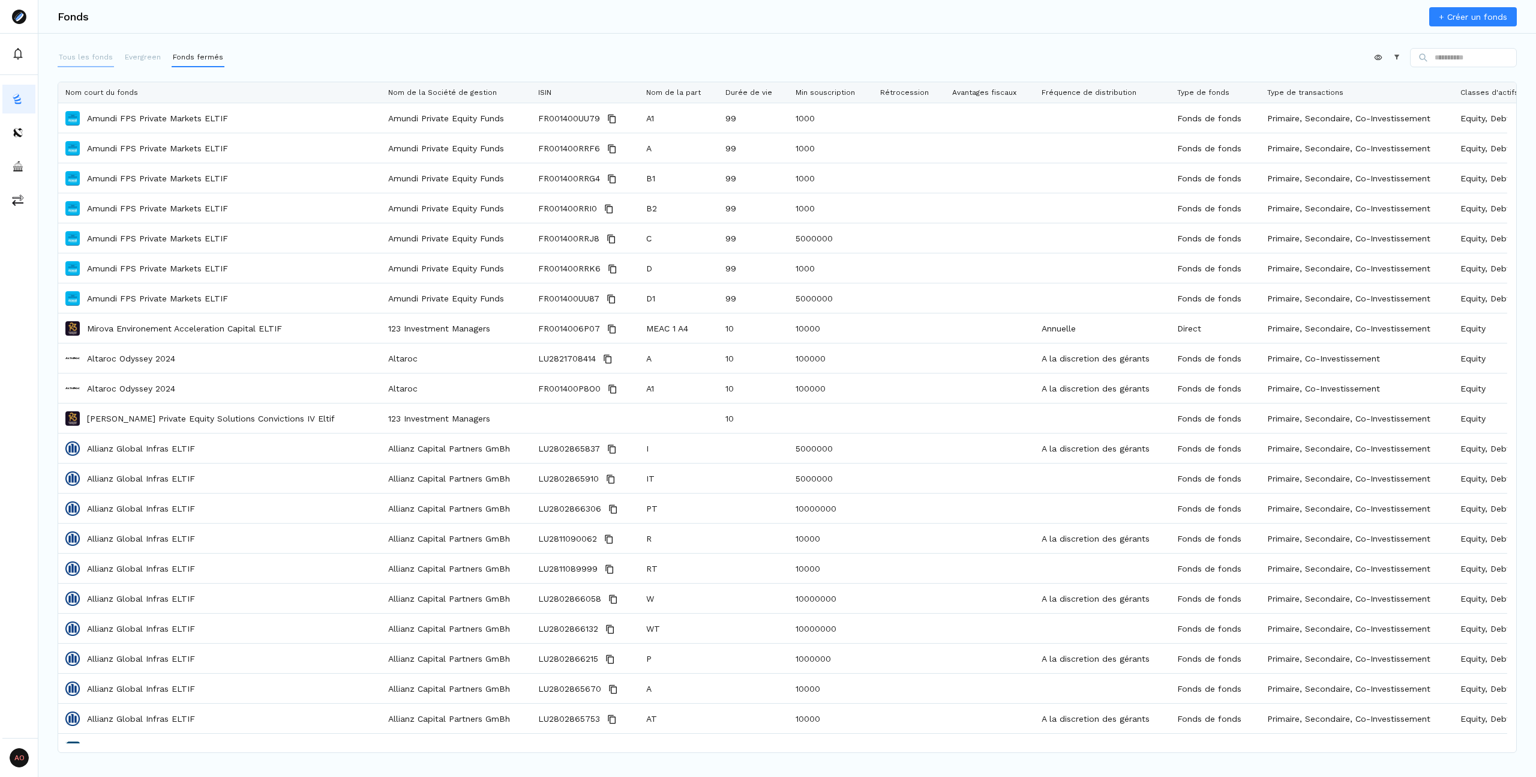
click at [100, 55] on p "Tous les fonds" at bounding box center [86, 57] width 54 height 11
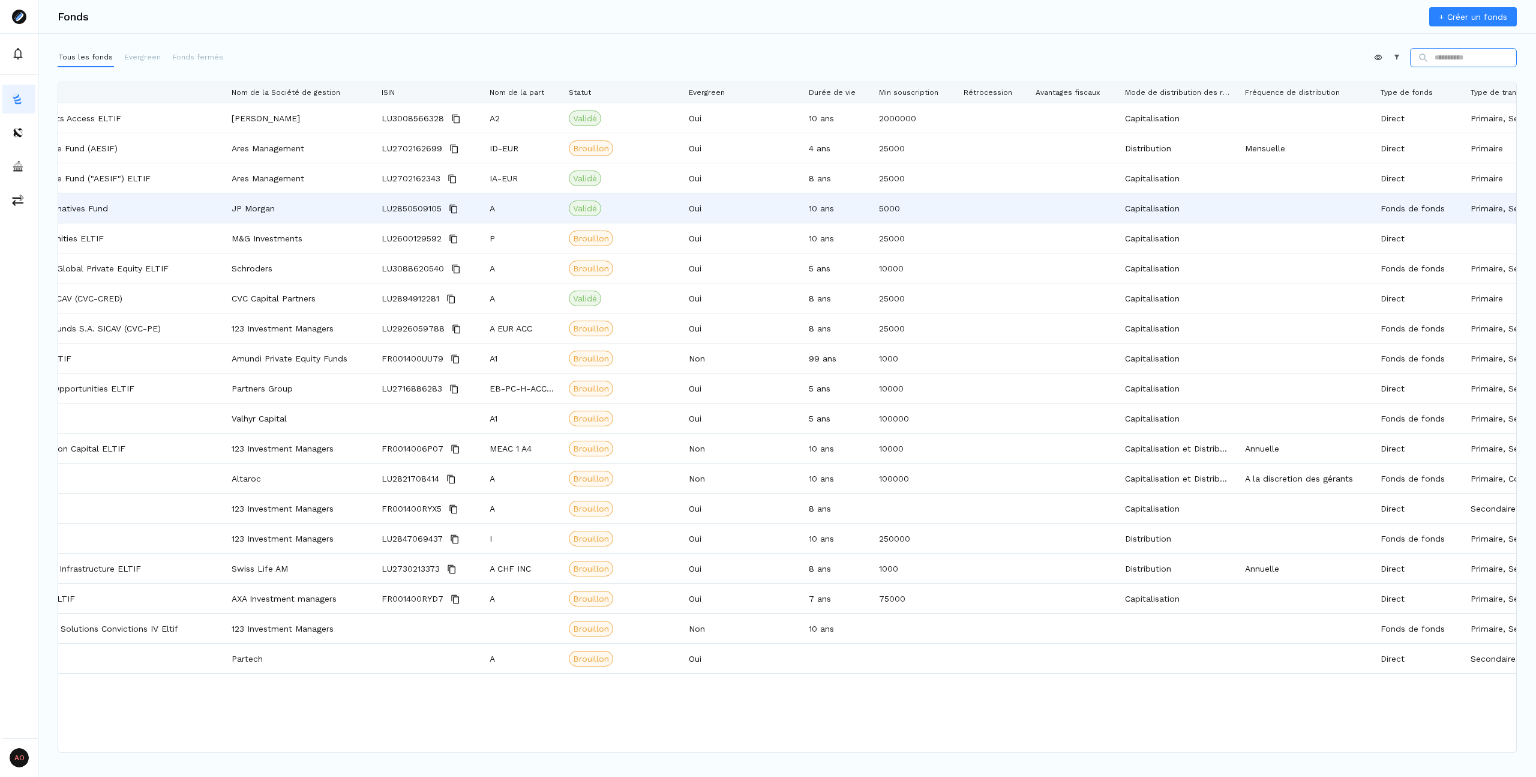
scroll to position [0, 303]
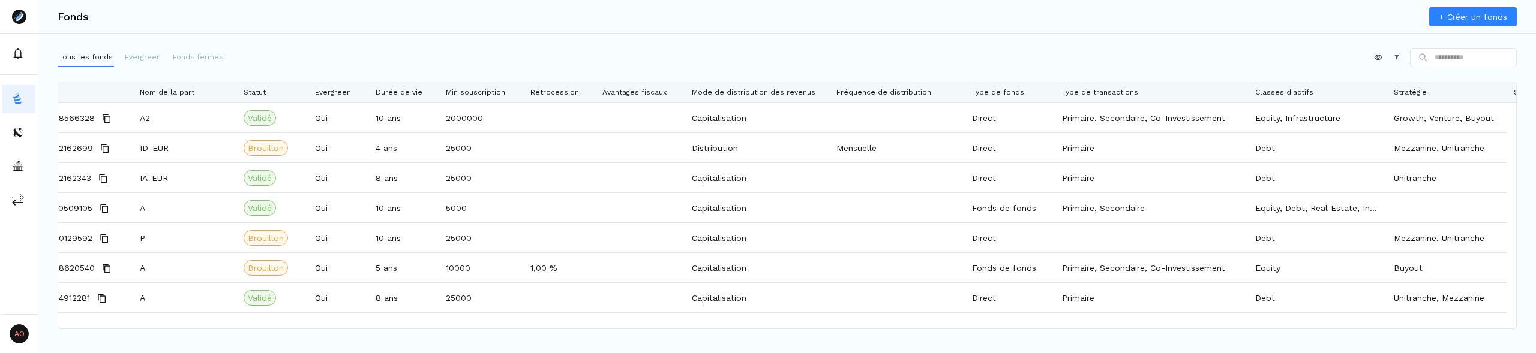
scroll to position [0, 693]
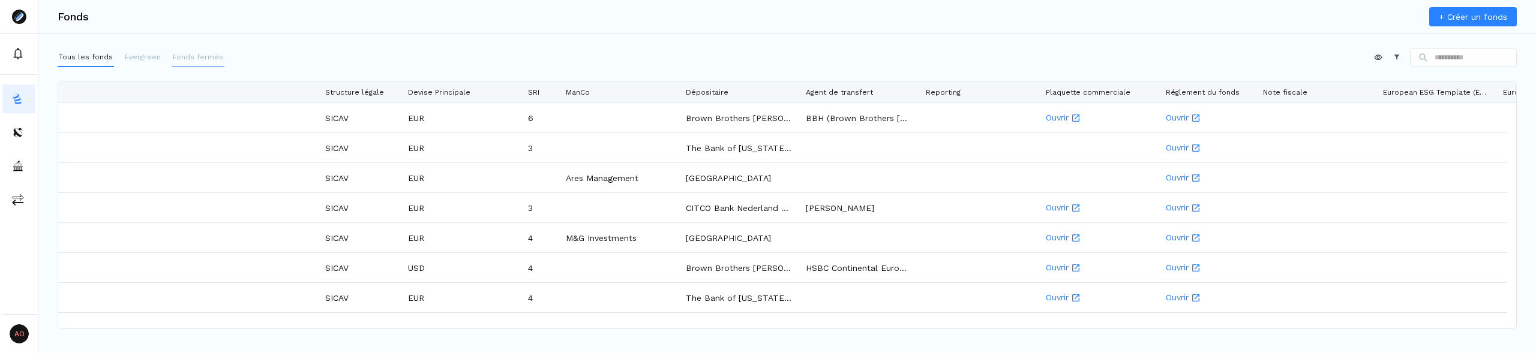
click at [188, 56] on p "Fonds fermés" at bounding box center [198, 57] width 50 height 11
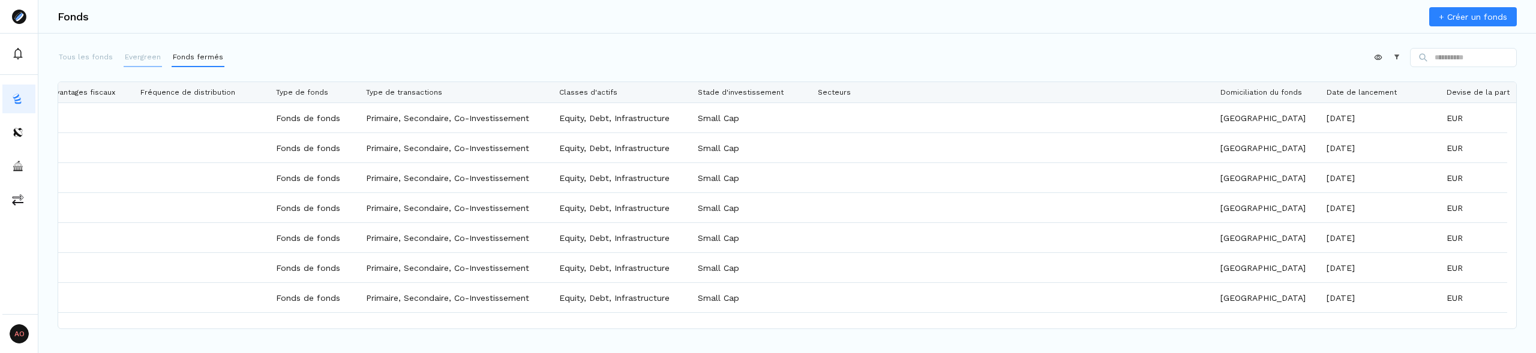
click at [128, 65] on button "Evergreen" at bounding box center [143, 57] width 38 height 19
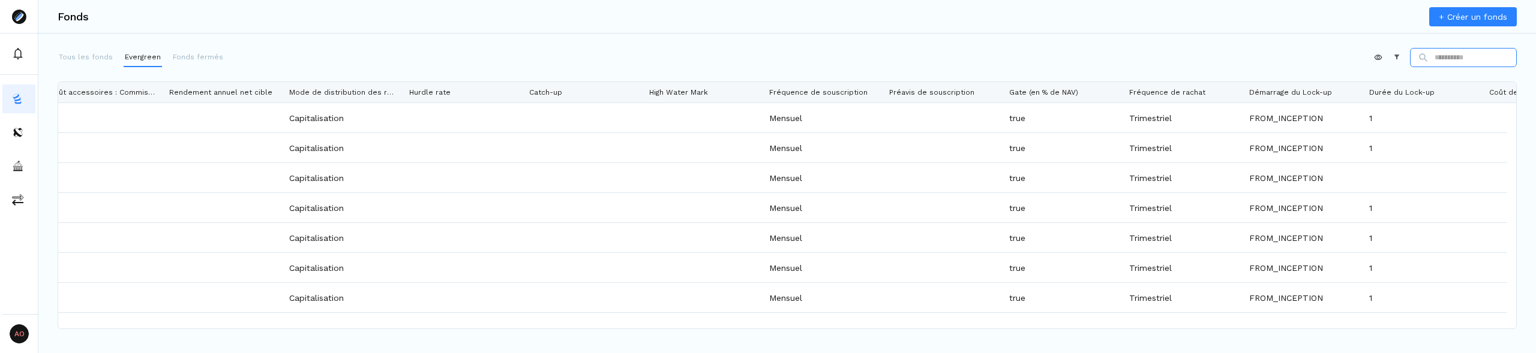
scroll to position [0, 4771]
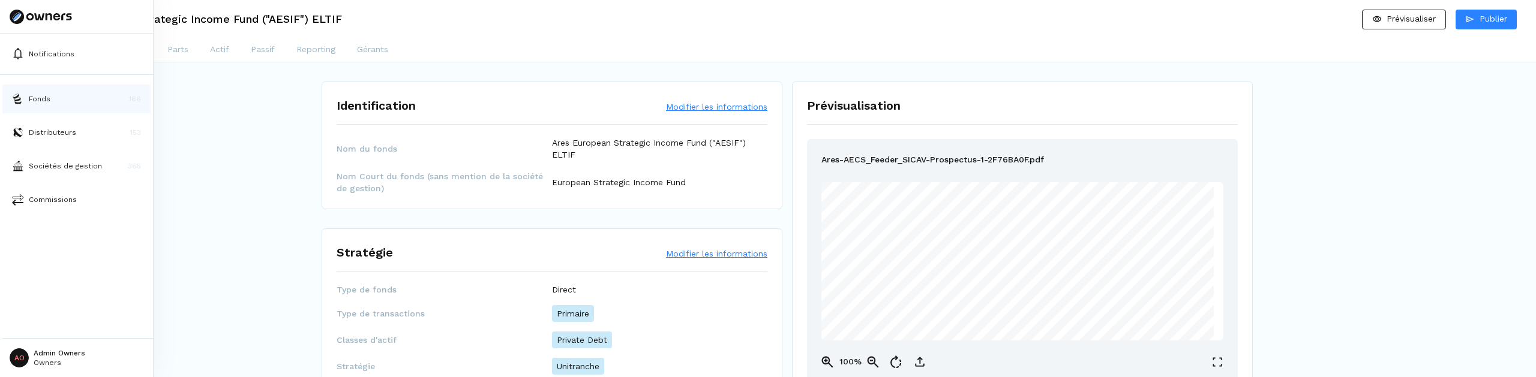
click at [34, 104] on button "Fonds 166" at bounding box center [76, 99] width 148 height 29
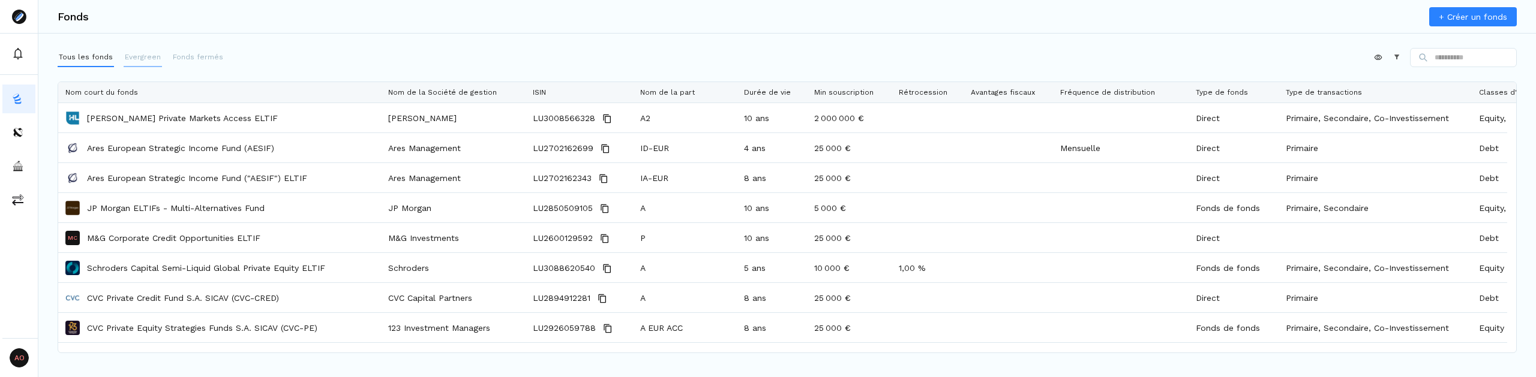
click at [148, 49] on button "Evergreen" at bounding box center [143, 57] width 38 height 19
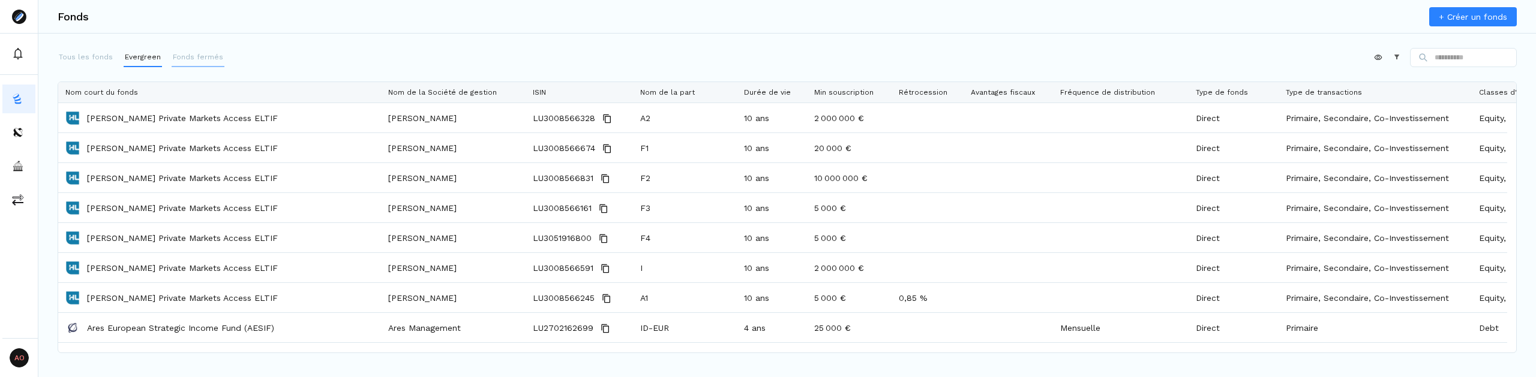
click at [194, 65] on button "Fonds fermés" at bounding box center [198, 57] width 53 height 19
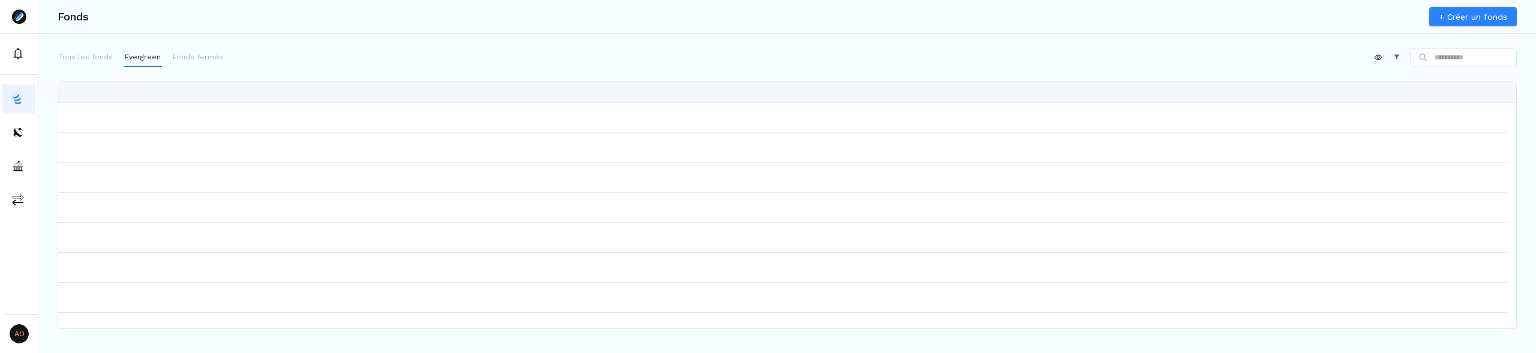
scroll to position [0, 4771]
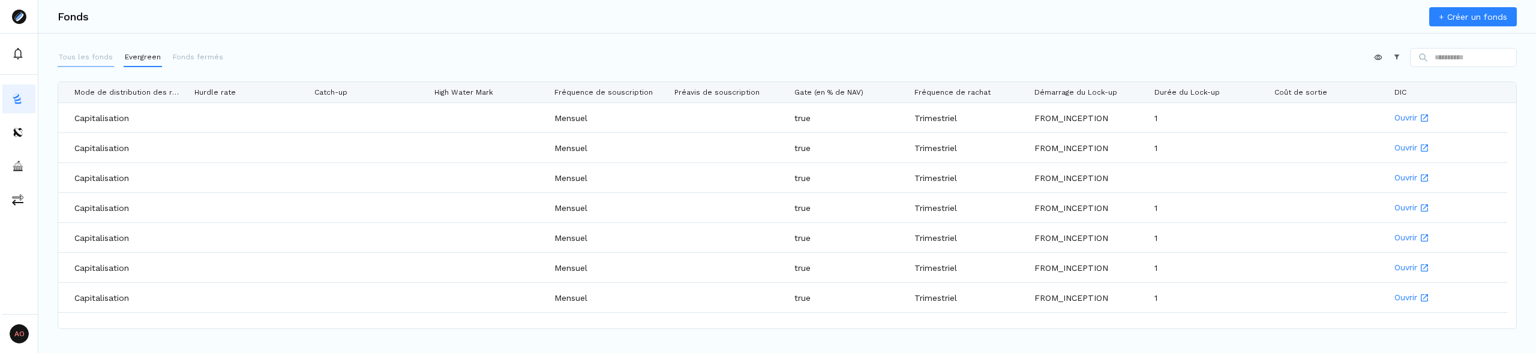
click at [102, 52] on p "Tous les fonds" at bounding box center [86, 57] width 54 height 11
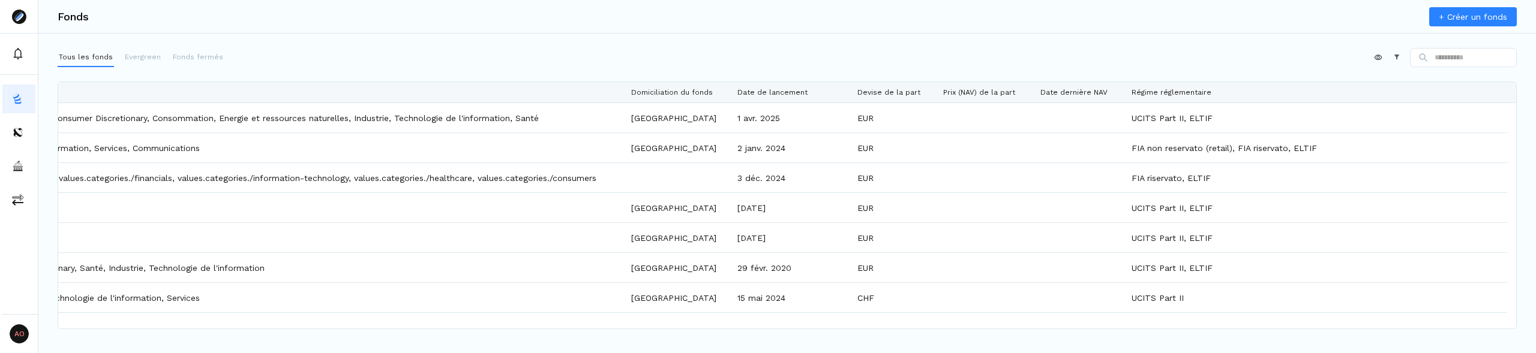
scroll to position [0, 1733]
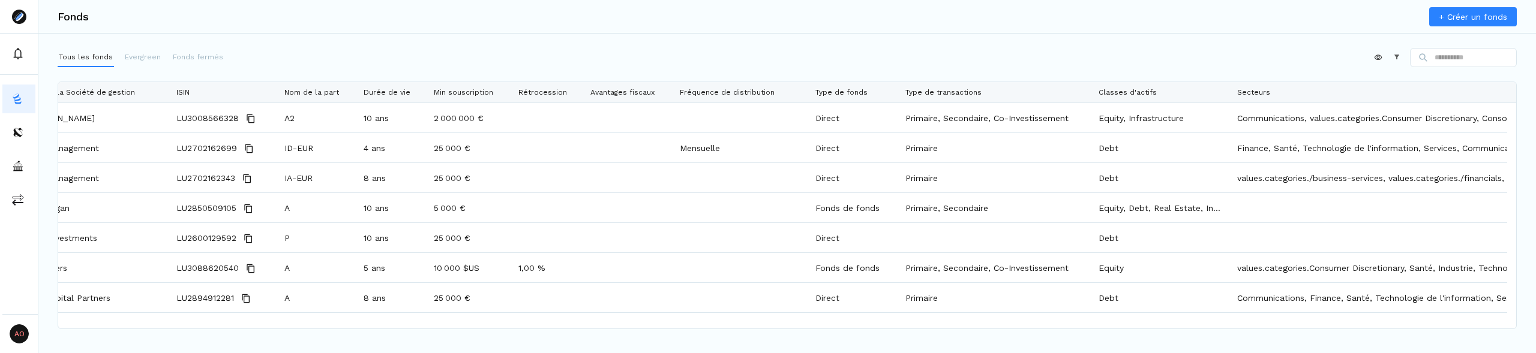
click at [458, 44] on div "Fonds + Créer un fonds Tous les fonds Evergreen Fonds fermés Appliquer Construc…" at bounding box center [787, 176] width 1498 height 353
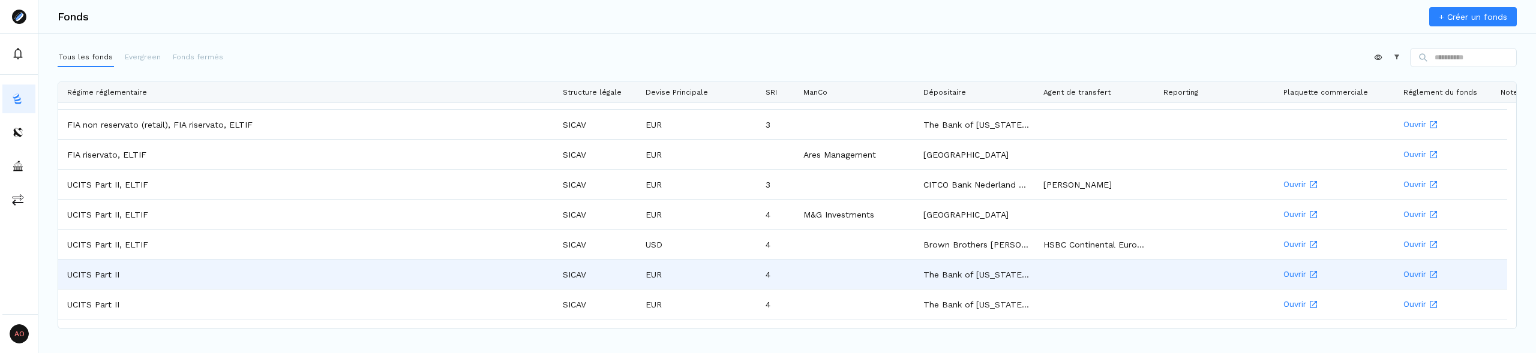
scroll to position [0, 3449]
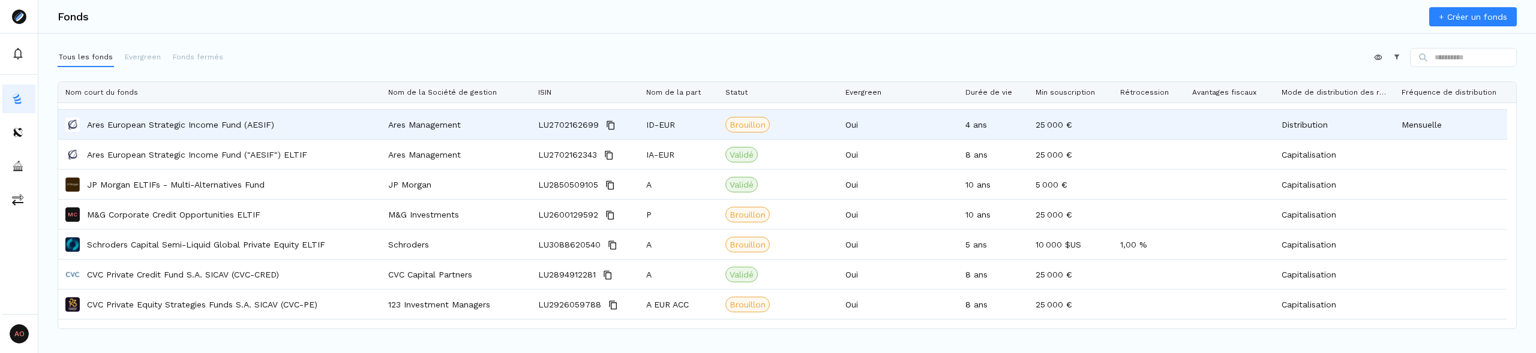
click at [154, 131] on div "Ares European Strategic Income Fund (AESIF)" at bounding box center [219, 124] width 308 height 28
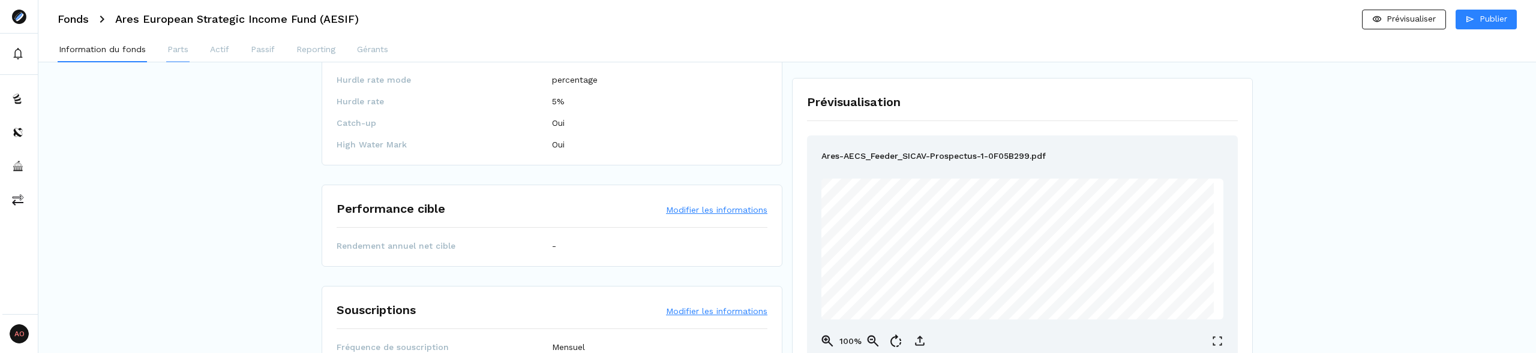
click at [166, 46] on button "Parts" at bounding box center [177, 50] width 23 height 24
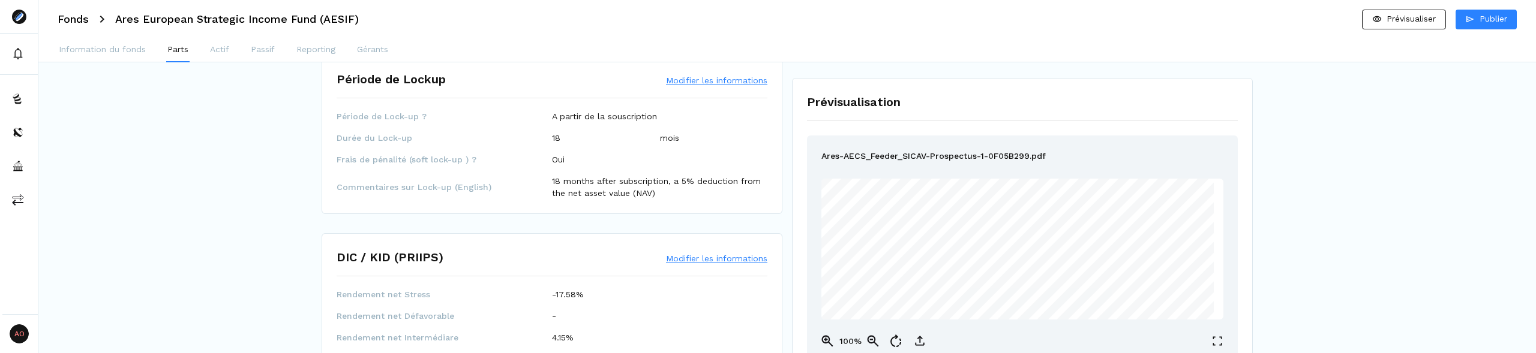
click at [673, 136] on p "mois" at bounding box center [669, 138] width 19 height 12
drag, startPoint x: 540, startPoint y: 139, endPoint x: 702, endPoint y: 144, distance: 161.5
click at [702, 144] on div "Période de Lock-up ? A partir de la souscription Durée du Lock-up 18 mois Frais…" at bounding box center [552, 154] width 431 height 89
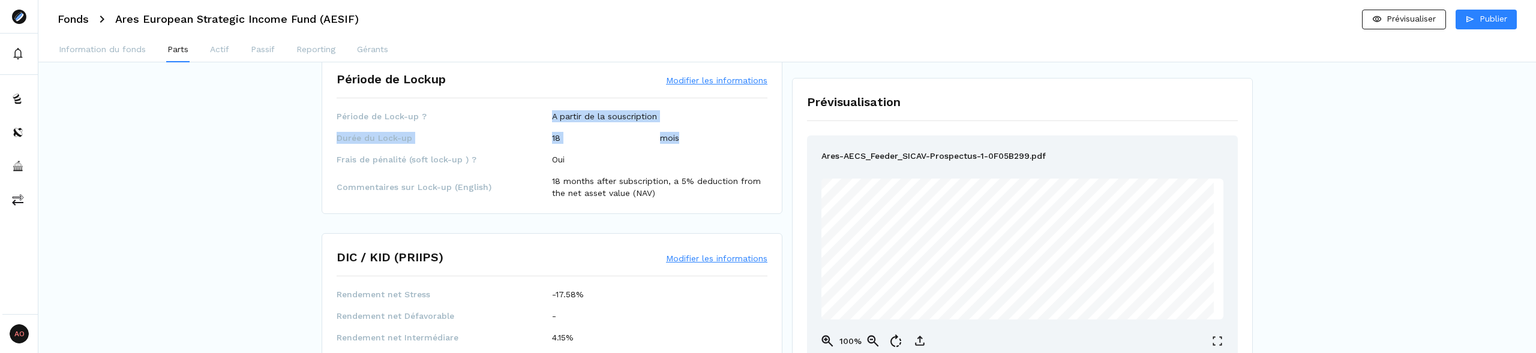
drag, startPoint x: 696, startPoint y: 137, endPoint x: 428, endPoint y: 122, distance: 268.1
click at [428, 122] on div "Période de Lock-up ? A partir de la souscription Durée du Lock-up 18 mois Frais…" at bounding box center [552, 154] width 431 height 89
click at [428, 122] on span "Période de Lock-up ?" at bounding box center [444, 116] width 215 height 12
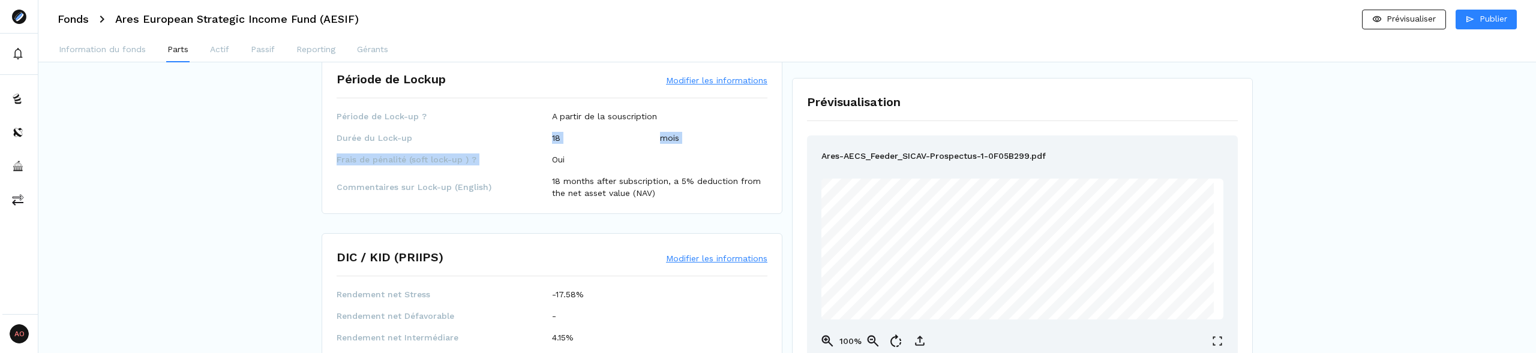
drag, startPoint x: 545, startPoint y: 134, endPoint x: 756, endPoint y: 144, distance: 210.9
click at [756, 144] on div "Période de Lock-up ? A partir de la souscription Durée du Lock-up 18 mois Frais…" at bounding box center [552, 154] width 431 height 89
click at [128, 49] on p "Information du fonds" at bounding box center [102, 49] width 87 height 13
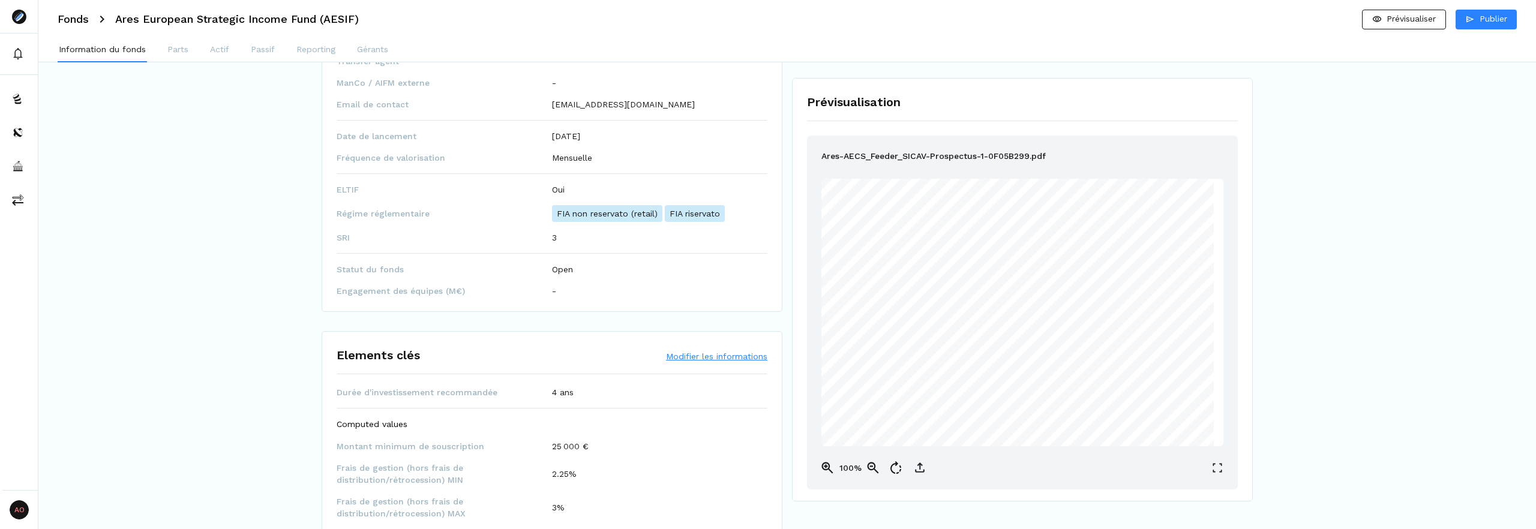
scroll to position [844, 0]
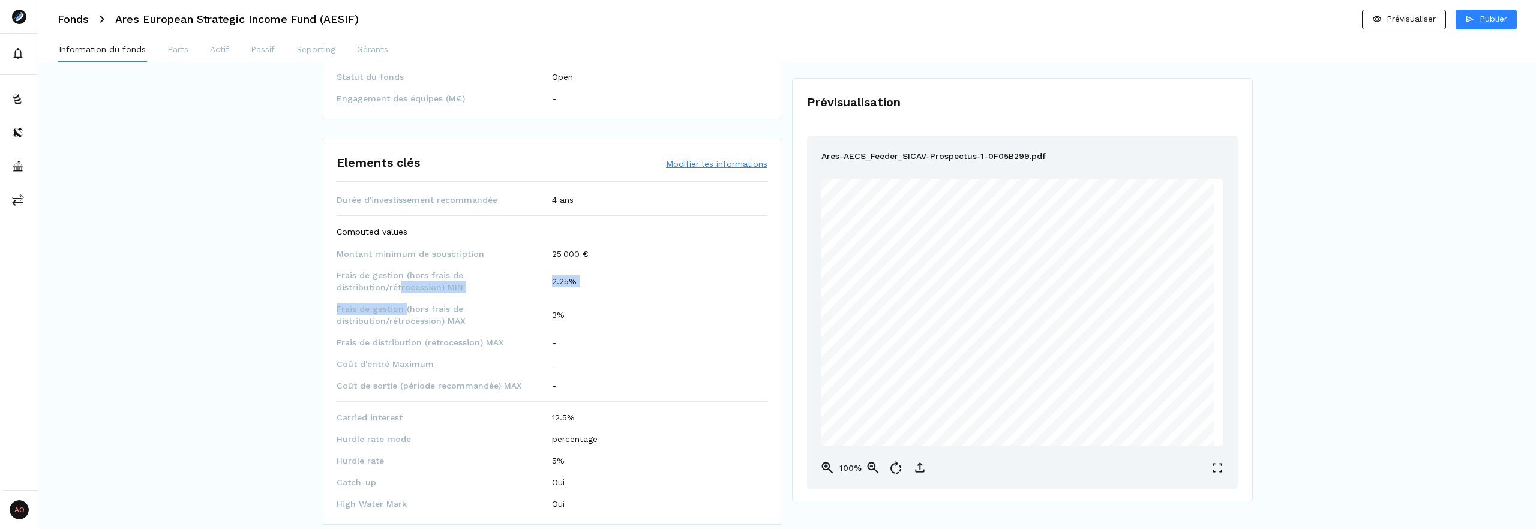
drag, startPoint x: 405, startPoint y: 310, endPoint x: 400, endPoint y: 293, distance: 18.1
click at [400, 293] on div "Durée d'investissement recommandée 4 ans Computed values Montant minimum de sou…" at bounding box center [552, 352] width 431 height 316
click at [400, 293] on span "Frais de gestion (hors frais de distribution/rétrocession) MIN" at bounding box center [444, 281] width 215 height 24
drag, startPoint x: 394, startPoint y: 314, endPoint x: 410, endPoint y: 328, distance: 22.1
click at [410, 328] on div "Durée d'investissement recommandée 4 ans Computed values Montant minimum de sou…" at bounding box center [552, 352] width 431 height 316
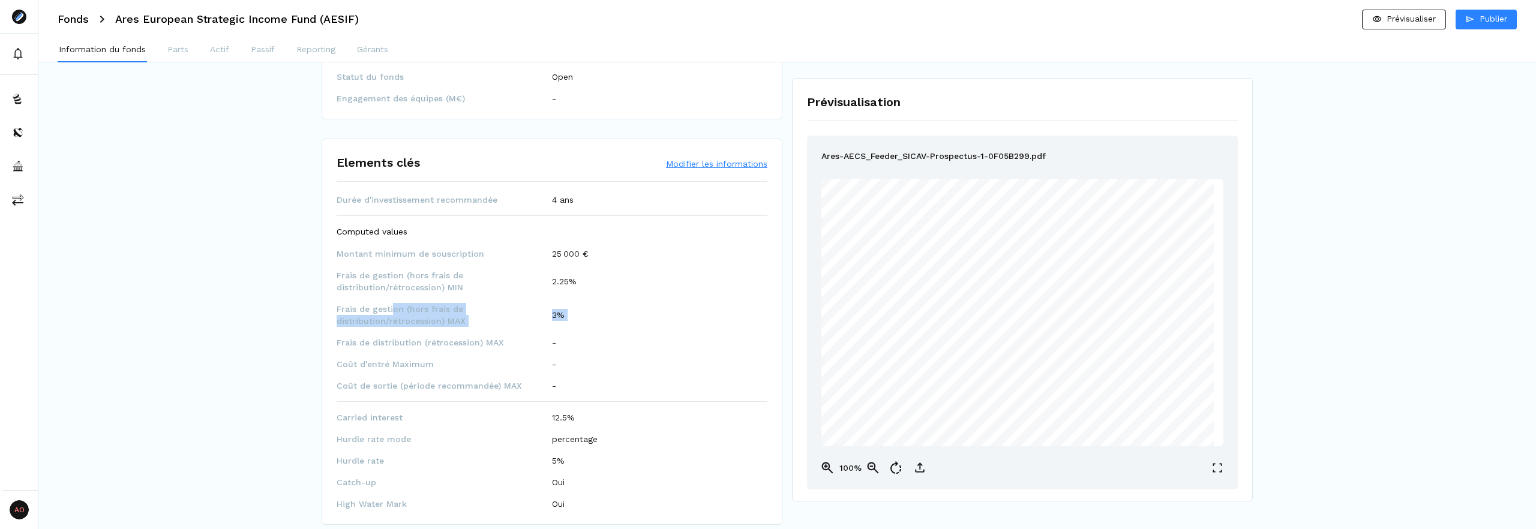
click at [410, 328] on div "Durée d'investissement recommandée 4 ans Computed values Montant minimum de sou…" at bounding box center [552, 352] width 431 height 316
drag, startPoint x: 395, startPoint y: 359, endPoint x: 403, endPoint y: 365, distance: 10.2
click at [403, 353] on span "Coût d'entré Maximum" at bounding box center [444, 364] width 215 height 12
drag, startPoint x: 403, startPoint y: 365, endPoint x: 391, endPoint y: 349, distance: 20.6
click at [400, 353] on span "Coût d'entré Maximum" at bounding box center [444, 364] width 215 height 12
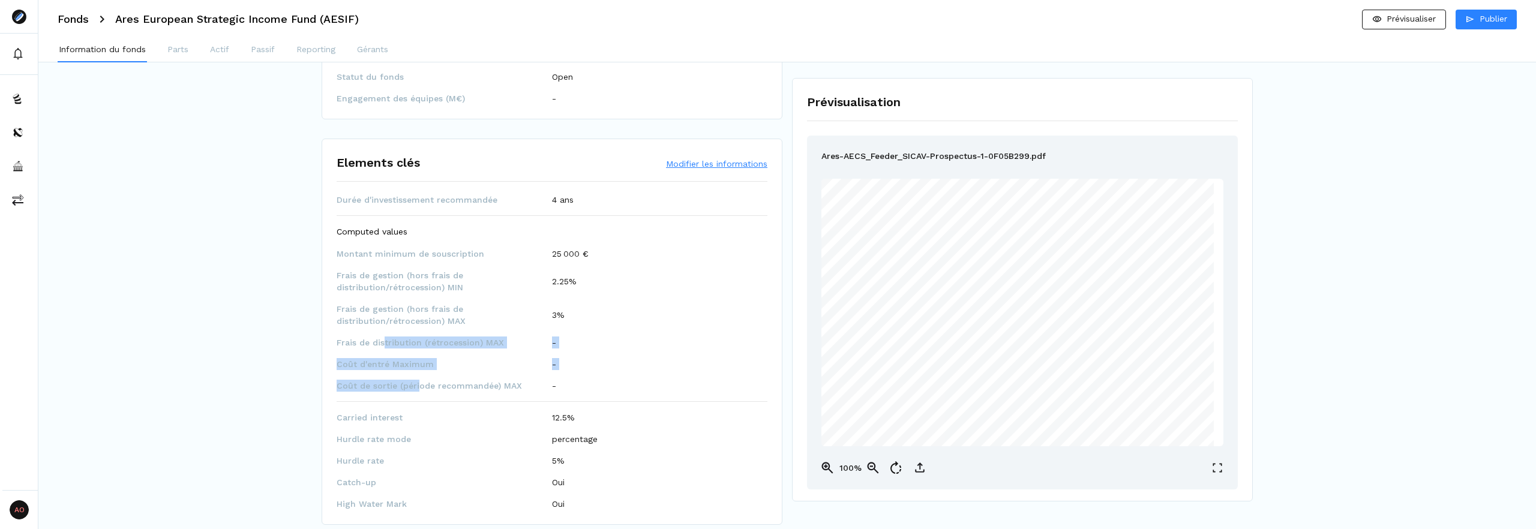
drag, startPoint x: 382, startPoint y: 338, endPoint x: 416, endPoint y: 384, distance: 57.5
click at [416, 353] on div "Durée d'investissement recommandée 4 ans Computed values Montant minimum de sou…" at bounding box center [552, 352] width 431 height 316
click at [416, 353] on span "Coût de sortie (période recommandée) MAX" at bounding box center [444, 386] width 215 height 12
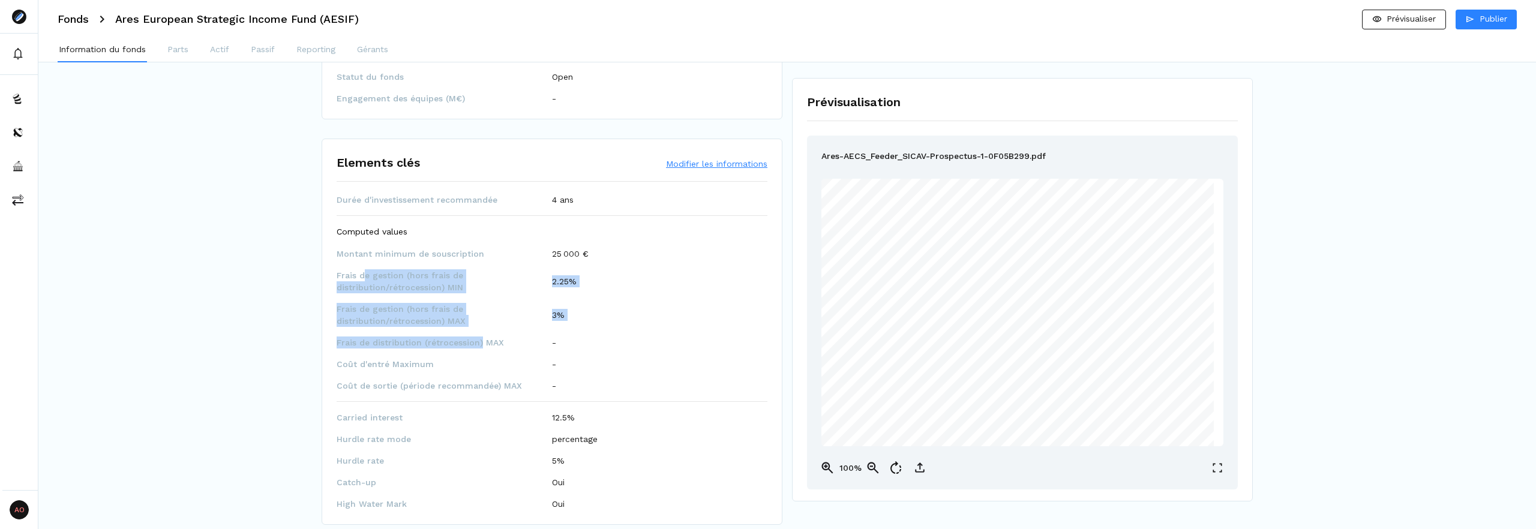
drag, startPoint x: 364, startPoint y: 276, endPoint x: 479, endPoint y: 347, distance: 135.6
click at [479, 347] on div "Durée d'investissement recommandée 4 ans Computed values Montant minimum de sou…" at bounding box center [552, 352] width 431 height 316
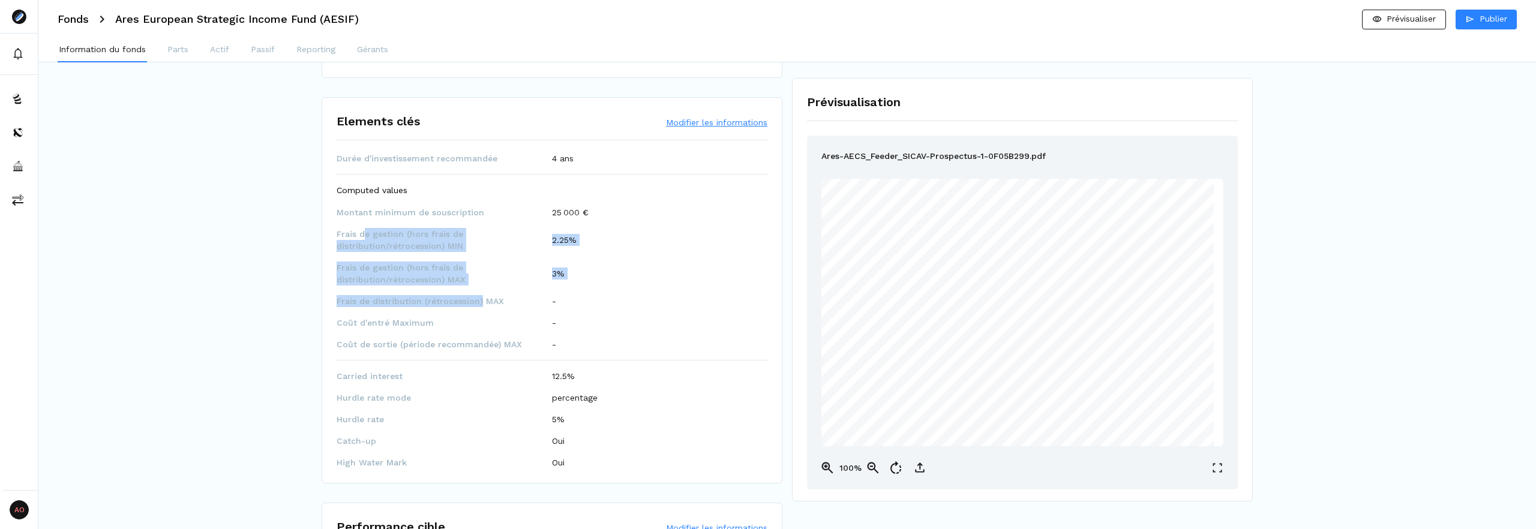
scroll to position [826, 0]
